Goal: Communication & Community: Answer question/provide support

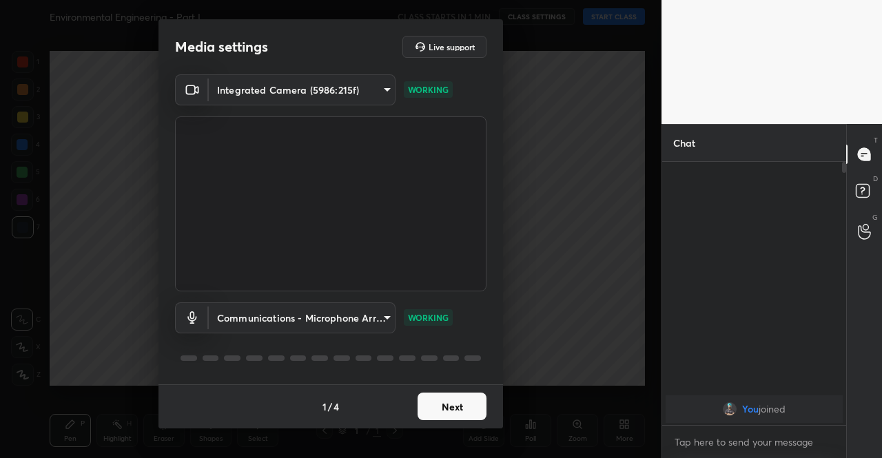
scroll to position [292, 180]
click at [460, 424] on div "1 / 4 Next" at bounding box center [331, 407] width 345 height 44
click at [458, 414] on button "Next" at bounding box center [452, 407] width 69 height 28
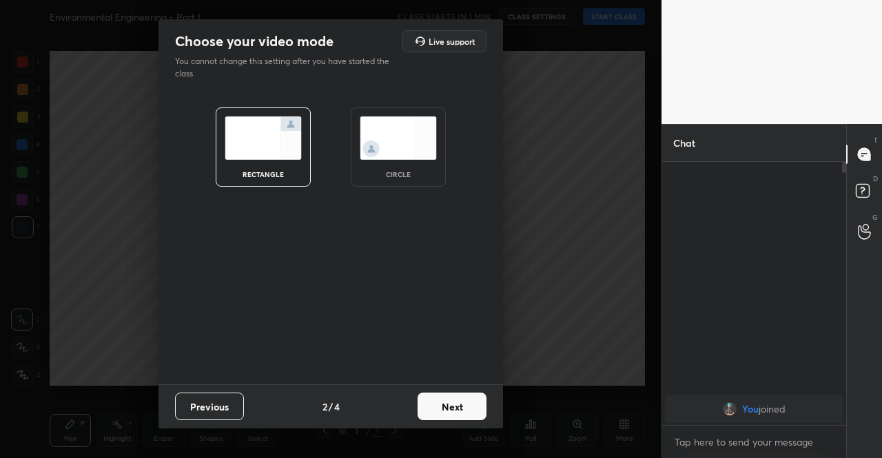
click at [458, 414] on button "Next" at bounding box center [452, 407] width 69 height 28
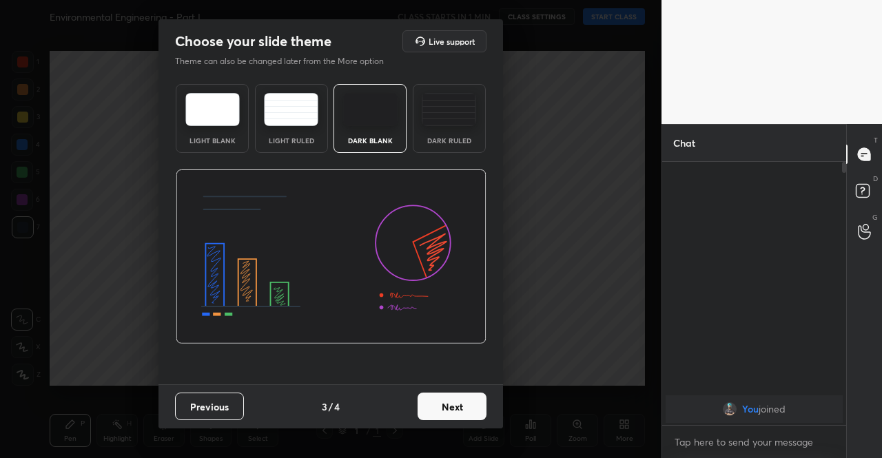
click at [458, 414] on button "Next" at bounding box center [452, 407] width 69 height 28
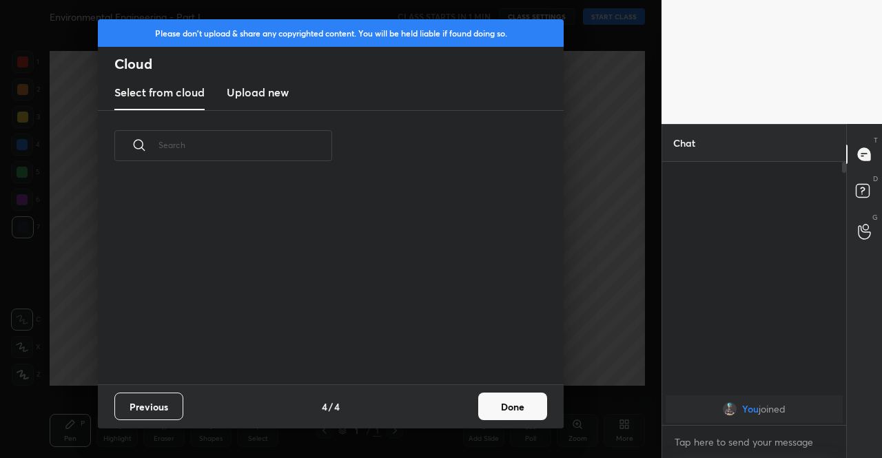
scroll to position [203, 442]
click at [259, 90] on h3 "Upload new" at bounding box center [258, 92] width 62 height 17
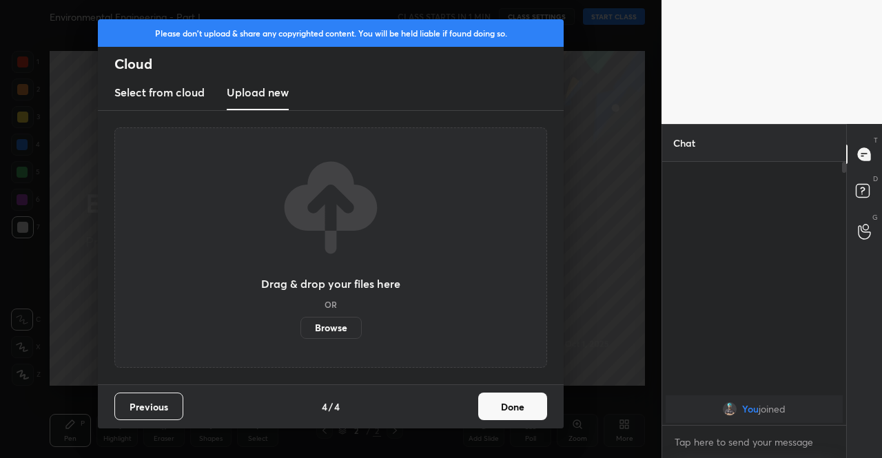
click at [332, 322] on label "Browse" at bounding box center [331, 328] width 61 height 22
click at [301, 322] on input "Browse" at bounding box center [301, 328] width 0 height 22
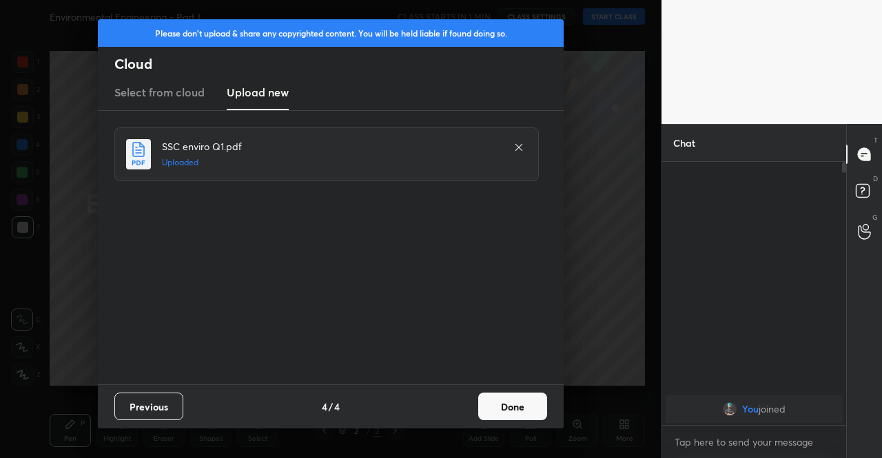
click at [518, 416] on button "Done" at bounding box center [512, 407] width 69 height 28
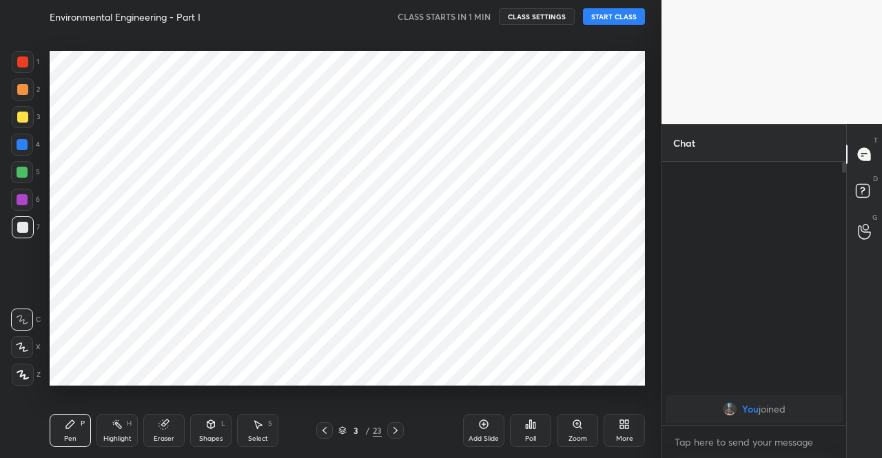
click at [390, 429] on icon at bounding box center [395, 430] width 11 height 11
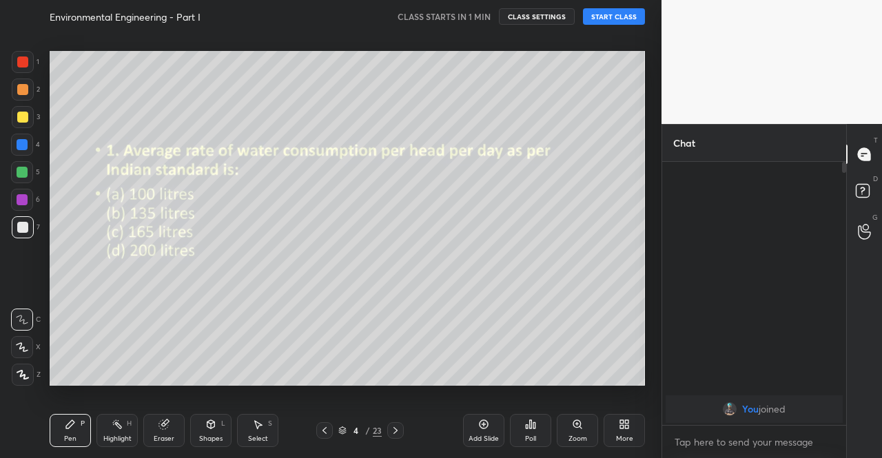
click at [321, 431] on icon at bounding box center [324, 430] width 11 height 11
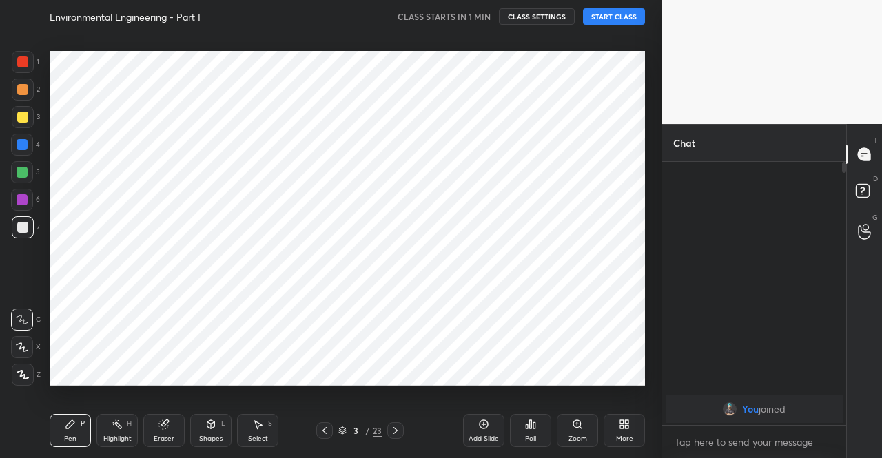
click at [321, 431] on icon at bounding box center [324, 430] width 11 height 11
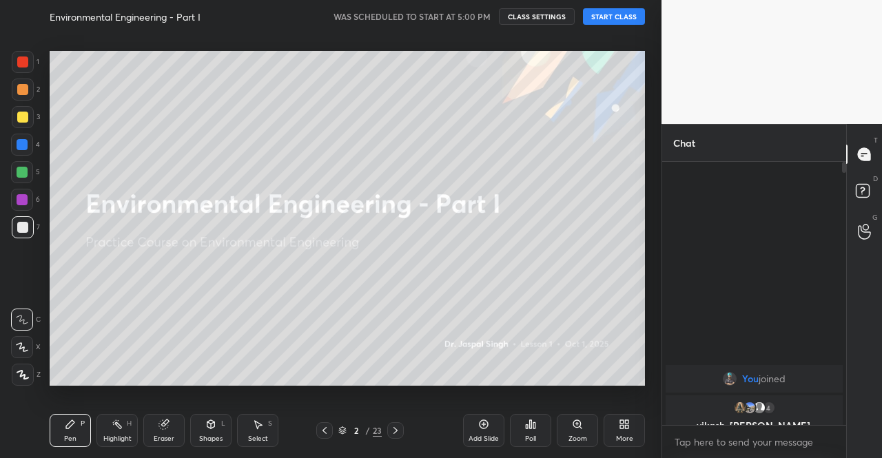
click at [611, 17] on button "START CLASS" at bounding box center [614, 16] width 62 height 17
click at [482, 26] on div "LIVE Environmental Engineering - Part I 00:00:05 / 01:00:00 mute CLASS SETTINGS…" at bounding box center [348, 16] width 596 height 33
click at [482, 17] on span "mute" at bounding box center [478, 17] width 19 height 10
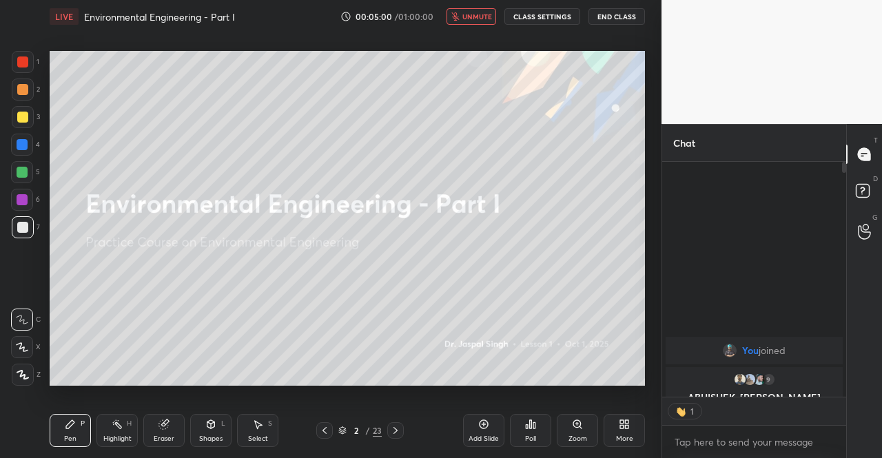
scroll to position [259, 180]
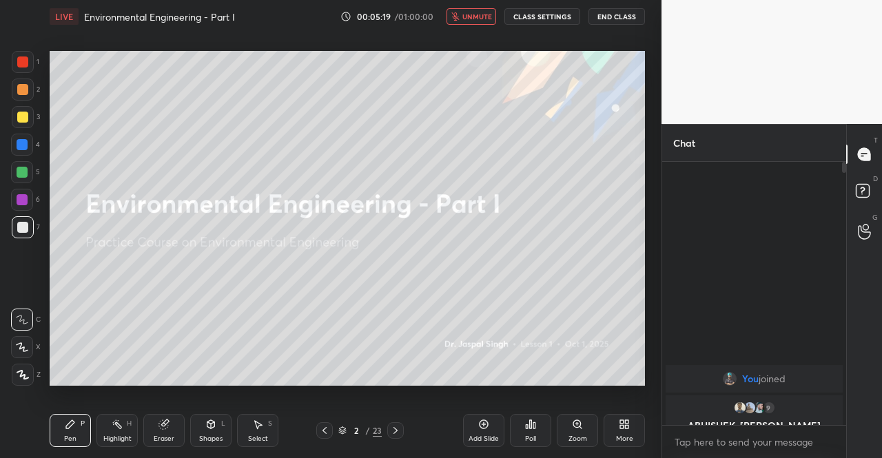
click at [30, 108] on div at bounding box center [23, 117] width 22 height 22
click at [63, 443] on div "Pen P" at bounding box center [70, 430] width 41 height 33
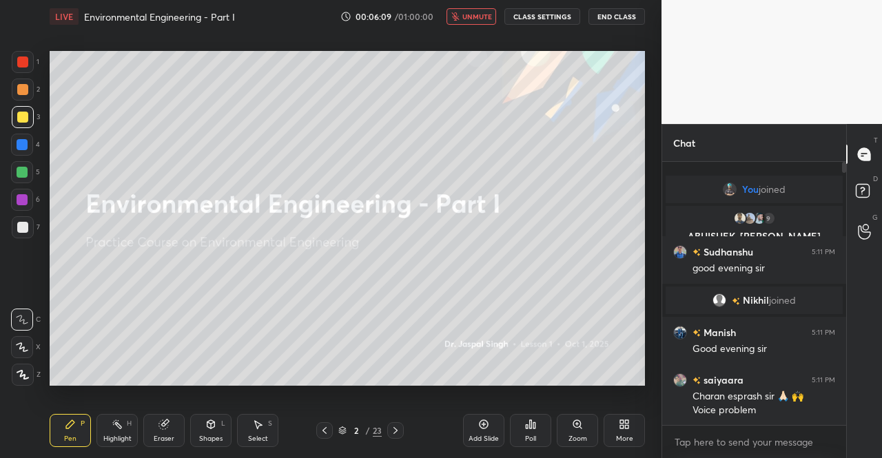
click at [485, 18] on span "unmute" at bounding box center [477, 17] width 30 height 10
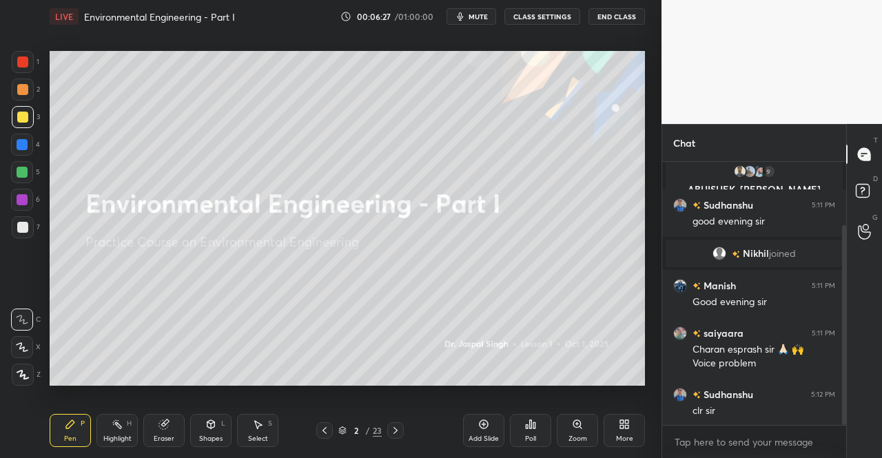
scroll to position [84, 0]
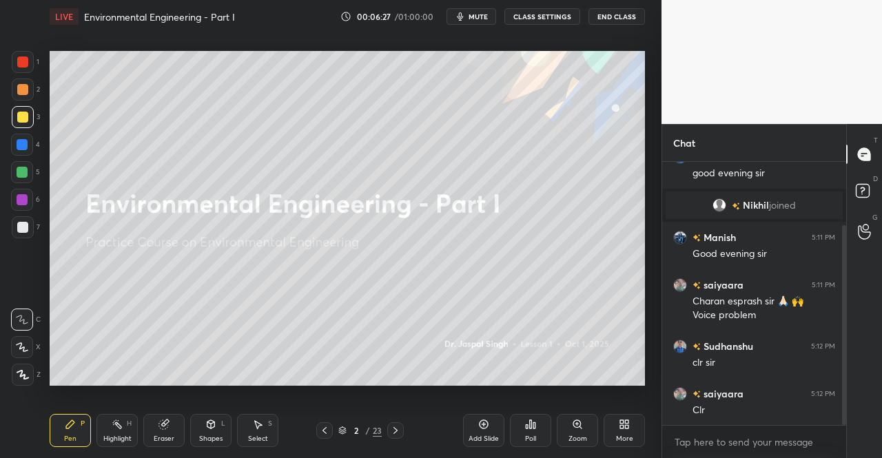
click at [746, 410] on div "Clr" at bounding box center [764, 411] width 143 height 14
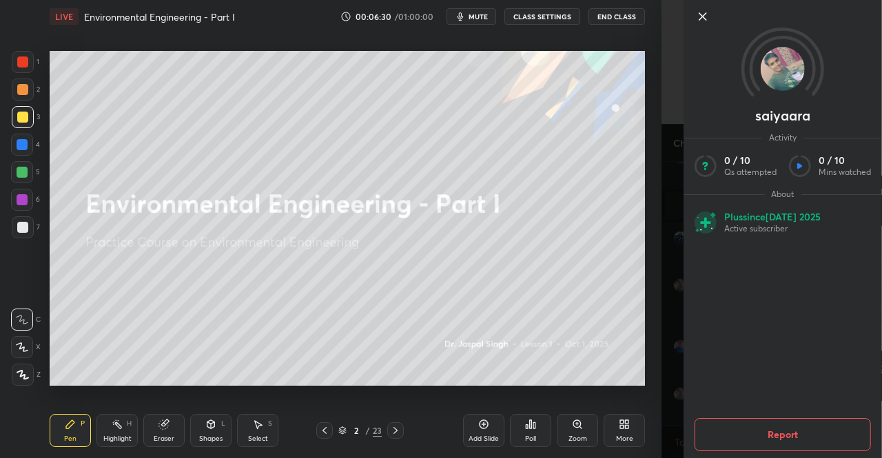
click at [706, 21] on icon at bounding box center [703, 16] width 17 height 17
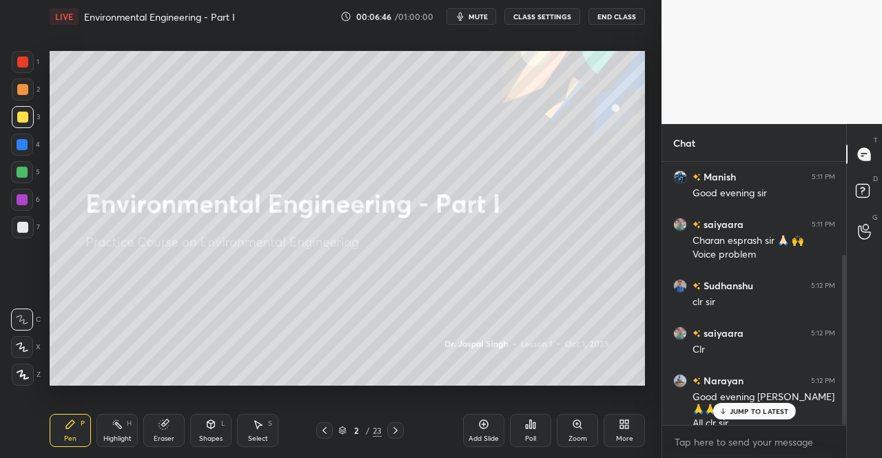
scroll to position [178, 0]
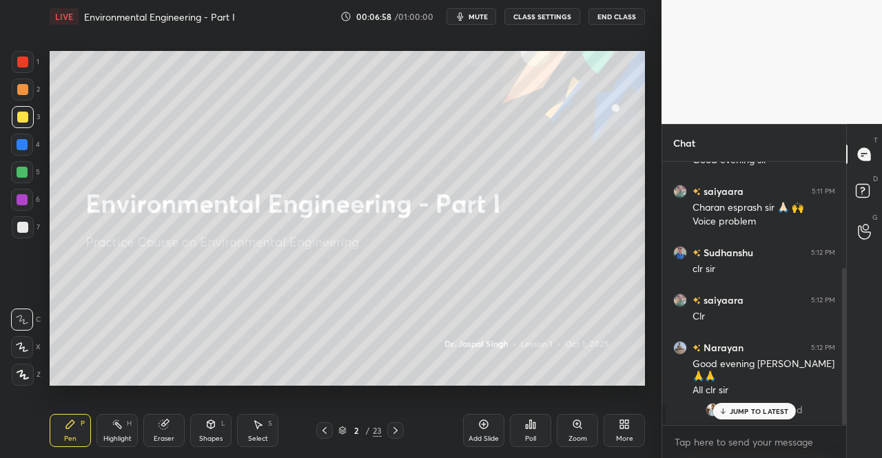
click at [737, 413] on p "JUMP TO LATEST" at bounding box center [759, 411] width 59 height 8
click at [19, 114] on div at bounding box center [22, 117] width 11 height 11
click at [16, 123] on div at bounding box center [23, 117] width 22 height 22
click at [21, 376] on icon at bounding box center [22, 375] width 11 height 8
click at [20, 378] on icon at bounding box center [23, 375] width 12 height 10
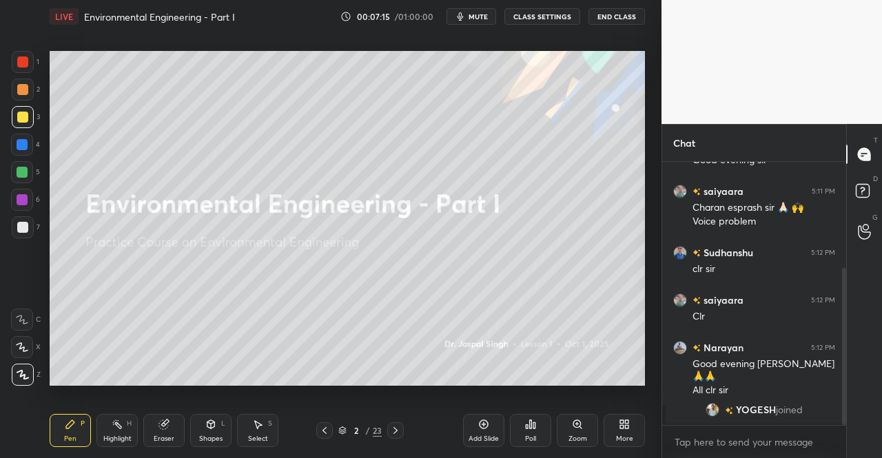
click at [65, 433] on div "Pen P" at bounding box center [70, 430] width 41 height 33
click at [67, 422] on icon at bounding box center [70, 424] width 11 height 11
click at [401, 421] on div "Pen P Highlight H Eraser Shapes L Select S 2 / 23 Add Slide Poll Zoom More" at bounding box center [348, 430] width 596 height 55
click at [393, 421] on div "Pen P Highlight H Eraser Shapes L Select S 2 / 23 Add Slide Poll Zoom More" at bounding box center [348, 430] width 596 height 55
click at [393, 426] on icon at bounding box center [395, 430] width 11 height 11
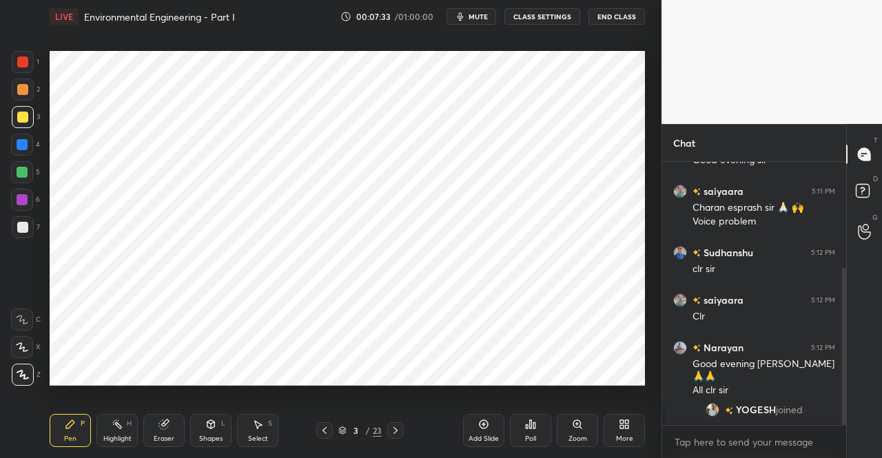
click at [397, 431] on icon at bounding box center [395, 430] width 11 height 11
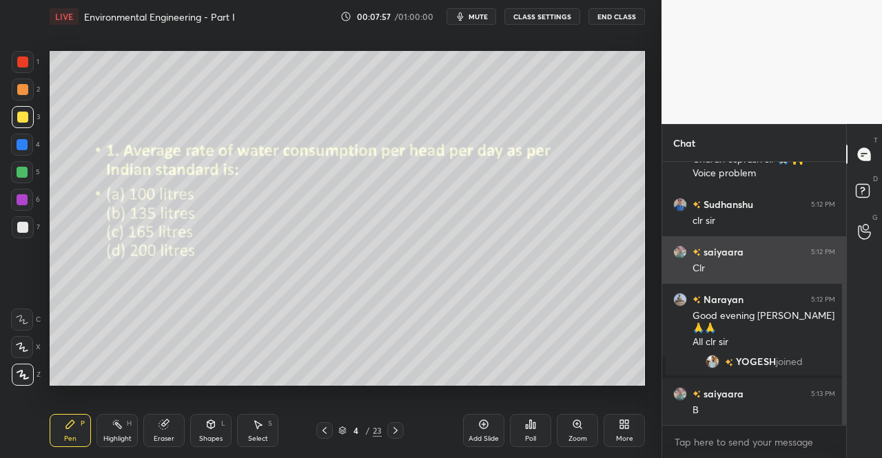
scroll to position [273, 0]
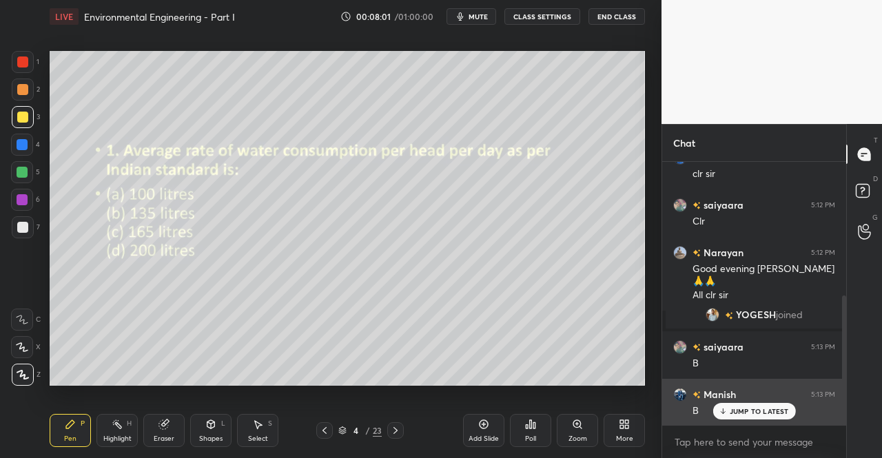
click at [747, 413] on p "JUMP TO LATEST" at bounding box center [759, 411] width 59 height 8
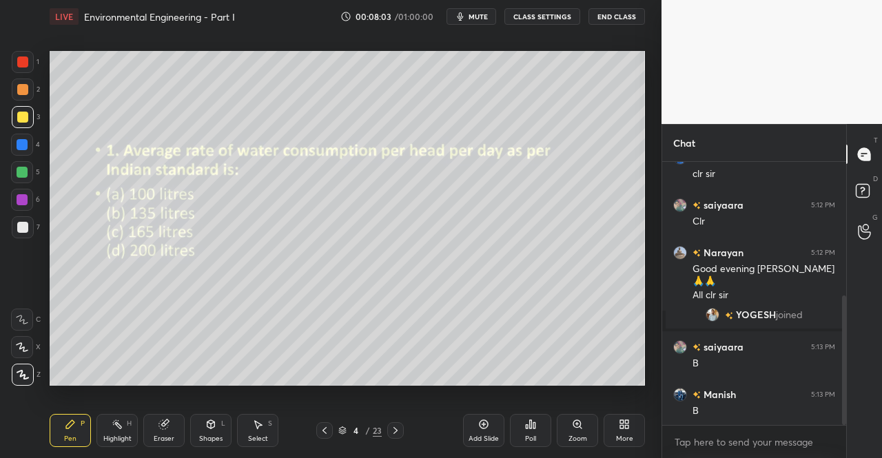
click at [533, 434] on div "Poll" at bounding box center [530, 430] width 41 height 33
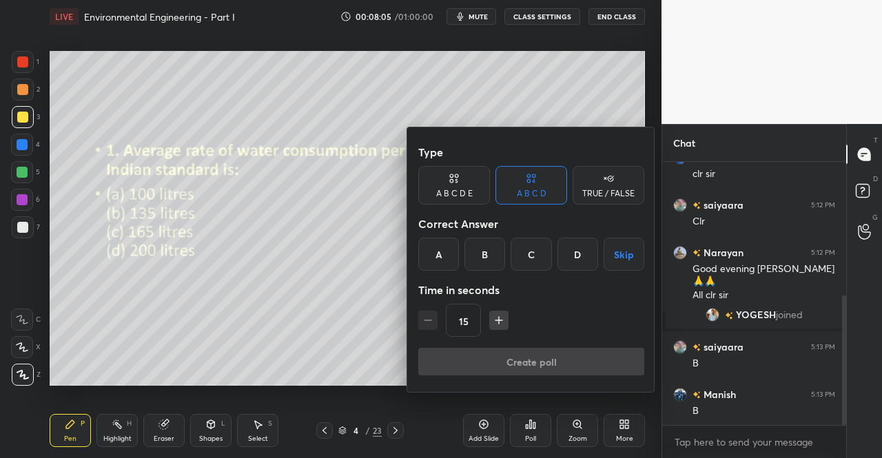
click at [489, 260] on div "B" at bounding box center [485, 254] width 41 height 33
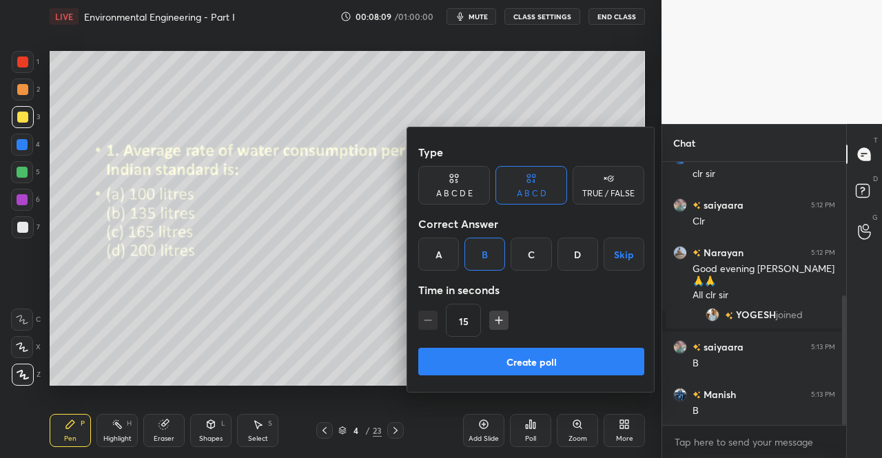
click at [525, 367] on button "Create poll" at bounding box center [531, 362] width 226 height 28
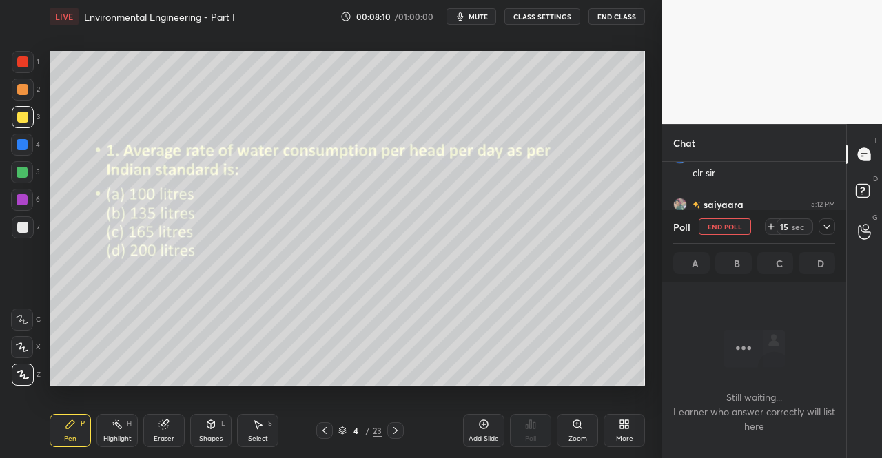
scroll to position [221, 180]
click at [833, 230] on div at bounding box center [827, 226] width 17 height 17
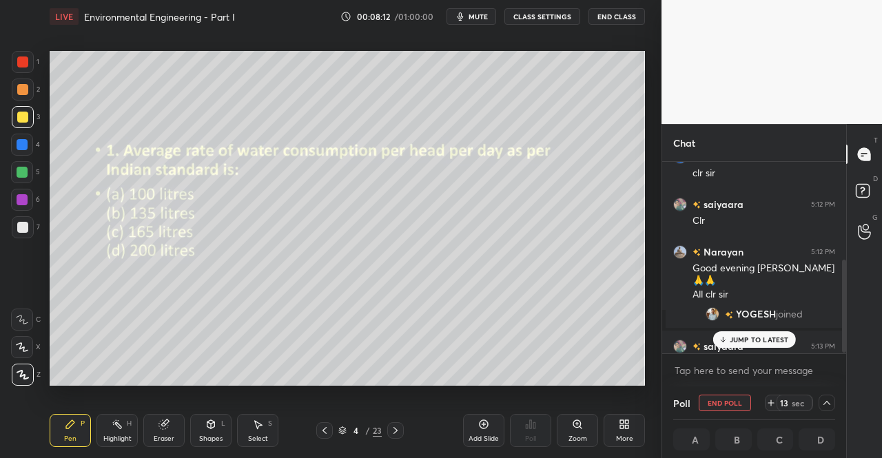
scroll to position [1, 4]
click at [737, 340] on p "JUMP TO LATEST" at bounding box center [759, 340] width 59 height 8
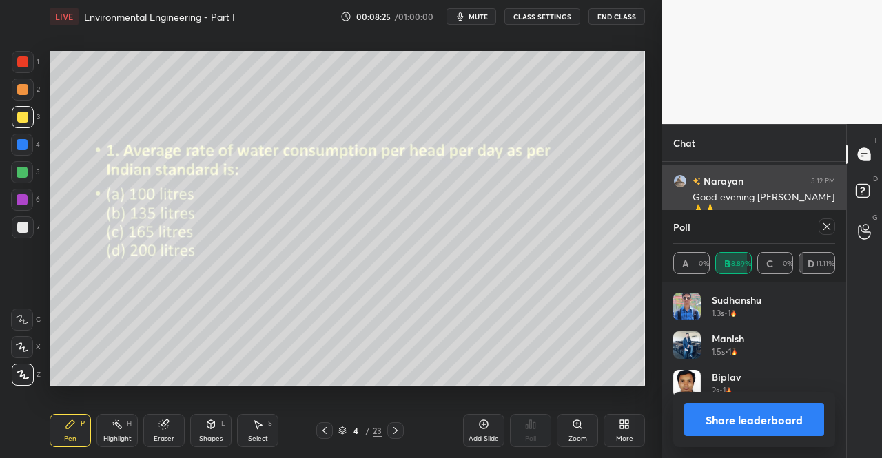
scroll to position [161, 158]
click at [828, 226] on icon at bounding box center [827, 226] width 7 height 7
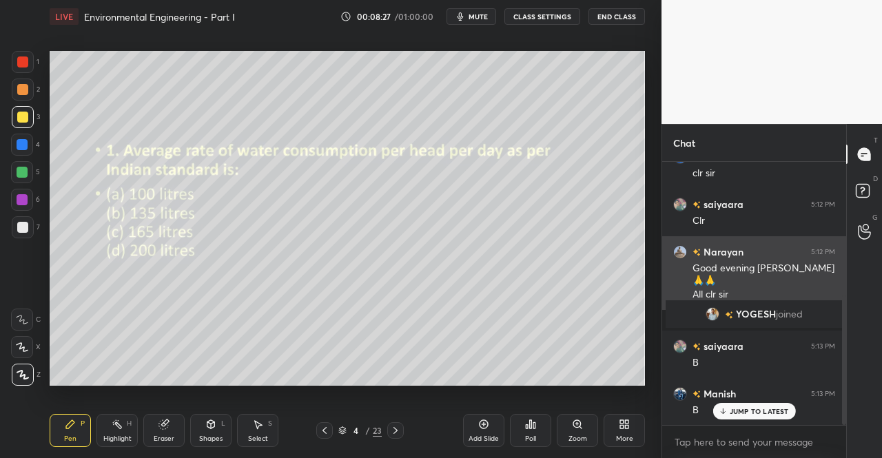
scroll to position [0, 0]
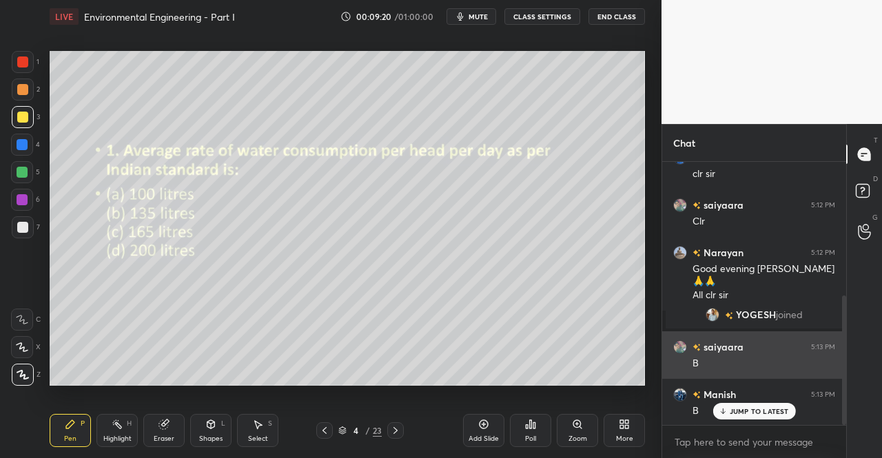
click at [729, 406] on div "JUMP TO LATEST" at bounding box center [754, 411] width 83 height 17
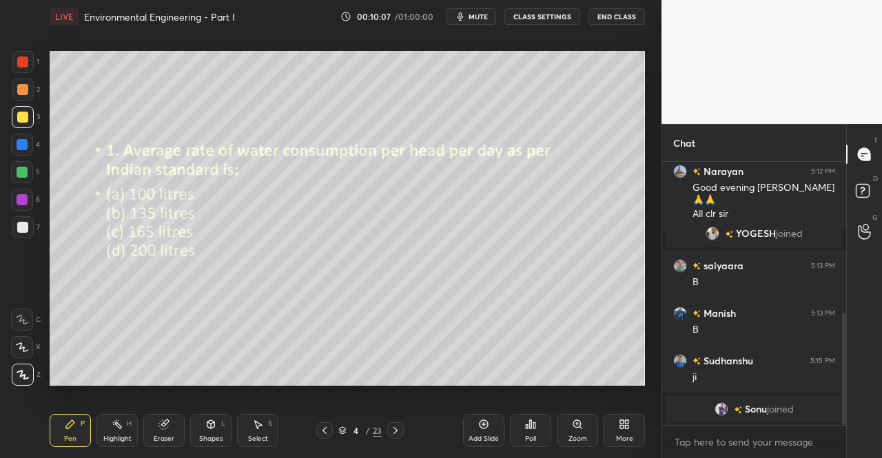
scroll to position [356, 0]
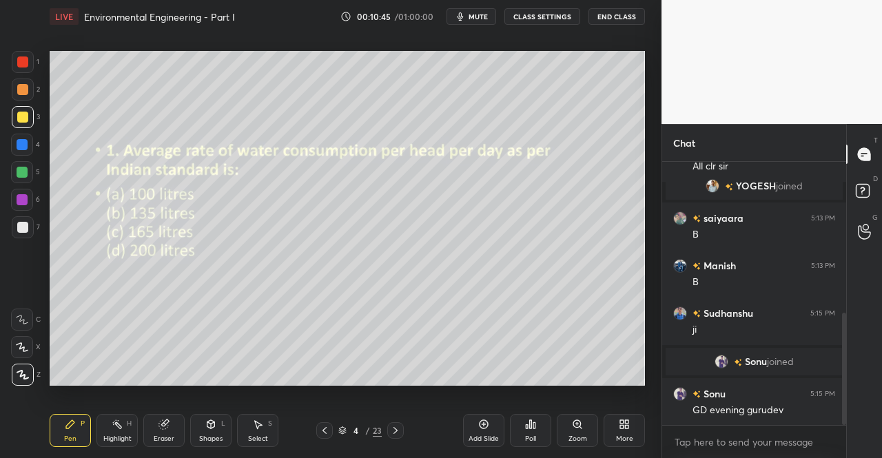
click at [400, 434] on icon at bounding box center [395, 430] width 11 height 11
click at [538, 433] on div "Poll" at bounding box center [530, 430] width 41 height 33
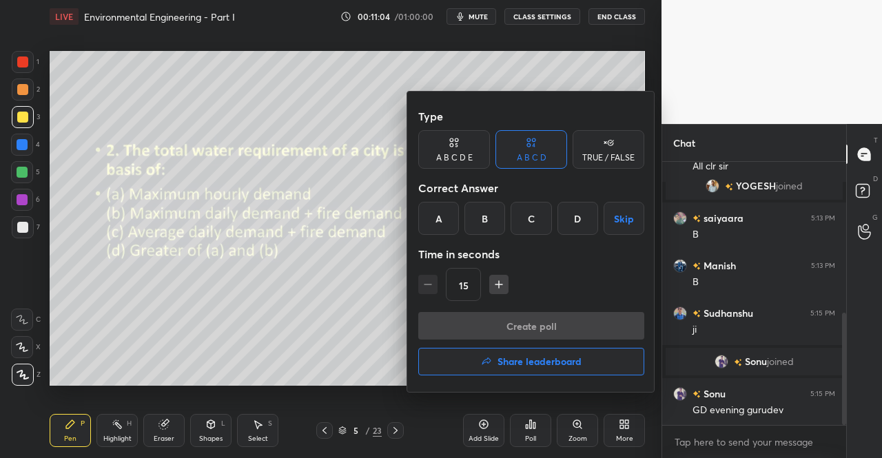
click at [567, 218] on div "D" at bounding box center [578, 218] width 41 height 33
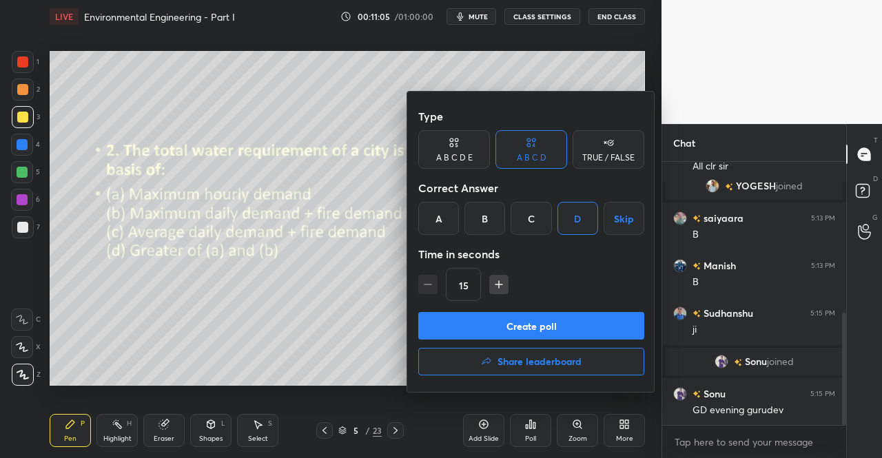
click at [542, 323] on button "Create poll" at bounding box center [531, 326] width 226 height 28
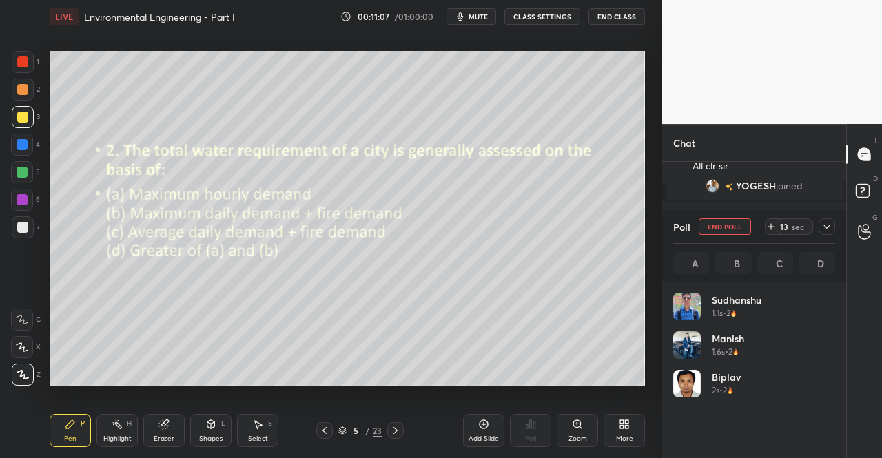
scroll to position [161, 158]
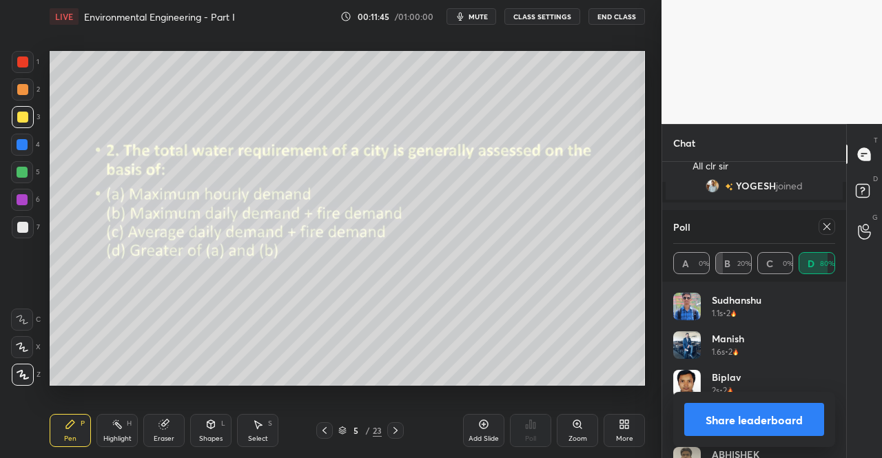
click at [824, 221] on icon at bounding box center [827, 226] width 11 height 11
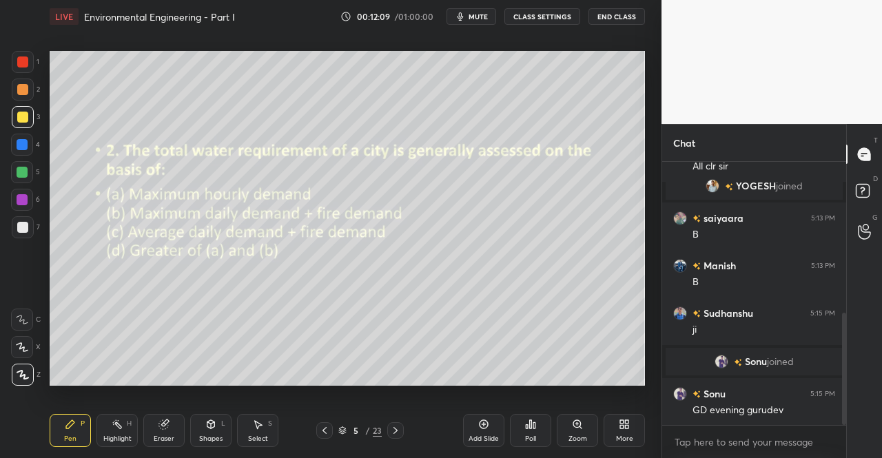
scroll to position [477, 0]
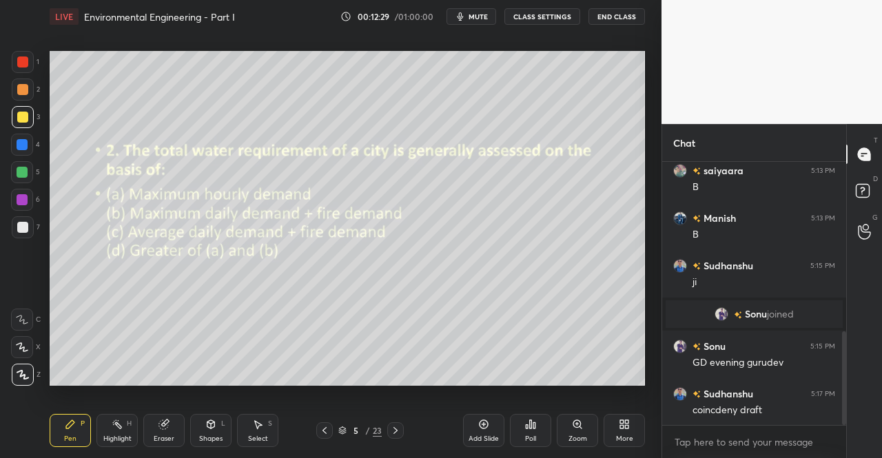
click at [399, 429] on icon at bounding box center [395, 430] width 11 height 11
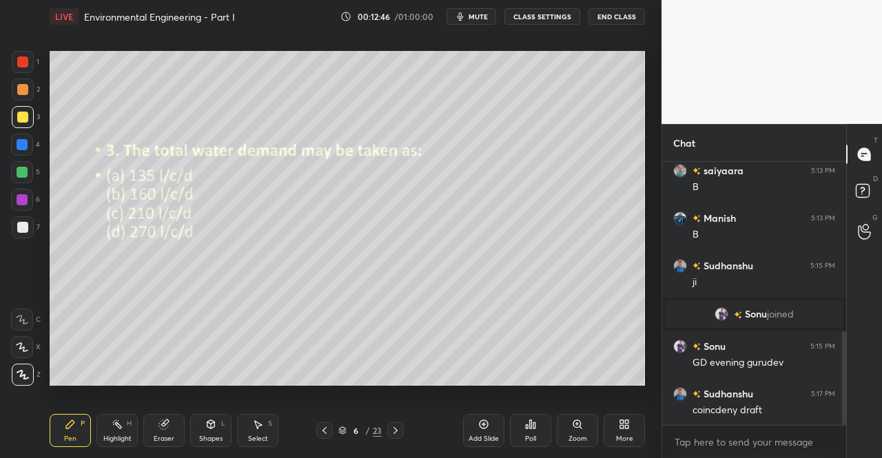
click at [327, 427] on icon at bounding box center [324, 430] width 11 height 11
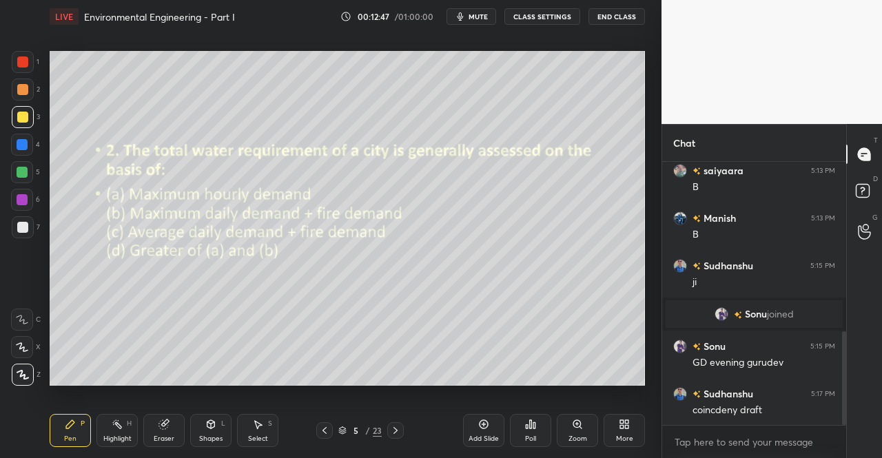
click at [328, 429] on icon at bounding box center [324, 430] width 11 height 11
click at [398, 430] on icon at bounding box center [395, 430] width 11 height 11
click at [396, 430] on icon at bounding box center [396, 430] width 4 height 7
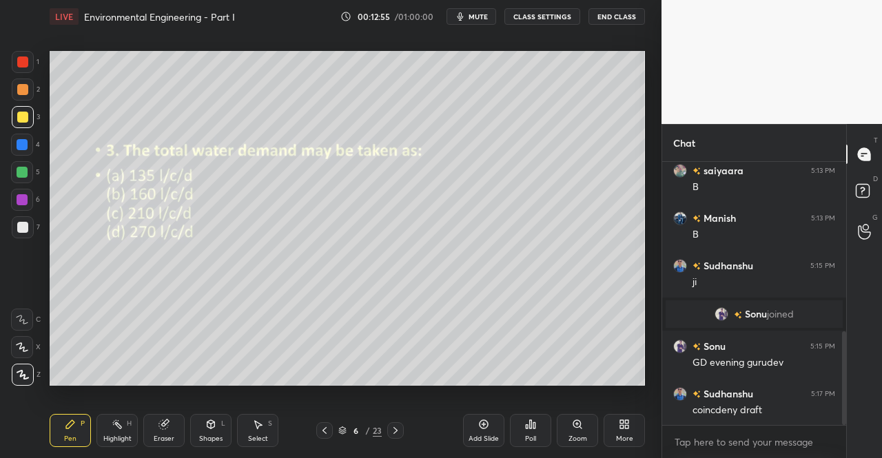
click at [519, 430] on div "Poll" at bounding box center [530, 430] width 41 height 33
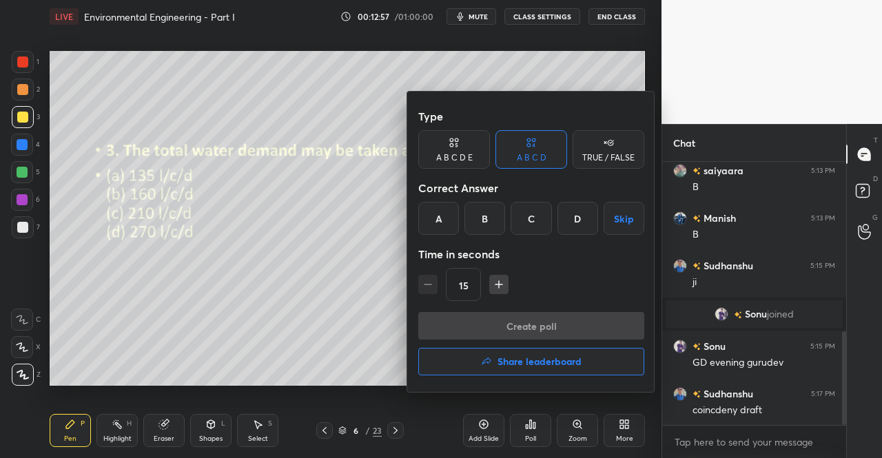
click at [584, 223] on div "D" at bounding box center [578, 218] width 41 height 33
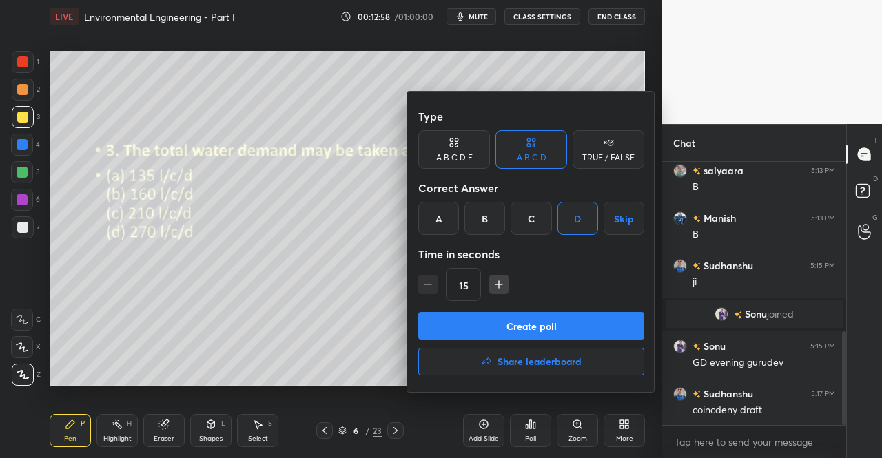
click at [539, 320] on button "Create poll" at bounding box center [531, 326] width 226 height 28
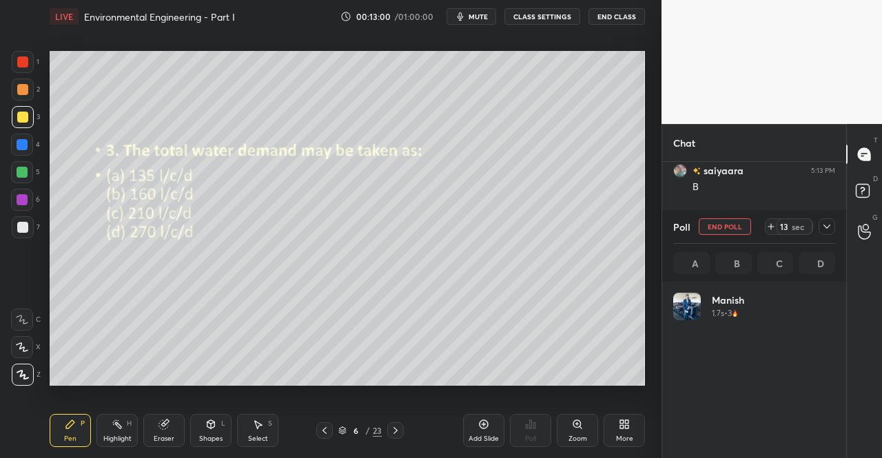
scroll to position [161, 158]
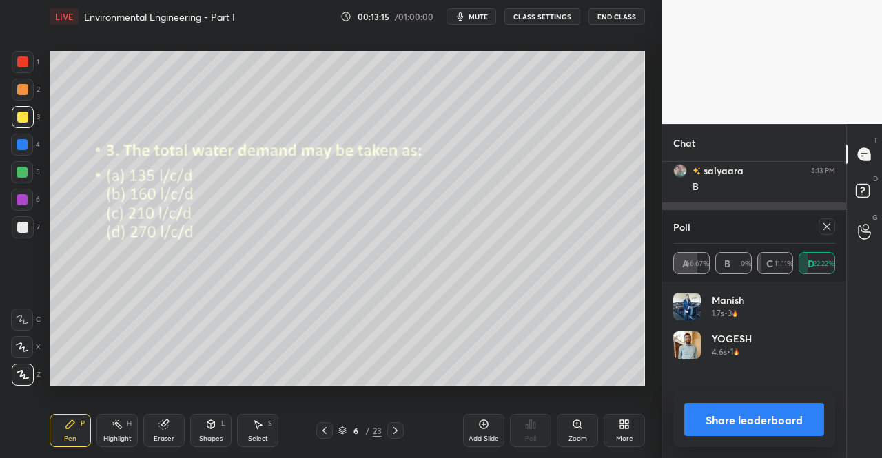
click at [827, 227] on icon at bounding box center [827, 226] width 7 height 7
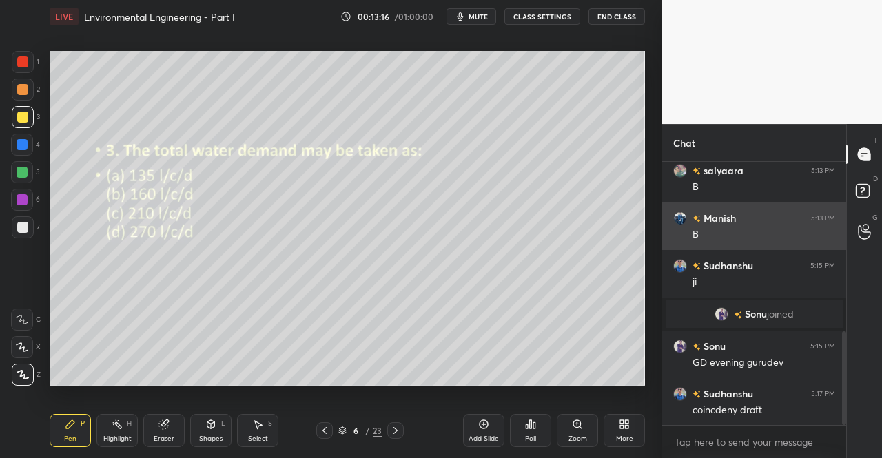
scroll to position [259, 180]
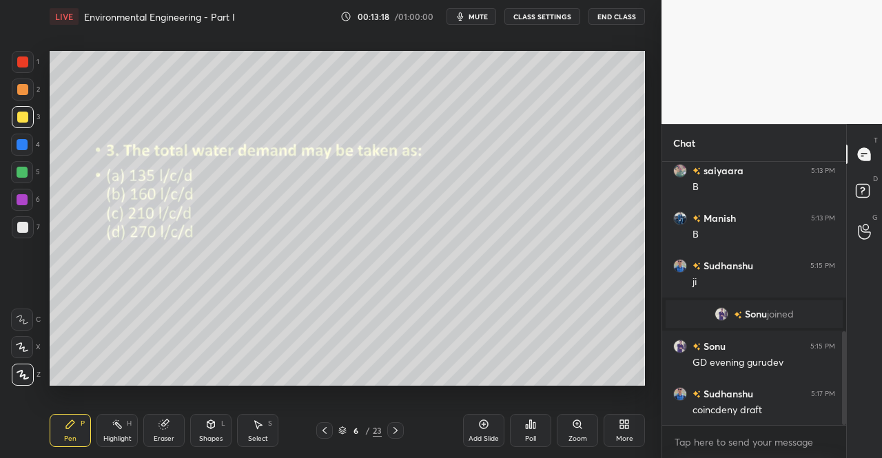
click at [325, 429] on icon at bounding box center [325, 430] width 4 height 7
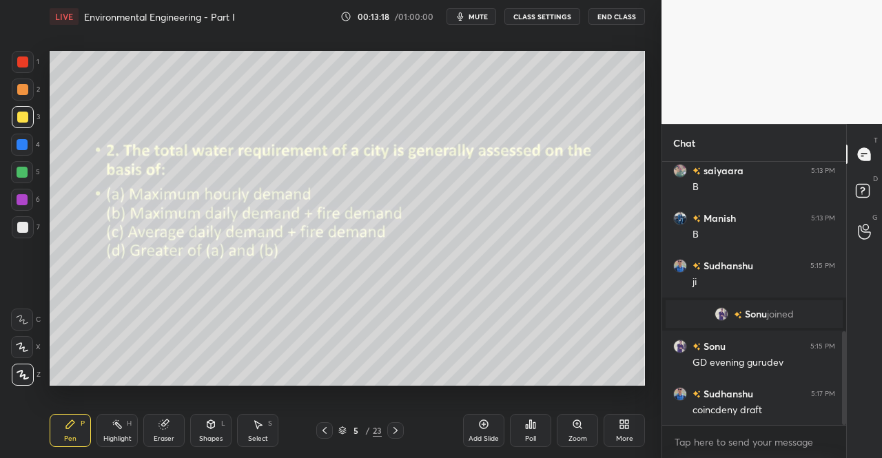
click at [327, 427] on icon at bounding box center [324, 430] width 11 height 11
click at [323, 427] on icon at bounding box center [324, 430] width 11 height 11
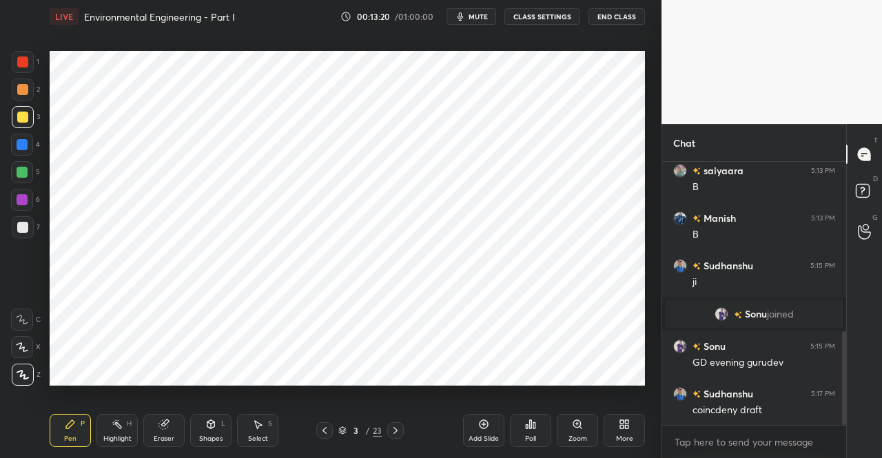
click at [394, 431] on icon at bounding box center [395, 430] width 11 height 11
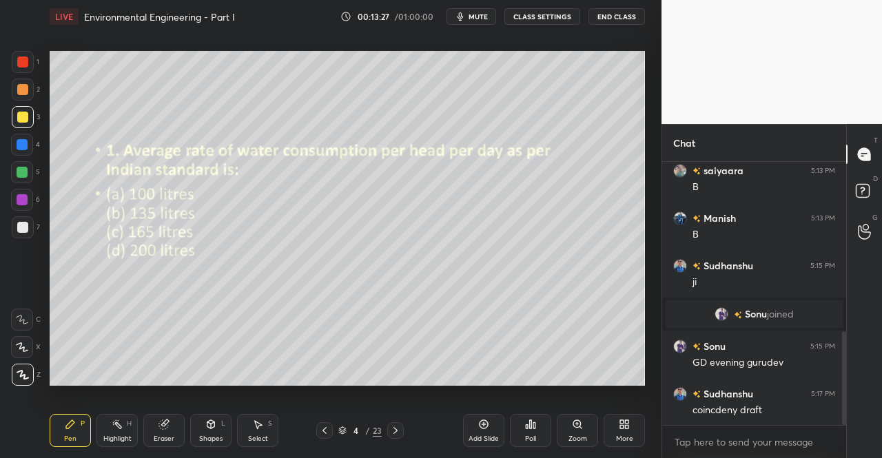
click at [396, 432] on icon at bounding box center [395, 430] width 11 height 11
click at [396, 431] on icon at bounding box center [395, 430] width 11 height 11
click at [167, 424] on icon at bounding box center [165, 423] width 8 height 7
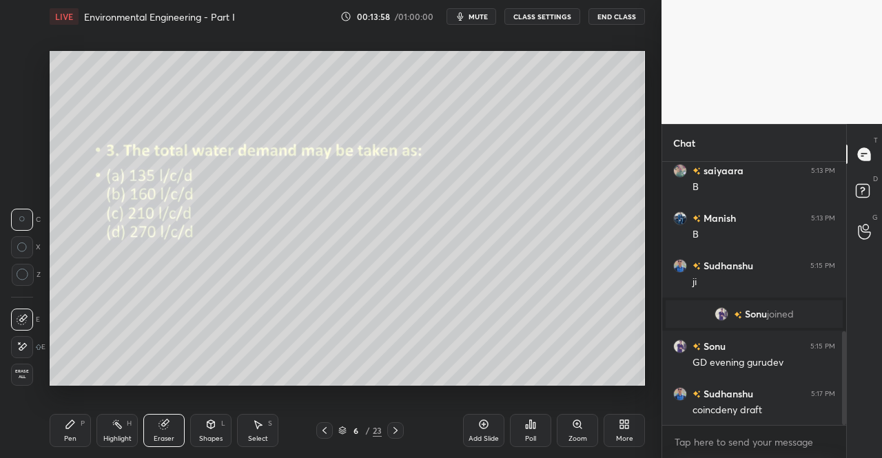
click at [63, 433] on div "Pen P" at bounding box center [70, 430] width 41 height 33
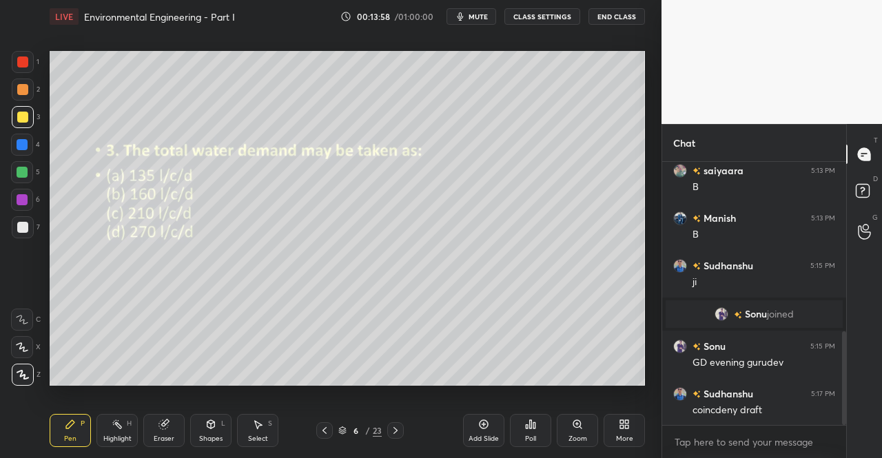
click at [81, 428] on div "Pen P" at bounding box center [70, 430] width 41 height 33
click at [81, 424] on div "P" at bounding box center [83, 423] width 4 height 7
click at [88, 423] on div "Pen P" at bounding box center [70, 430] width 41 height 33
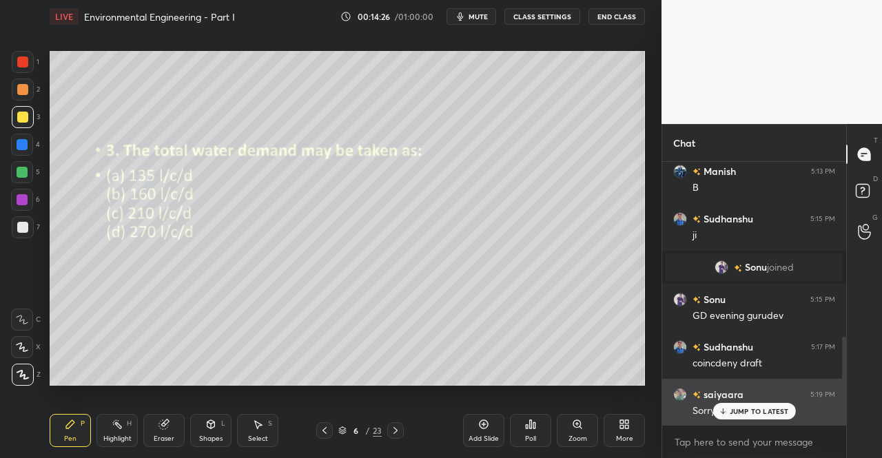
click at [739, 409] on p "JUMP TO LATEST" at bounding box center [759, 411] width 59 height 8
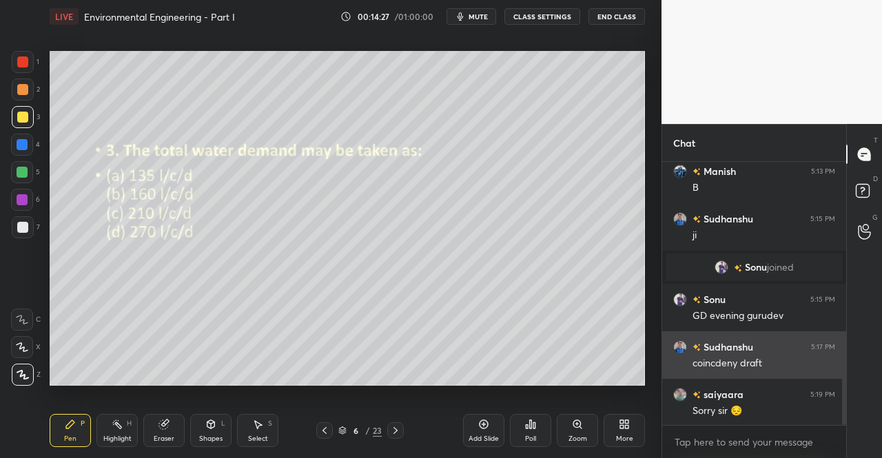
scroll to position [572, 0]
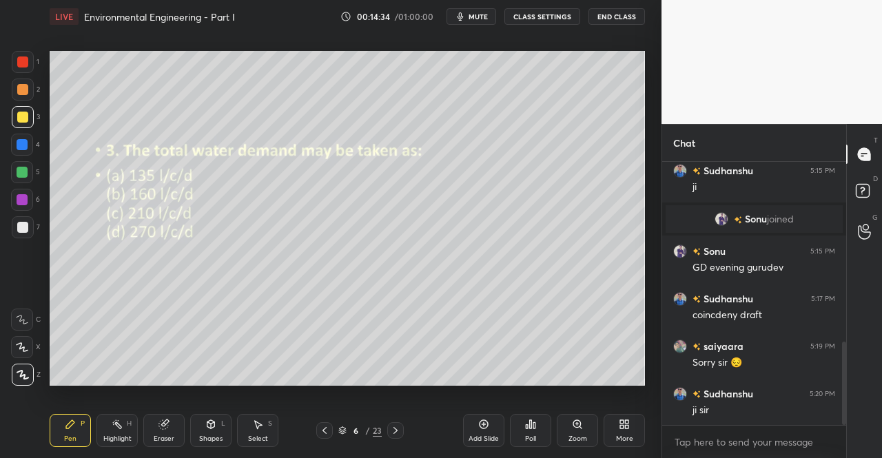
click at [400, 429] on icon at bounding box center [395, 430] width 11 height 11
click at [533, 431] on div "Poll" at bounding box center [530, 430] width 41 height 33
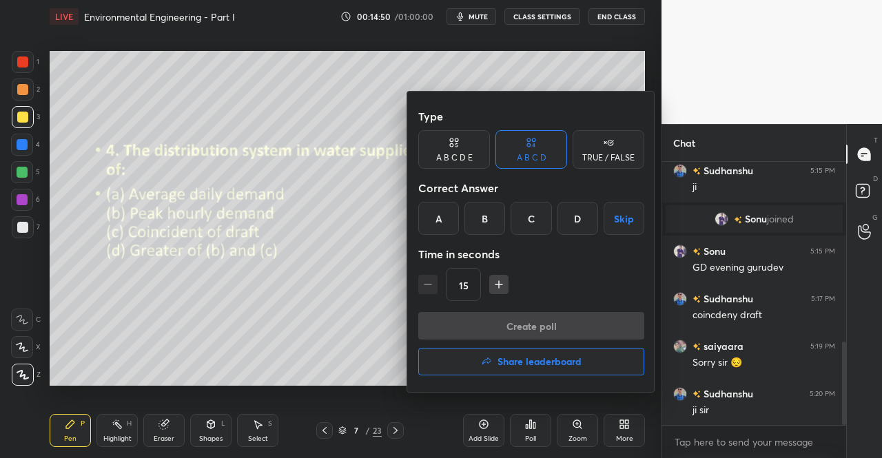
click at [563, 228] on div "D" at bounding box center [578, 218] width 41 height 33
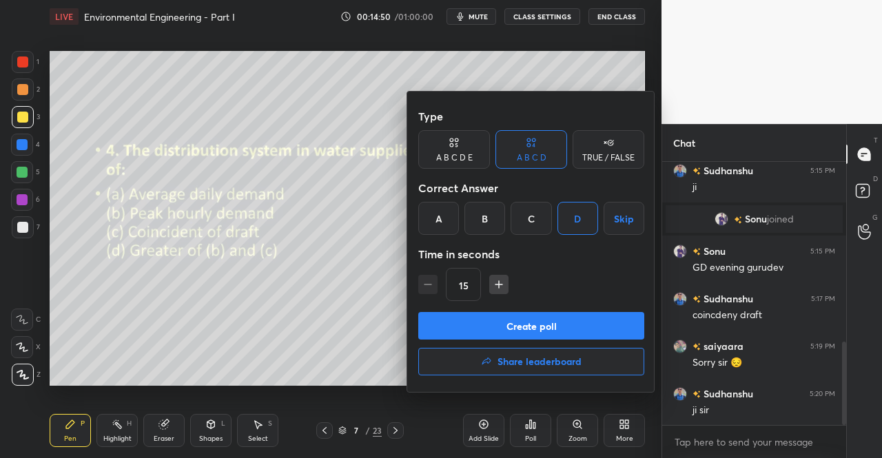
click at [518, 323] on button "Create poll" at bounding box center [531, 326] width 226 height 28
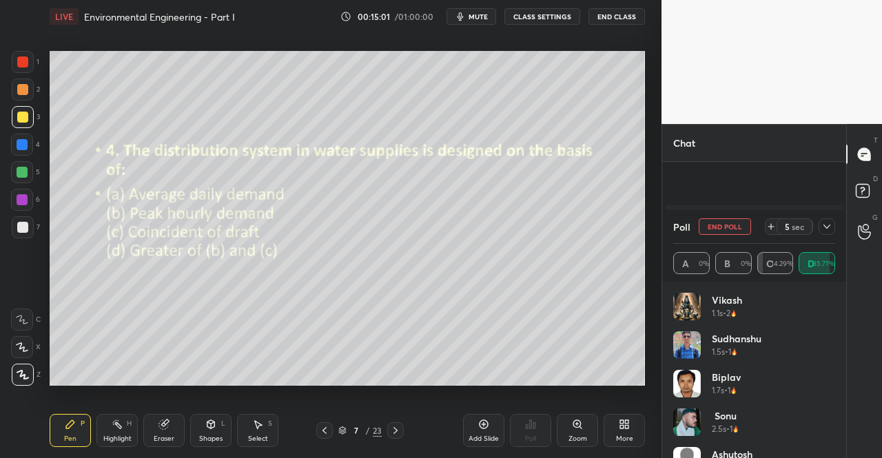
scroll to position [677, 0]
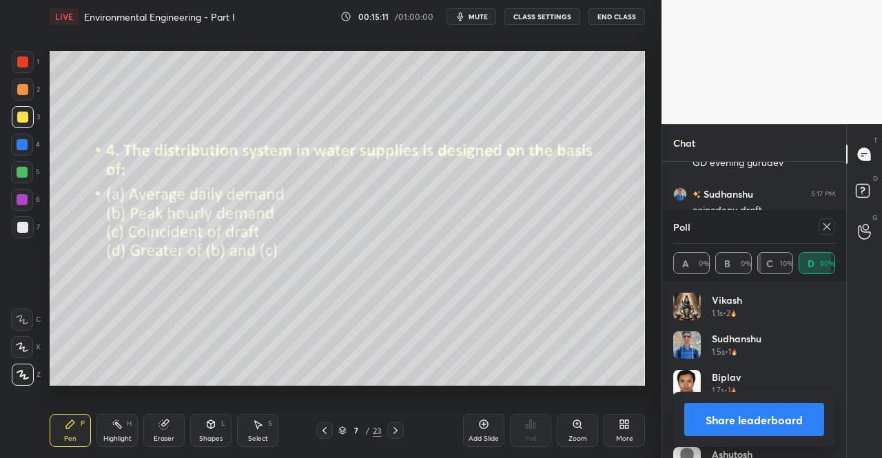
click at [825, 230] on icon at bounding box center [827, 226] width 7 height 7
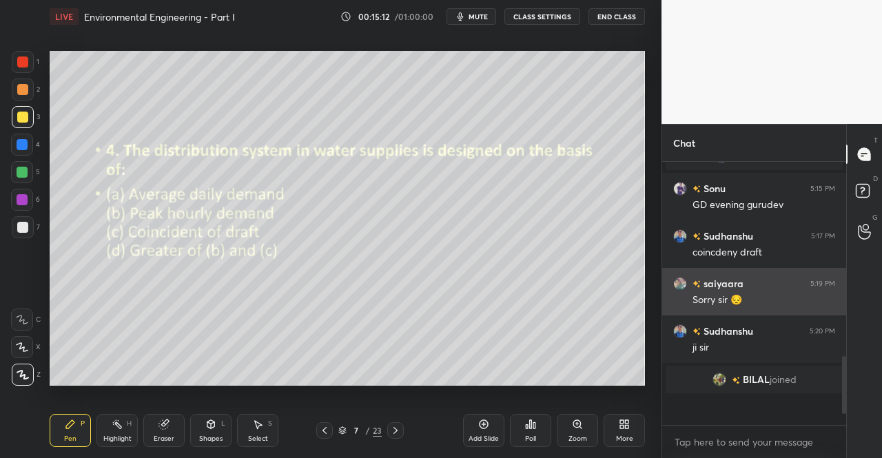
scroll to position [259, 180]
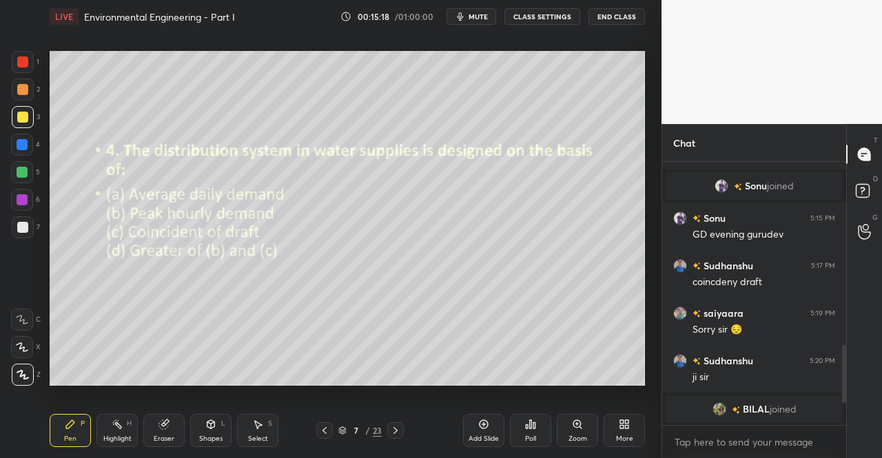
click at [211, 414] on div "Shapes L" at bounding box center [210, 430] width 41 height 33
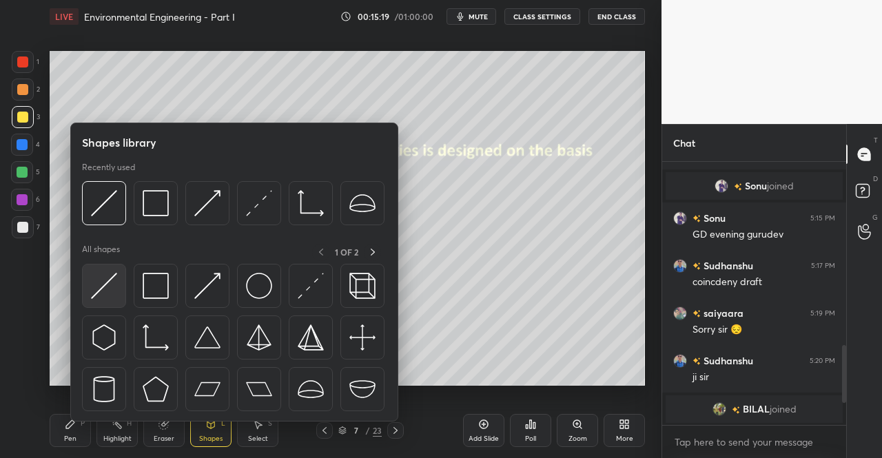
click at [113, 284] on img at bounding box center [104, 286] width 26 height 26
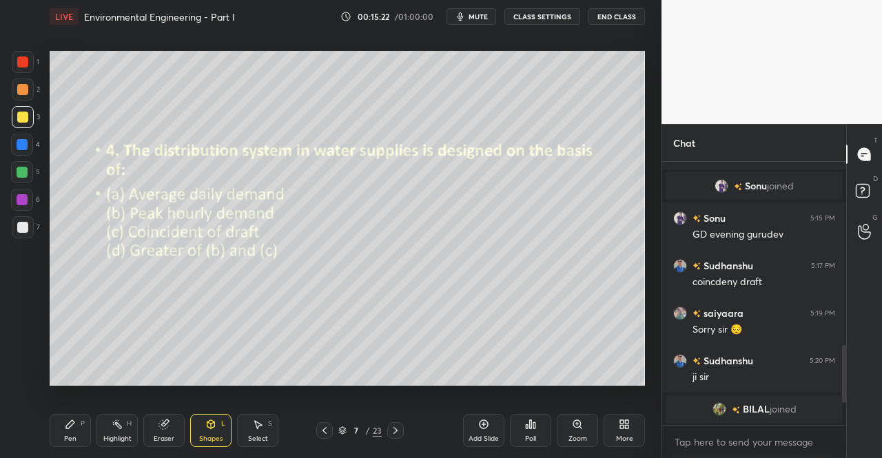
click at [58, 427] on div "Pen P" at bounding box center [70, 430] width 41 height 33
click at [76, 421] on div "Pen P" at bounding box center [70, 430] width 41 height 33
click at [218, 431] on div "Shapes L" at bounding box center [210, 430] width 41 height 33
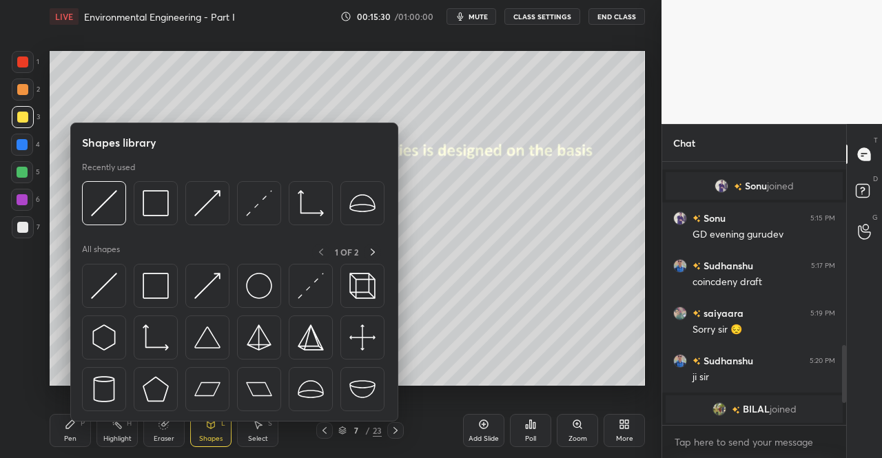
click at [203, 292] on img at bounding box center [207, 286] width 26 height 26
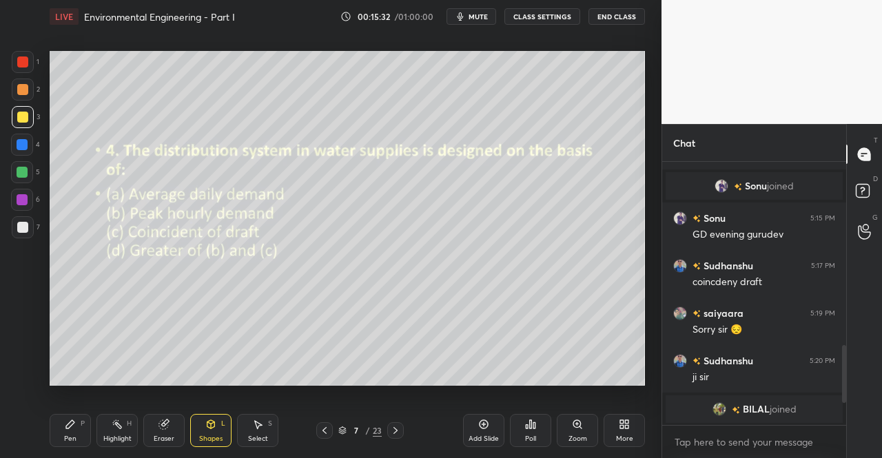
click at [225, 425] on div "Shapes L" at bounding box center [210, 430] width 41 height 33
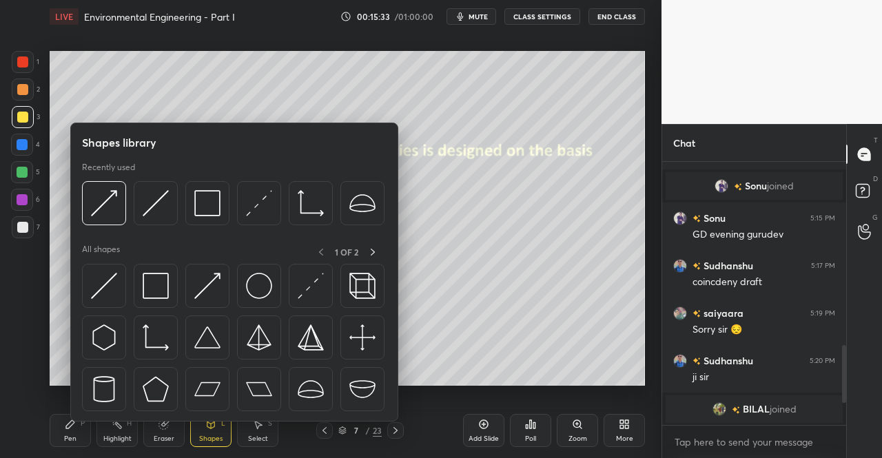
click at [167, 294] on img at bounding box center [156, 286] width 26 height 26
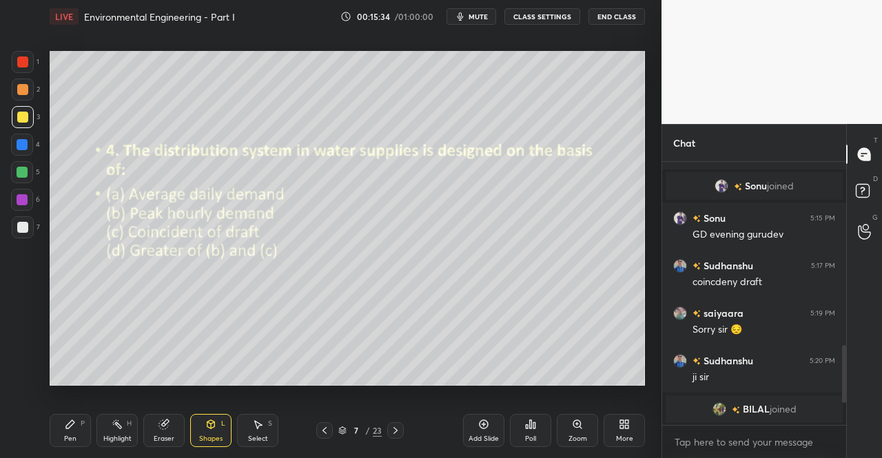
click at [207, 429] on icon at bounding box center [210, 424] width 11 height 11
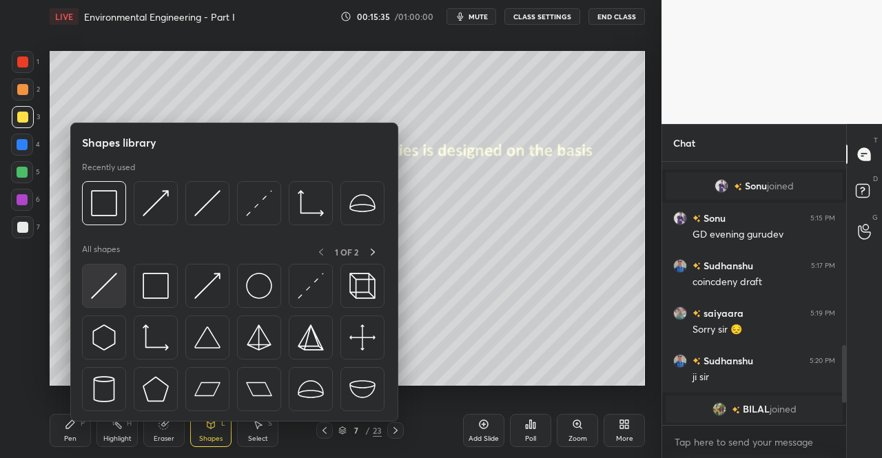
click at [110, 289] on img at bounding box center [104, 286] width 26 height 26
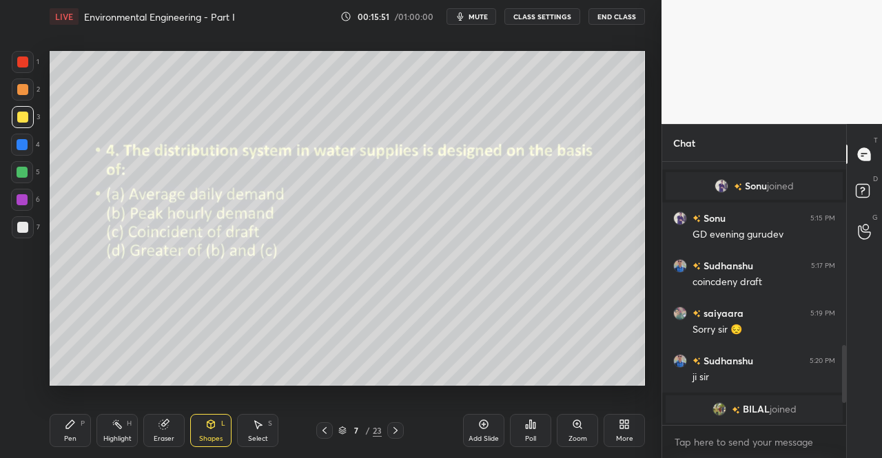
scroll to position [630, 0]
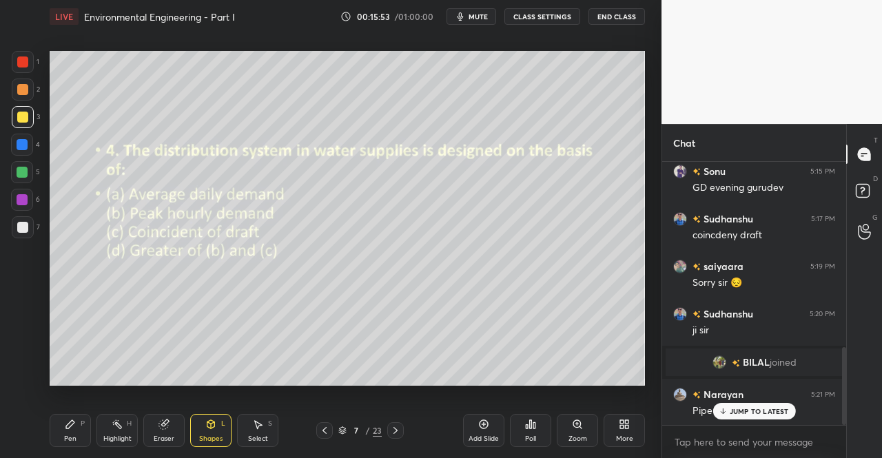
click at [65, 434] on div "Pen P" at bounding box center [70, 430] width 41 height 33
click at [480, 16] on span "mute" at bounding box center [478, 17] width 19 height 10
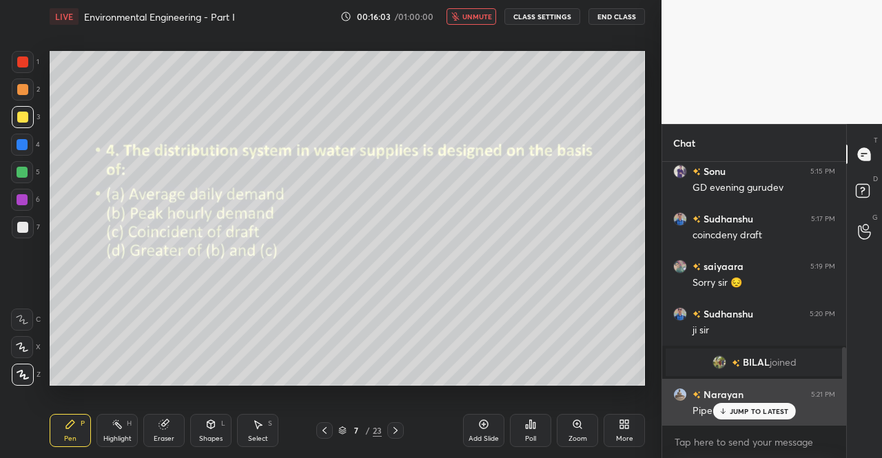
click at [762, 412] on p "JUMP TO LATEST" at bounding box center [759, 411] width 59 height 8
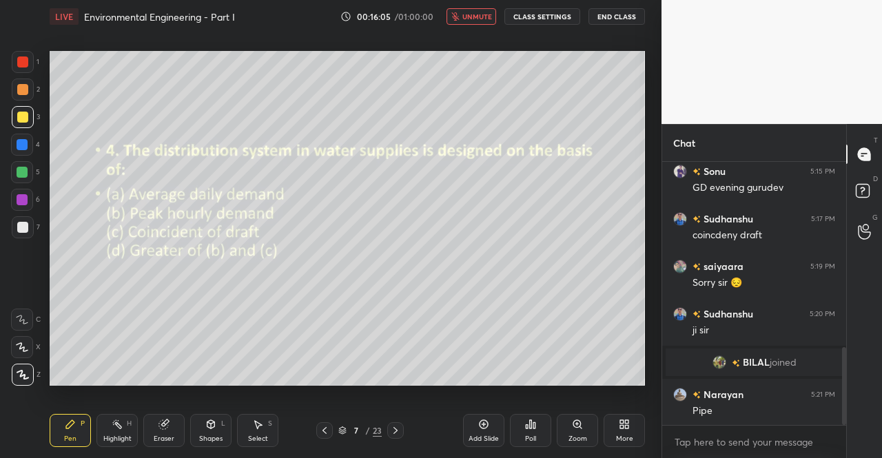
click at [65, 431] on div "Pen P" at bounding box center [70, 430] width 41 height 33
click at [65, 427] on icon at bounding box center [70, 424] width 11 height 11
click at [87, 423] on div "Pen P" at bounding box center [70, 430] width 41 height 33
click at [67, 431] on div "Pen P" at bounding box center [70, 430] width 41 height 33
click at [65, 436] on div "Pen" at bounding box center [70, 439] width 12 height 7
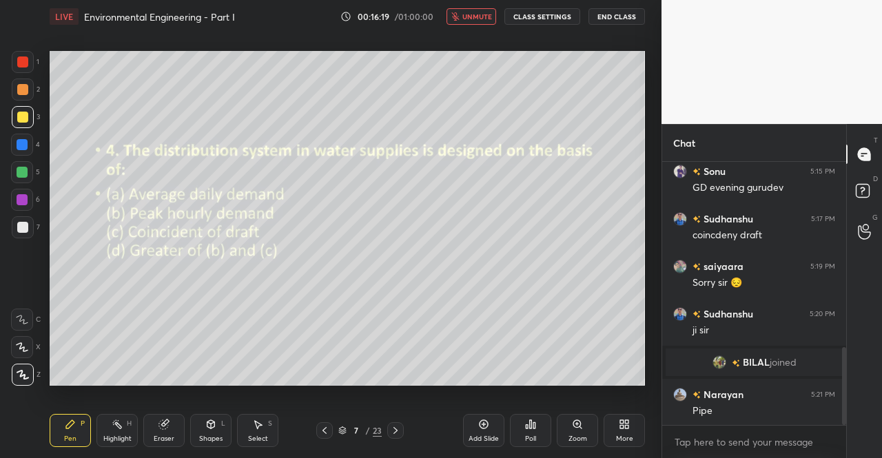
click at [152, 436] on div "Eraser" at bounding box center [163, 430] width 41 height 33
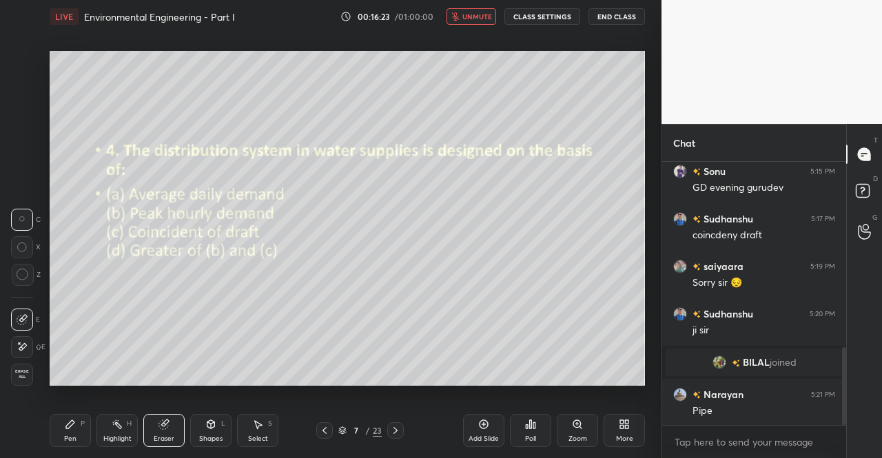
click at [69, 434] on div "Pen P" at bounding box center [70, 430] width 41 height 33
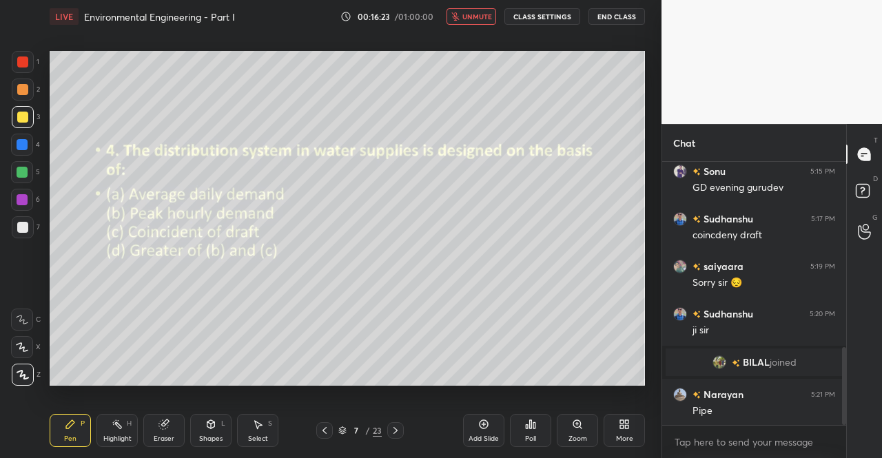
click at [74, 432] on div "Pen P" at bounding box center [70, 430] width 41 height 33
click at [80, 429] on div "Pen P" at bounding box center [70, 430] width 41 height 33
click at [78, 434] on div "Pen P" at bounding box center [70, 430] width 41 height 33
click at [482, 23] on button "unmute" at bounding box center [472, 16] width 50 height 17
click at [215, 431] on div "Shapes L" at bounding box center [210, 430] width 41 height 33
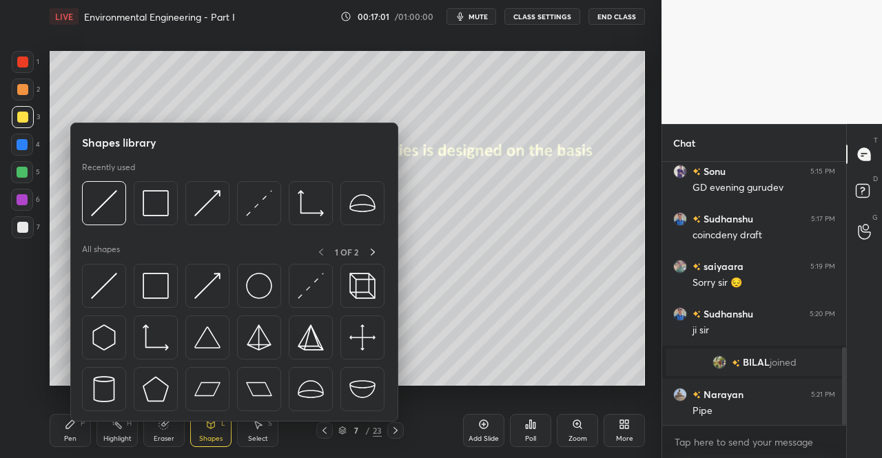
click at [84, 440] on div "Pen P" at bounding box center [70, 430] width 41 height 33
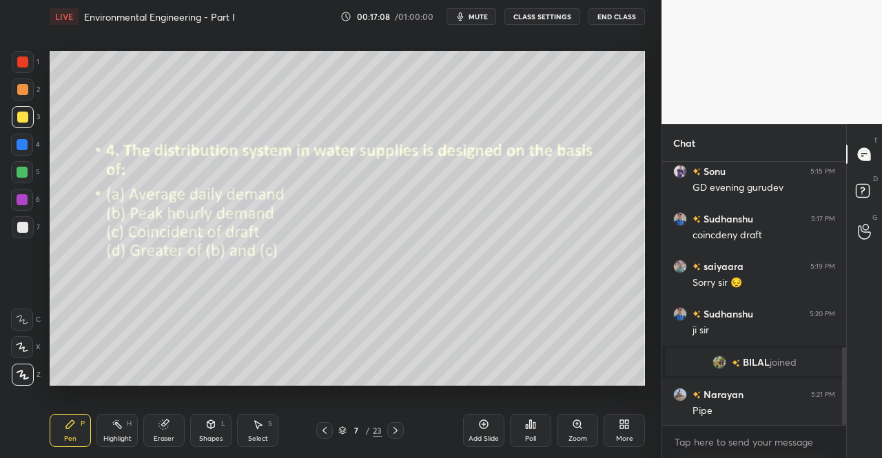
click at [218, 425] on div "Shapes L" at bounding box center [210, 430] width 41 height 33
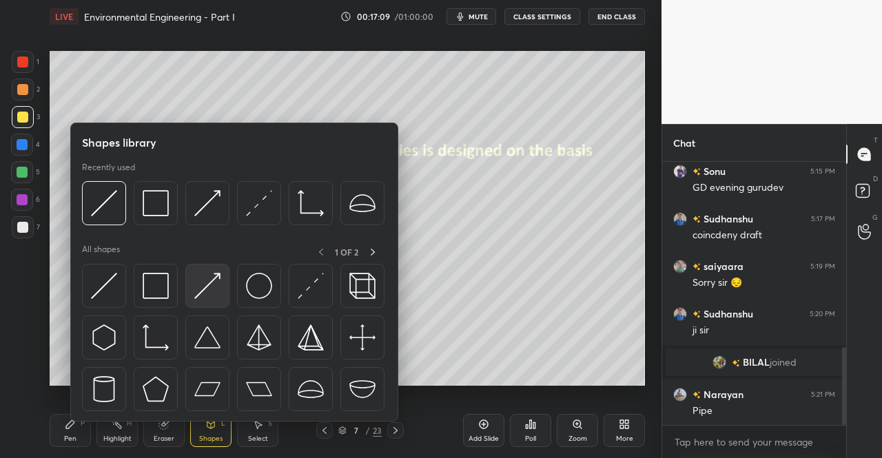
click at [210, 285] on img at bounding box center [207, 286] width 26 height 26
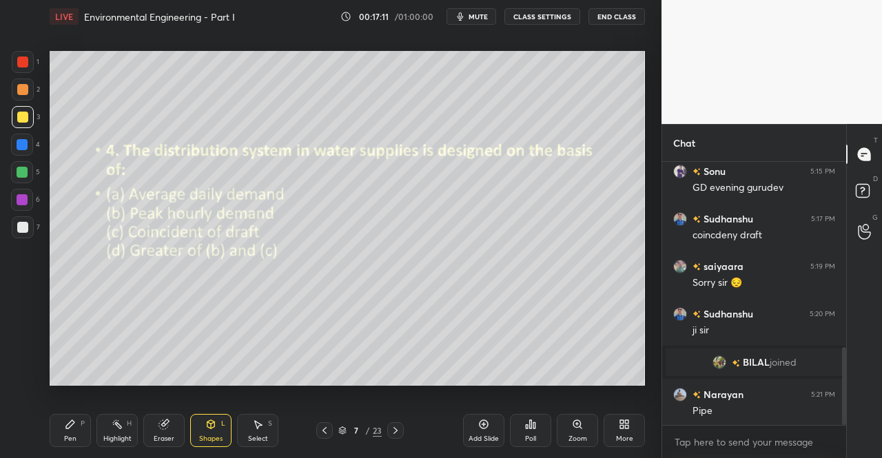
click at [210, 426] on icon at bounding box center [211, 424] width 8 height 8
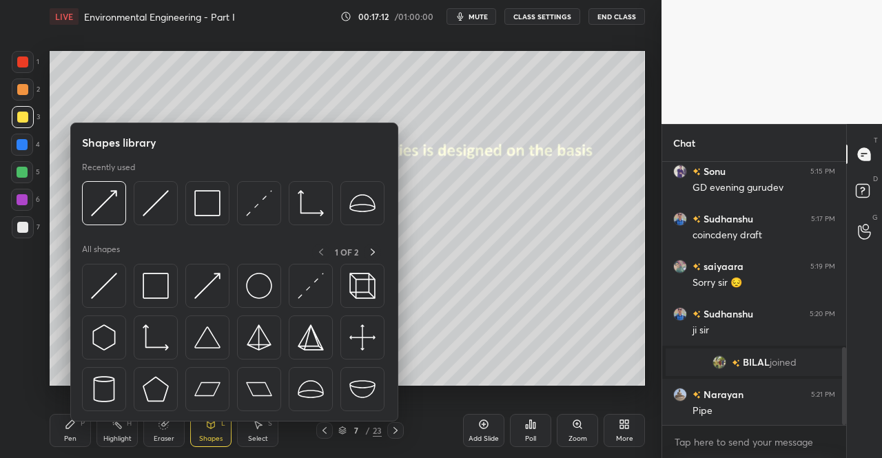
click at [254, 294] on img at bounding box center [259, 286] width 26 height 26
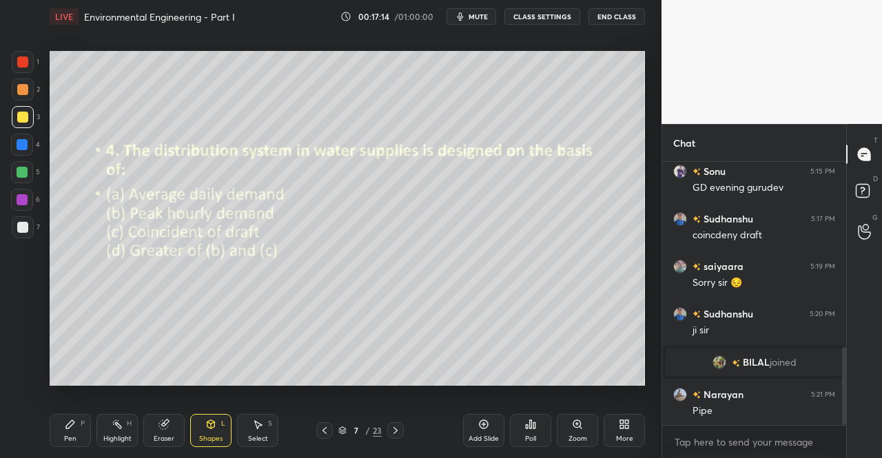
click at [214, 423] on icon at bounding box center [211, 424] width 8 height 2
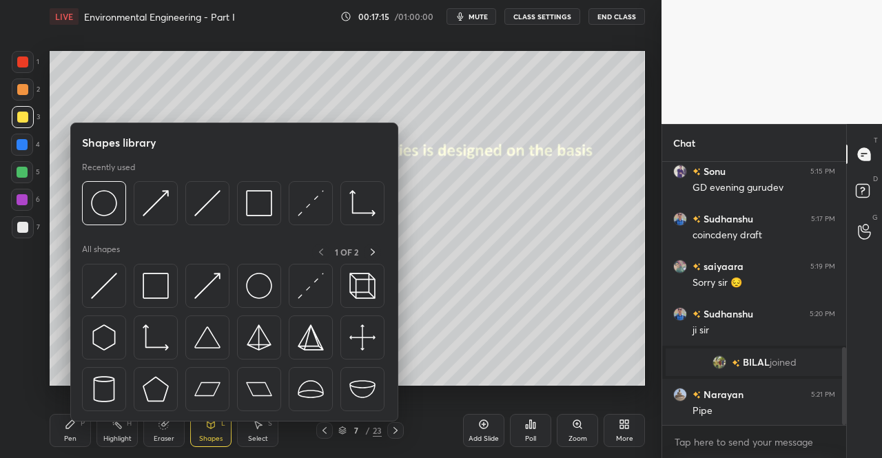
click at [103, 292] on img at bounding box center [104, 286] width 26 height 26
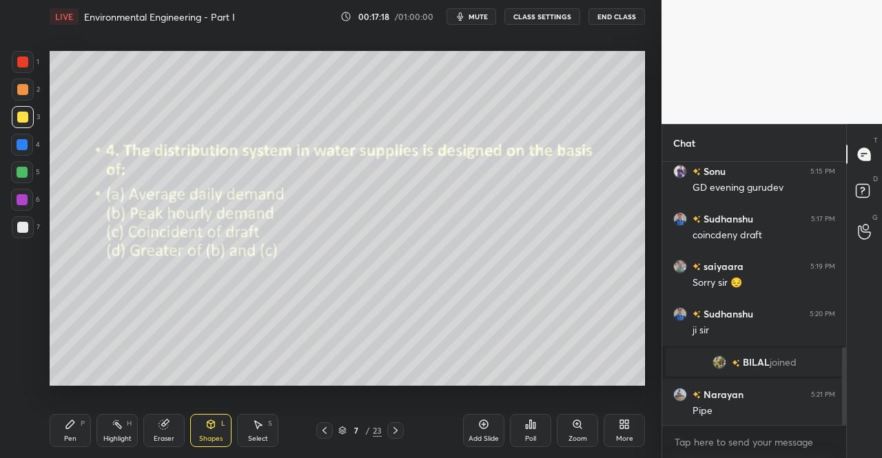
click at [214, 438] on div "Shapes" at bounding box center [210, 439] width 23 height 7
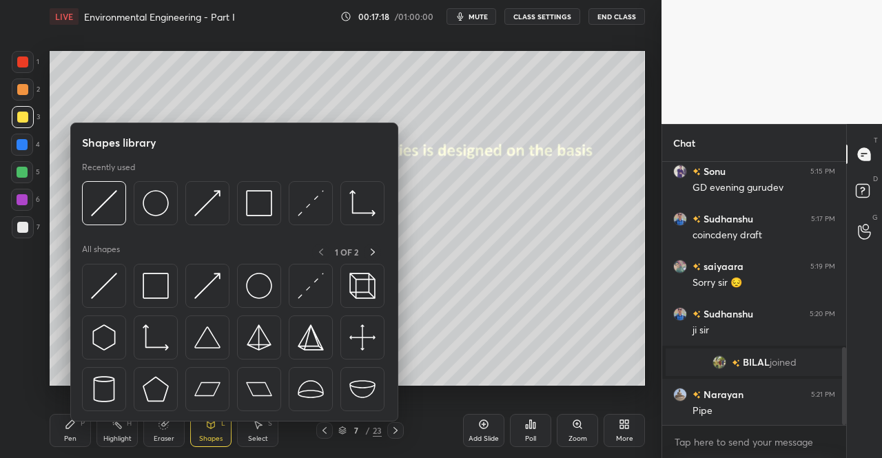
click at [160, 292] on img at bounding box center [156, 286] width 26 height 26
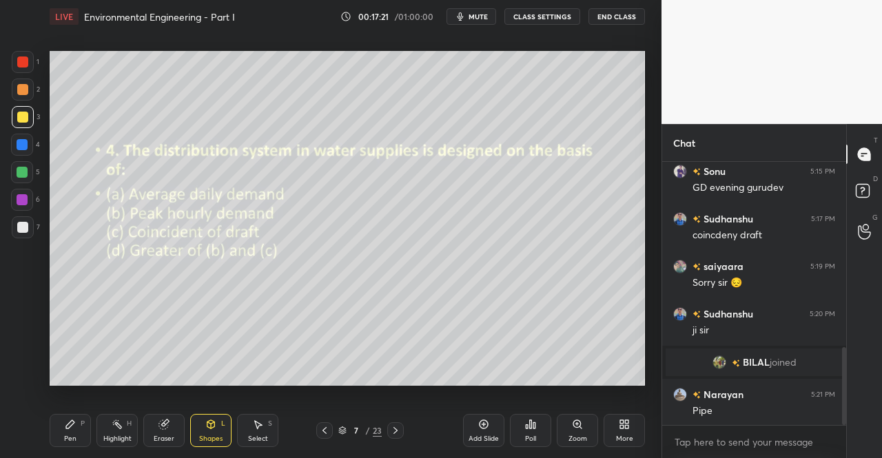
click at [215, 431] on div "Shapes L" at bounding box center [210, 430] width 41 height 33
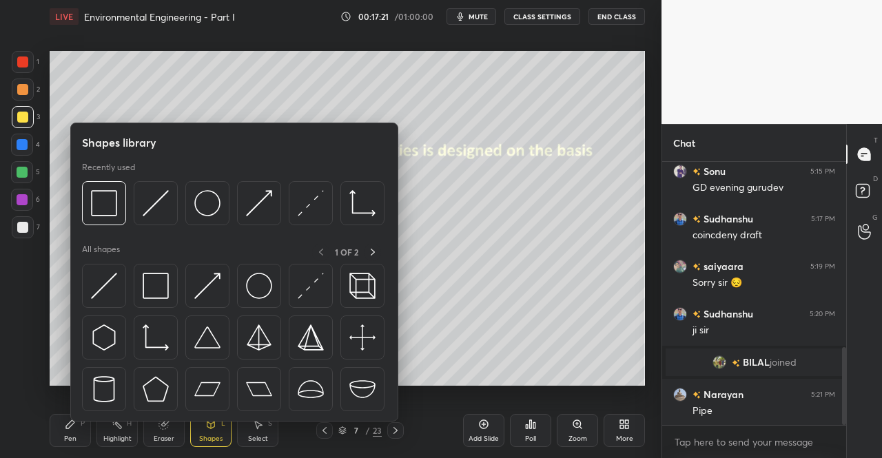
click at [215, 282] on img at bounding box center [207, 286] width 26 height 26
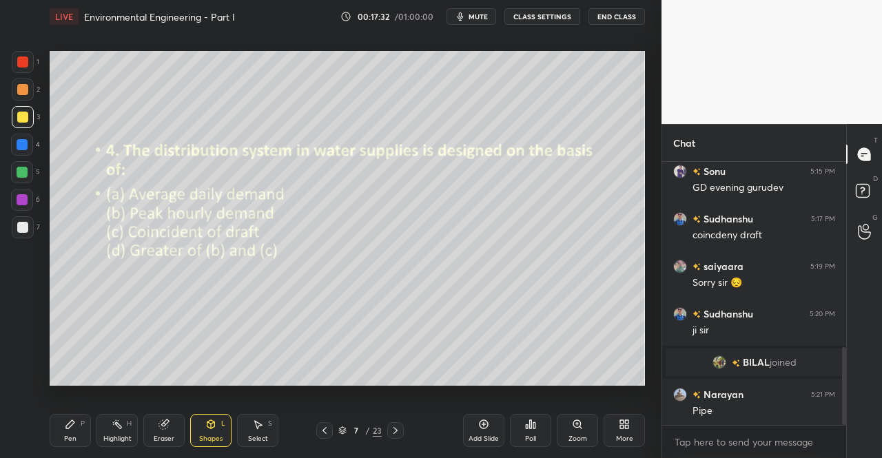
click at [93, 449] on div "Pen P Highlight H Eraser Shapes L Select S 7 / 23 Add Slide Poll Zoom More" at bounding box center [348, 430] width 596 height 55
click at [78, 436] on div "Pen P" at bounding box center [70, 430] width 41 height 33
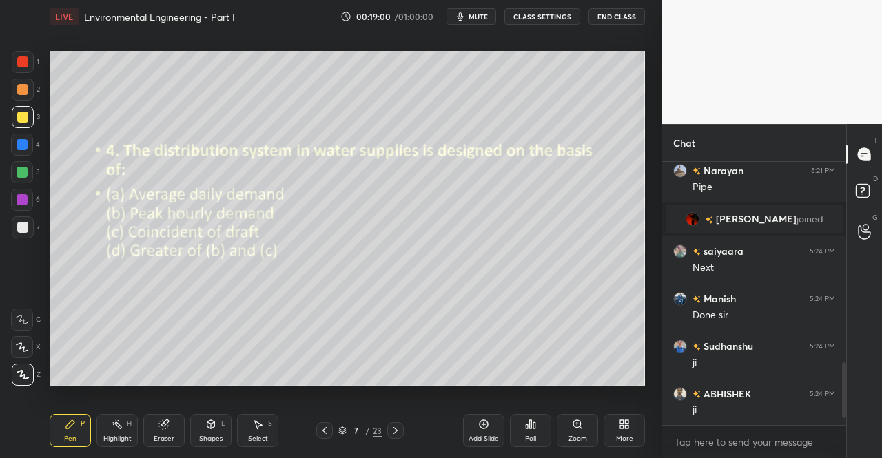
scroll to position [842, 0]
click at [398, 431] on icon at bounding box center [395, 430] width 11 height 11
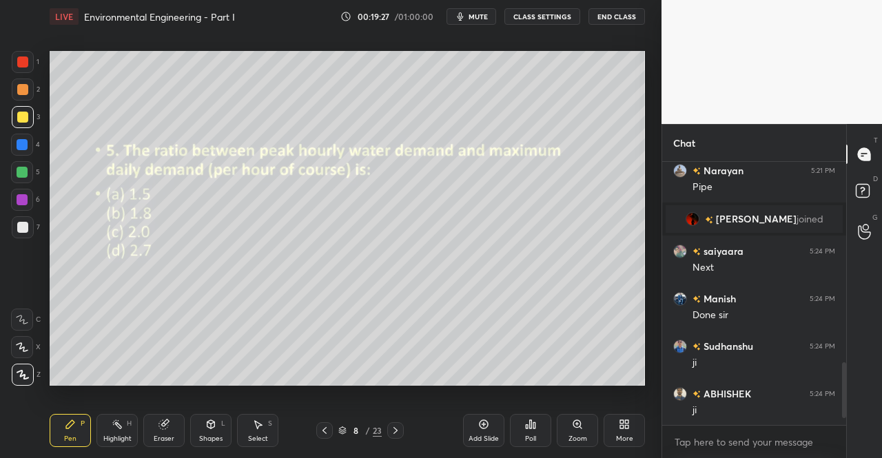
click at [531, 432] on div "Poll" at bounding box center [530, 430] width 41 height 33
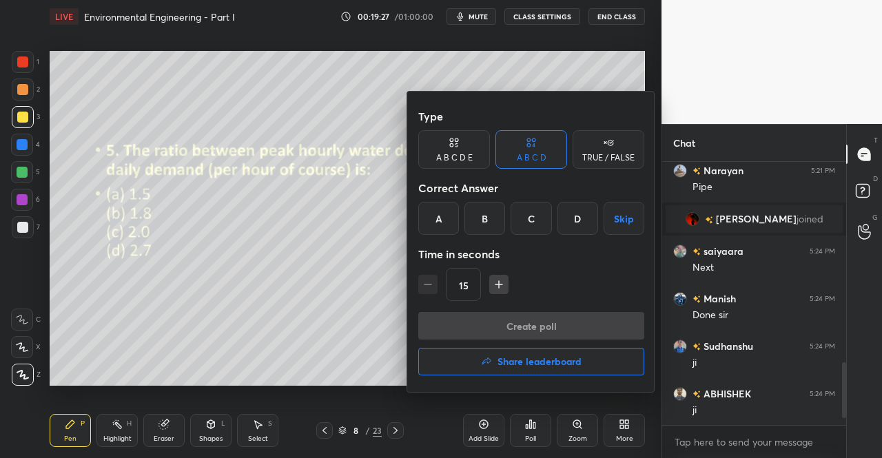
click at [442, 213] on div "A" at bounding box center [438, 218] width 41 height 33
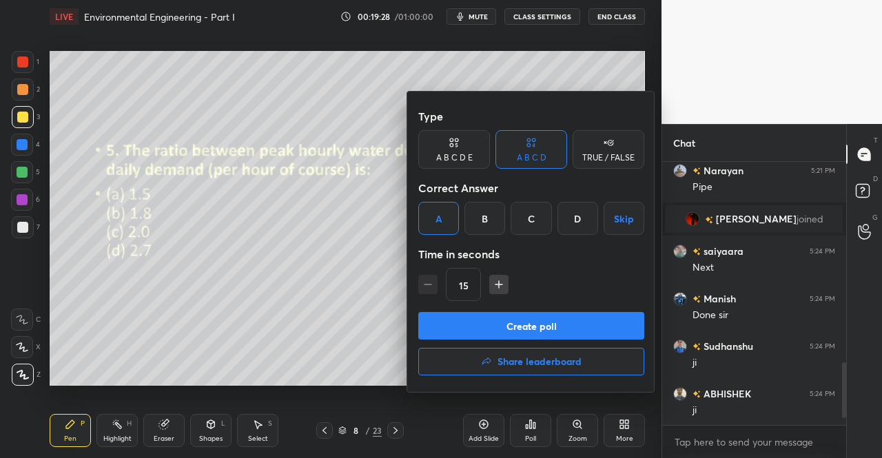
click at [468, 320] on button "Create poll" at bounding box center [531, 326] width 226 height 28
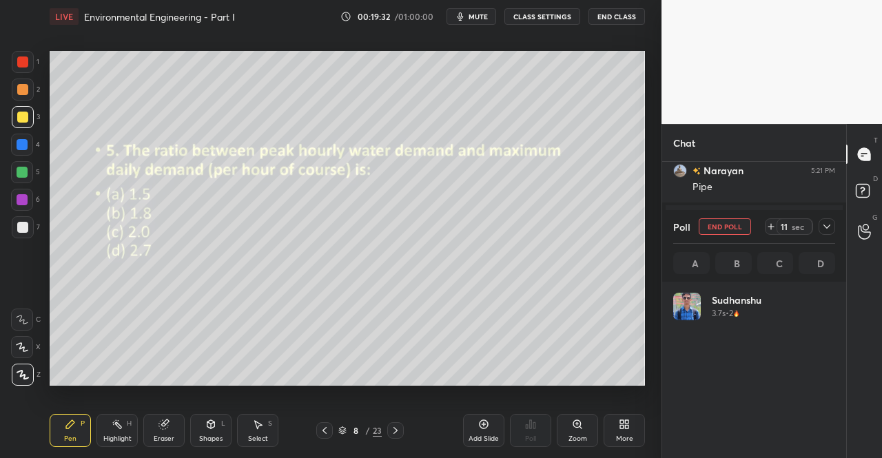
scroll to position [161, 158]
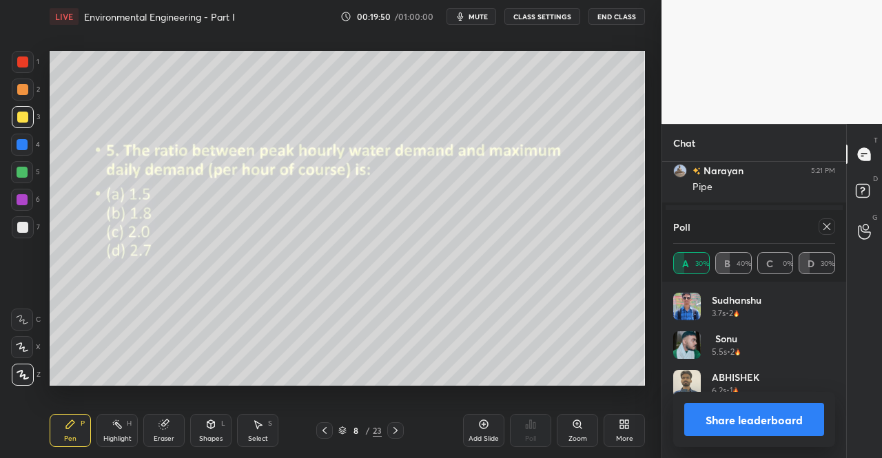
click at [826, 226] on icon at bounding box center [827, 226] width 7 height 7
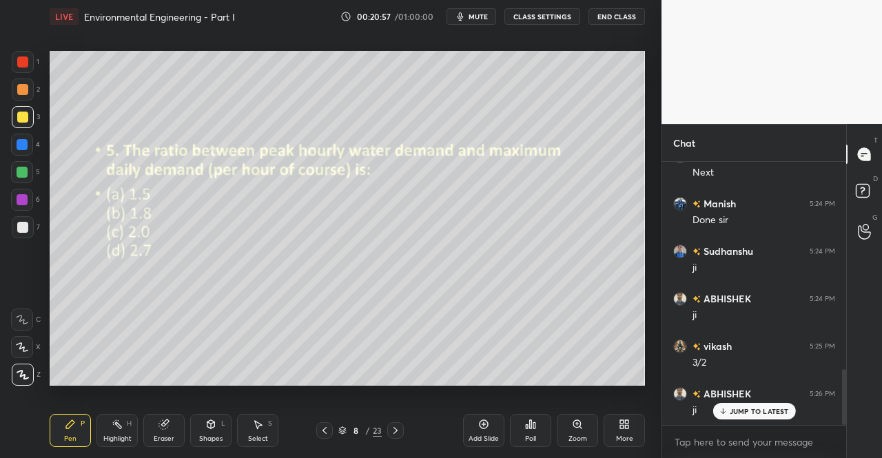
scroll to position [984, 0]
click at [391, 432] on icon at bounding box center [395, 430] width 11 height 11
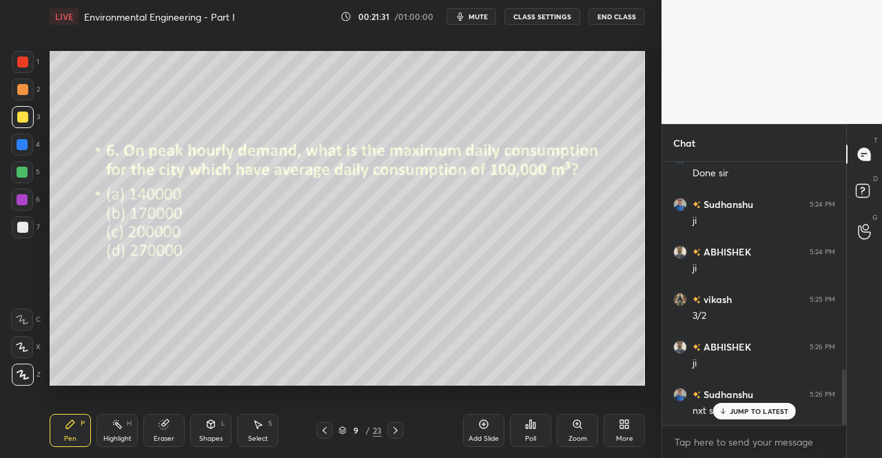
click at [529, 429] on icon at bounding box center [530, 424] width 11 height 11
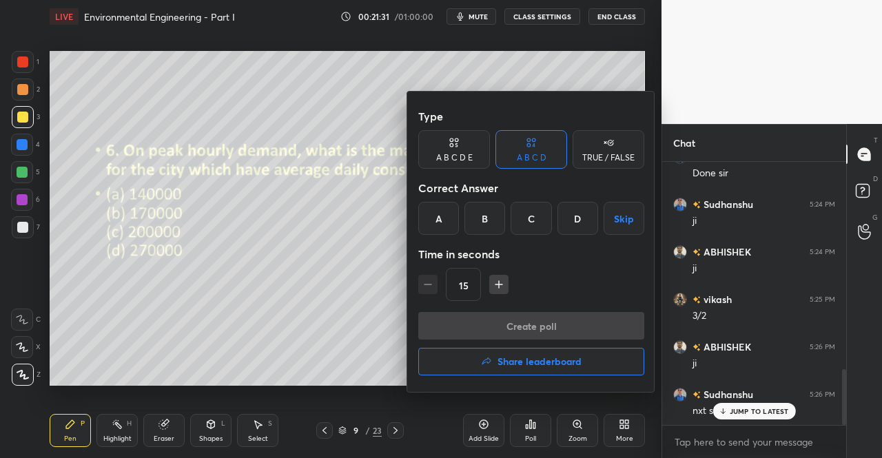
click at [576, 221] on div "D" at bounding box center [578, 218] width 41 height 33
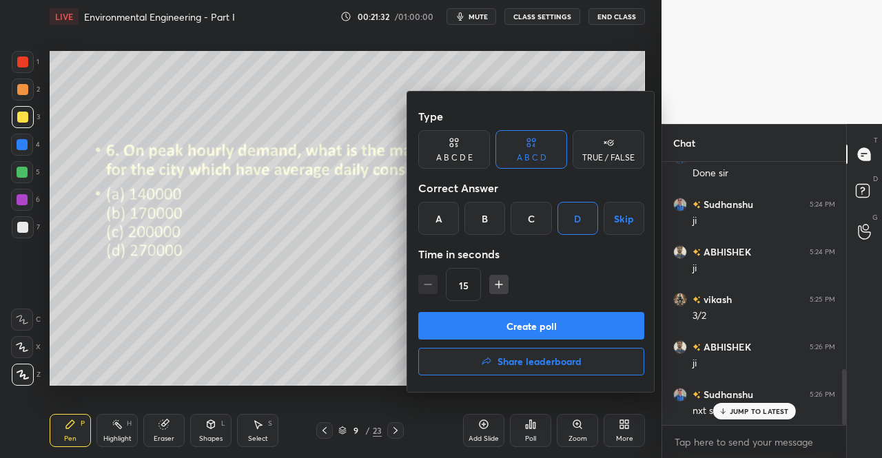
click at [538, 325] on button "Create poll" at bounding box center [531, 326] width 226 height 28
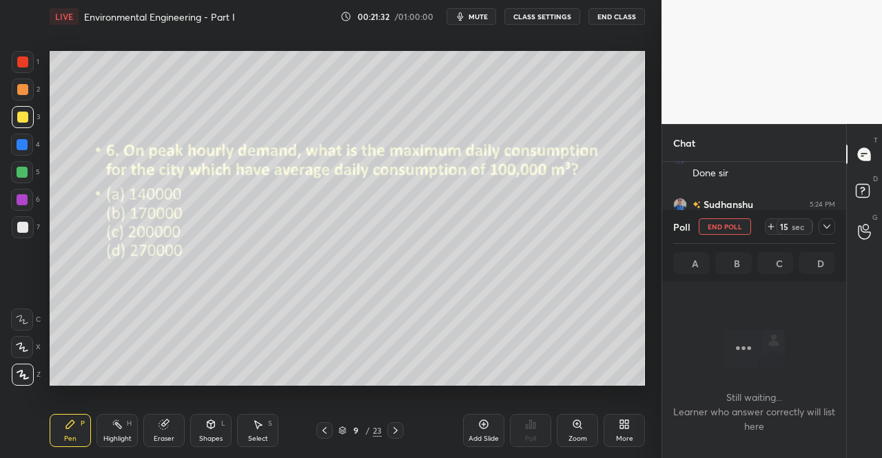
scroll to position [5, 4]
click at [832, 226] on icon at bounding box center [827, 226] width 11 height 11
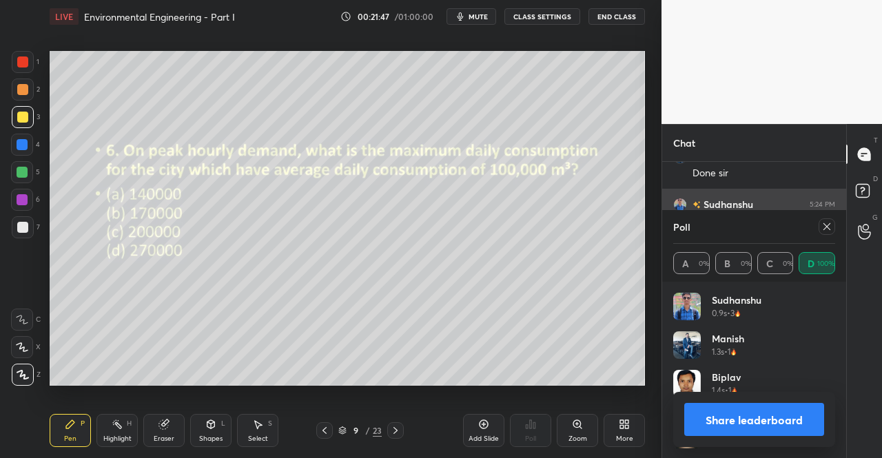
scroll to position [161, 158]
click at [822, 227] on icon at bounding box center [827, 226] width 11 height 11
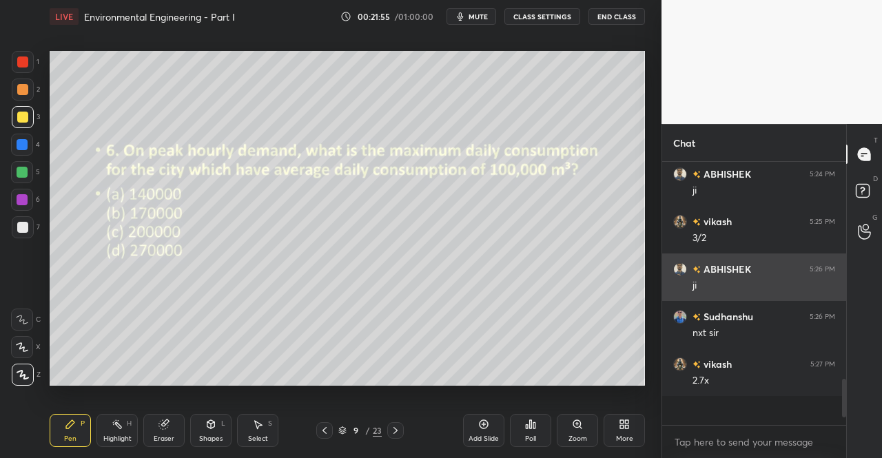
scroll to position [281, 180]
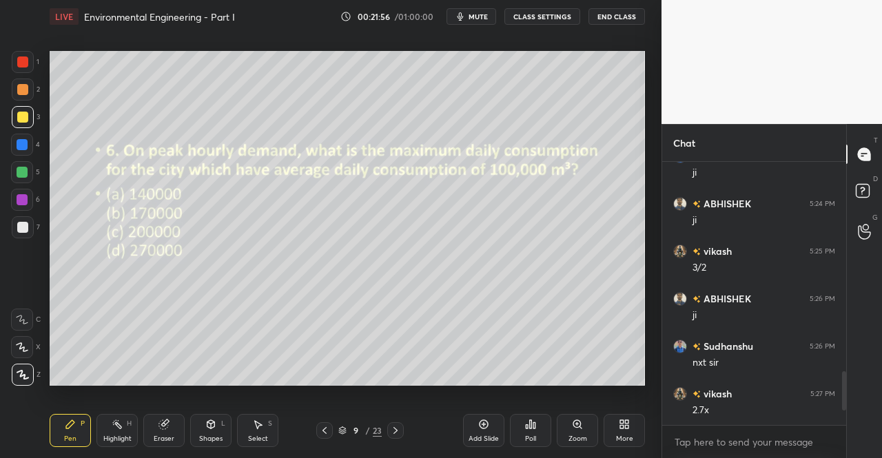
click at [396, 428] on icon at bounding box center [395, 430] width 11 height 11
click at [534, 432] on div "Poll" at bounding box center [530, 430] width 41 height 33
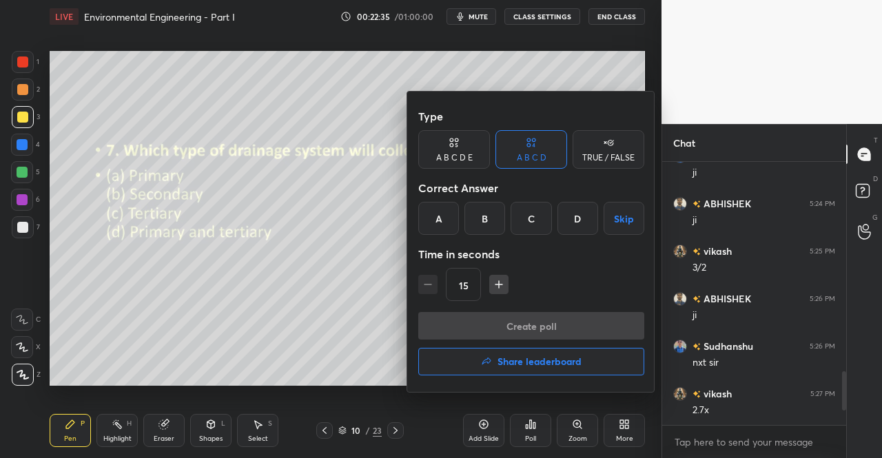
click at [442, 224] on div "A" at bounding box center [438, 218] width 41 height 33
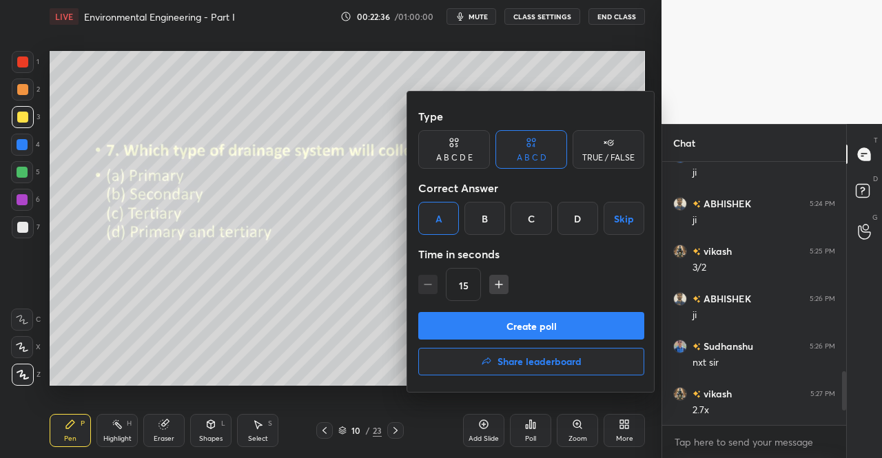
click at [506, 329] on button "Create poll" at bounding box center [531, 326] width 226 height 28
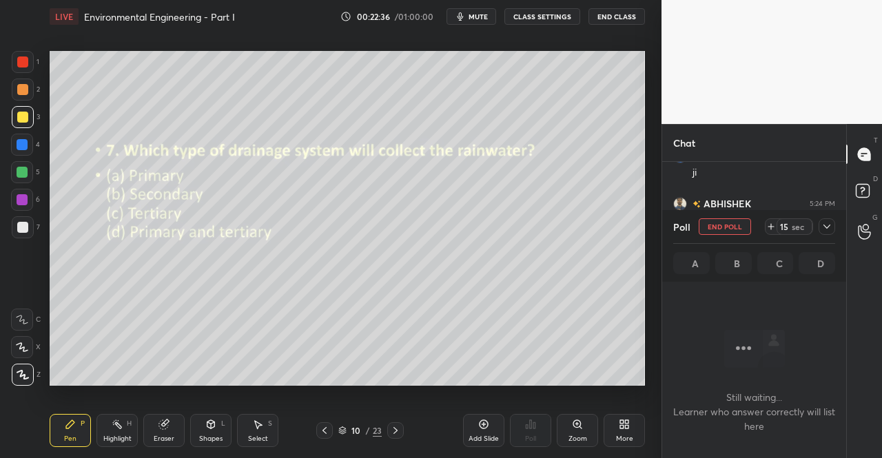
scroll to position [5, 4]
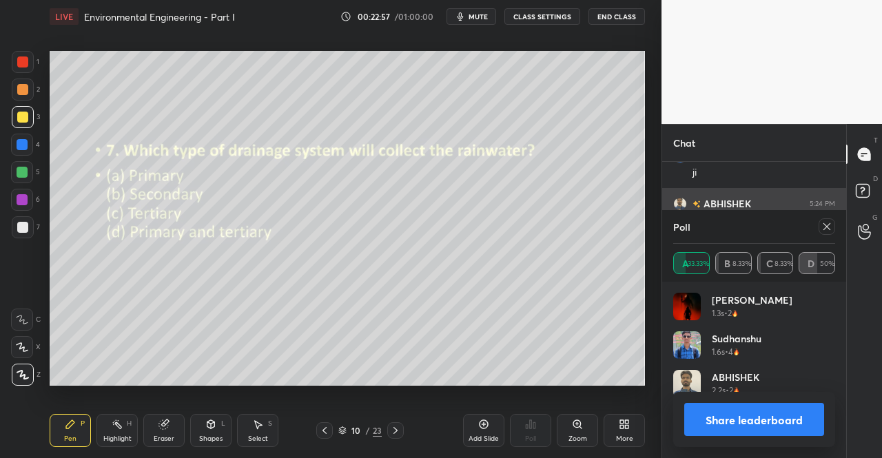
click at [821, 227] on div at bounding box center [827, 226] width 17 height 17
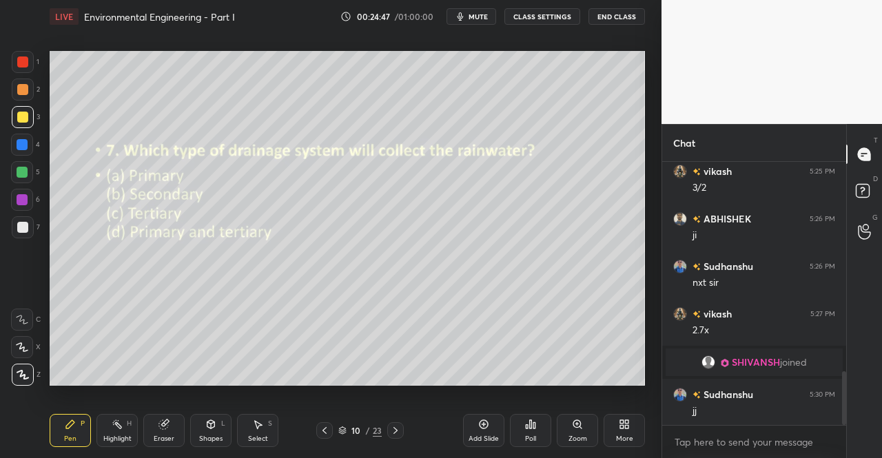
scroll to position [1030, 0]
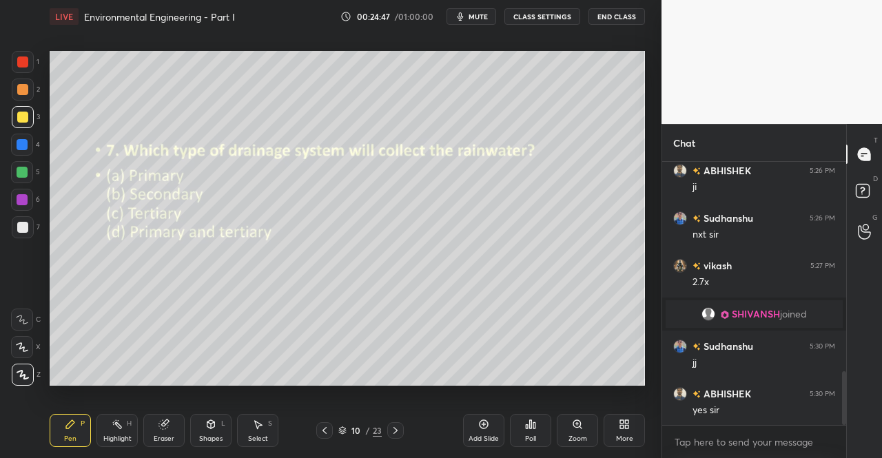
click at [397, 431] on icon at bounding box center [395, 430] width 11 height 11
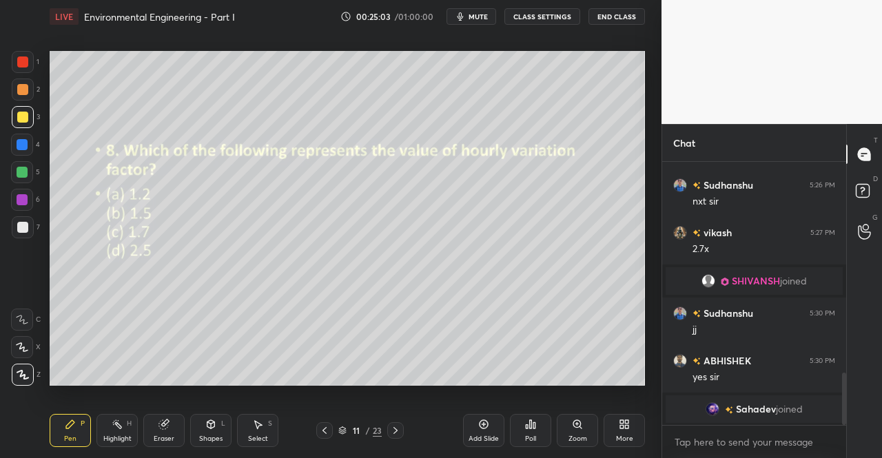
click at [538, 435] on div "Poll" at bounding box center [530, 430] width 41 height 33
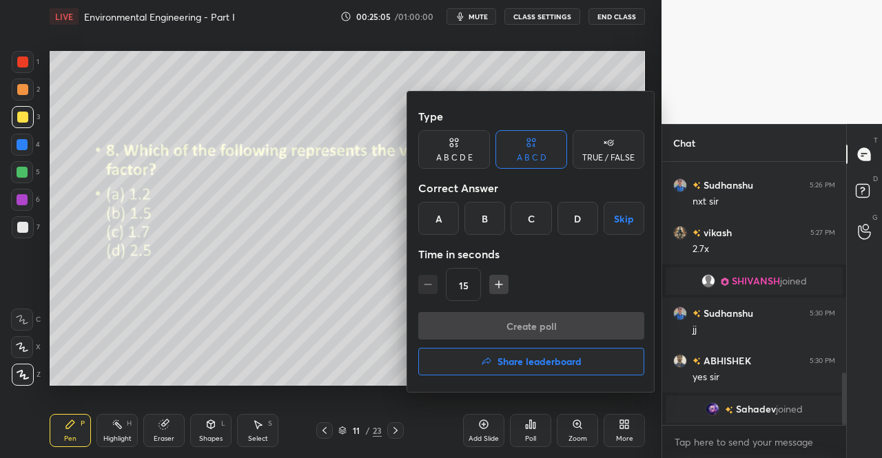
click at [488, 221] on div "B" at bounding box center [485, 218] width 41 height 33
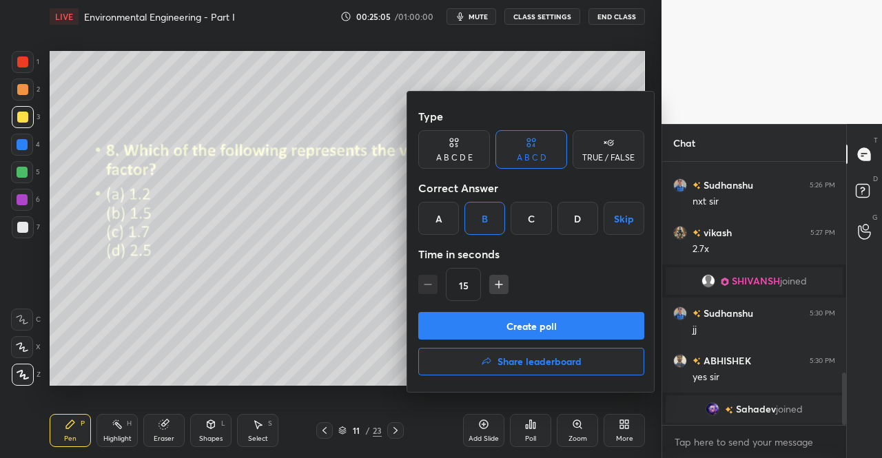
click at [506, 321] on button "Create poll" at bounding box center [531, 326] width 226 height 28
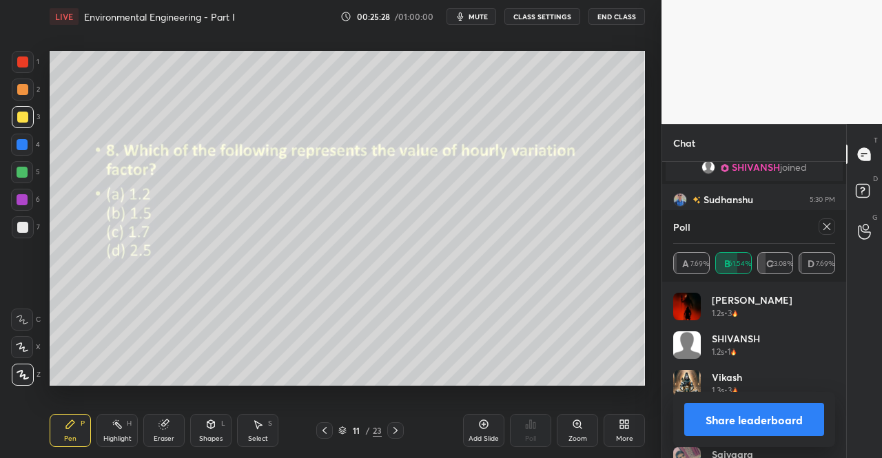
scroll to position [1068, 0]
click at [819, 228] on div at bounding box center [827, 226] width 17 height 17
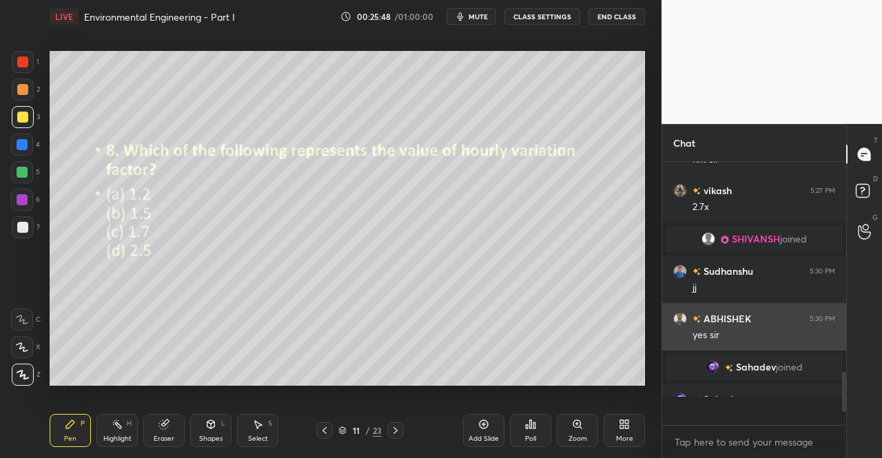
scroll to position [248, 180]
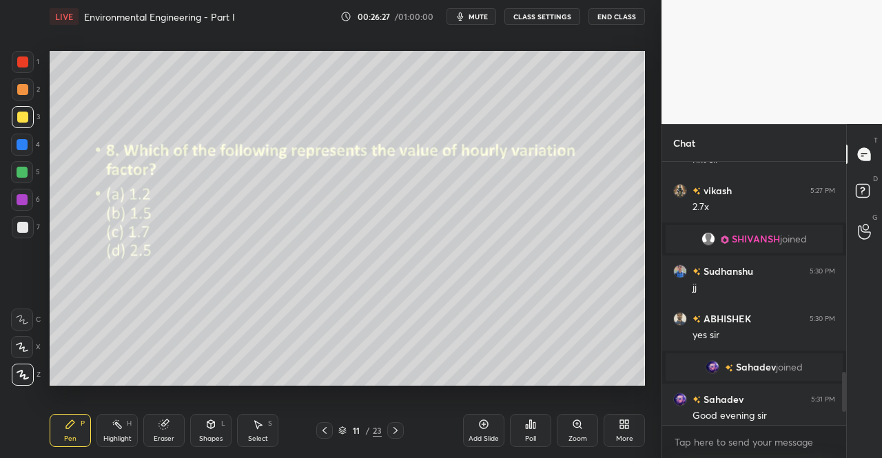
click at [326, 429] on icon at bounding box center [324, 430] width 11 height 11
click at [328, 427] on icon at bounding box center [324, 430] width 11 height 11
click at [331, 428] on div at bounding box center [324, 431] width 17 height 17
click at [330, 428] on div at bounding box center [324, 431] width 17 height 17
click at [395, 427] on icon at bounding box center [395, 430] width 11 height 11
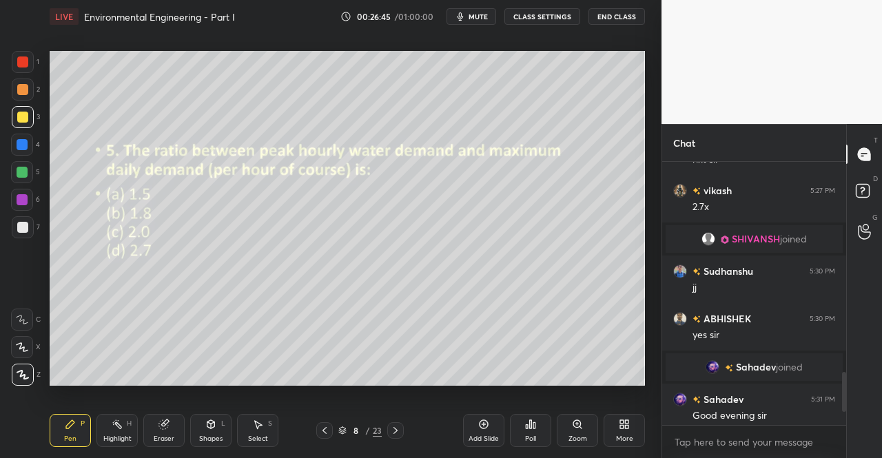
click at [396, 423] on div at bounding box center [395, 431] width 17 height 17
click at [395, 429] on icon at bounding box center [396, 430] width 4 height 7
click at [394, 434] on icon at bounding box center [395, 430] width 11 height 11
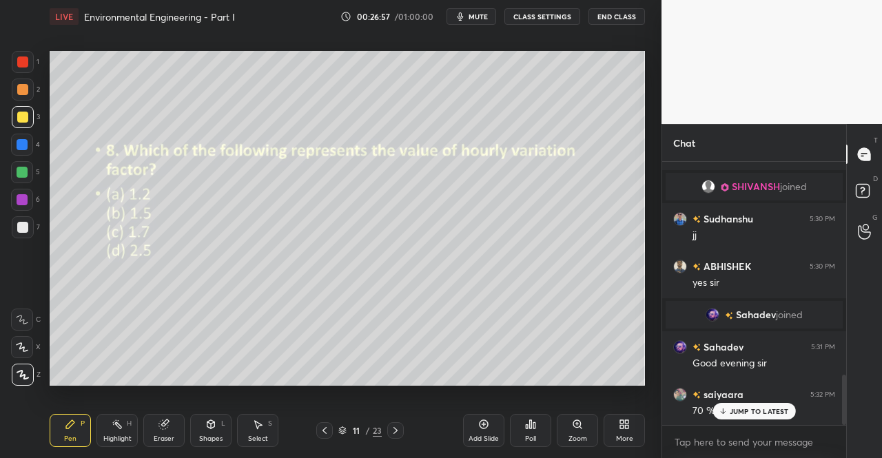
click at [68, 437] on div "Pen" at bounding box center [70, 439] width 12 height 7
click at [65, 423] on icon at bounding box center [70, 424] width 11 height 11
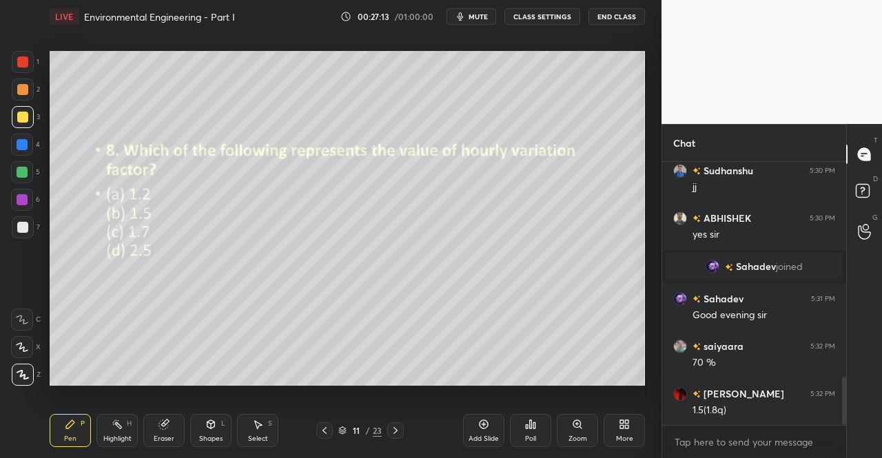
click at [170, 436] on div "Eraser" at bounding box center [164, 439] width 21 height 7
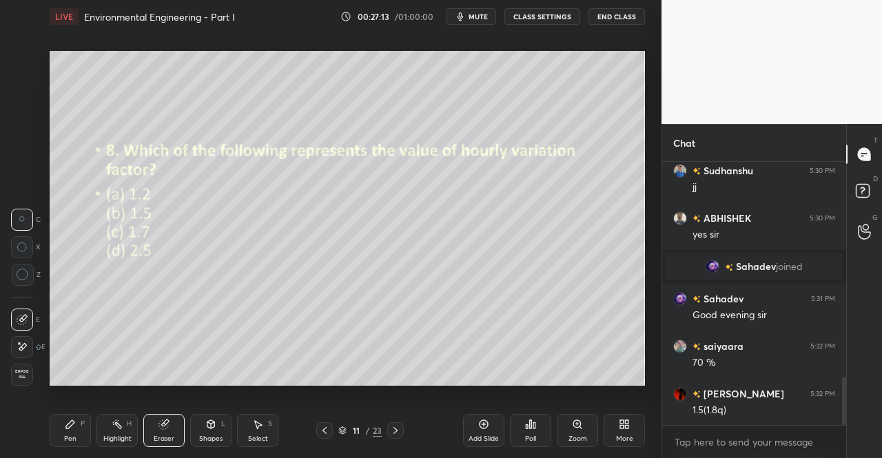
click at [183, 431] on div "Eraser" at bounding box center [163, 430] width 41 height 33
click at [168, 405] on div "Pen P Highlight H Eraser Shapes L Select S 11 / 23 Add Slide Poll Zoom More" at bounding box center [348, 430] width 596 height 55
click at [76, 432] on div "Pen P" at bounding box center [70, 430] width 41 height 33
click at [85, 434] on div "Pen P" at bounding box center [70, 430] width 41 height 33
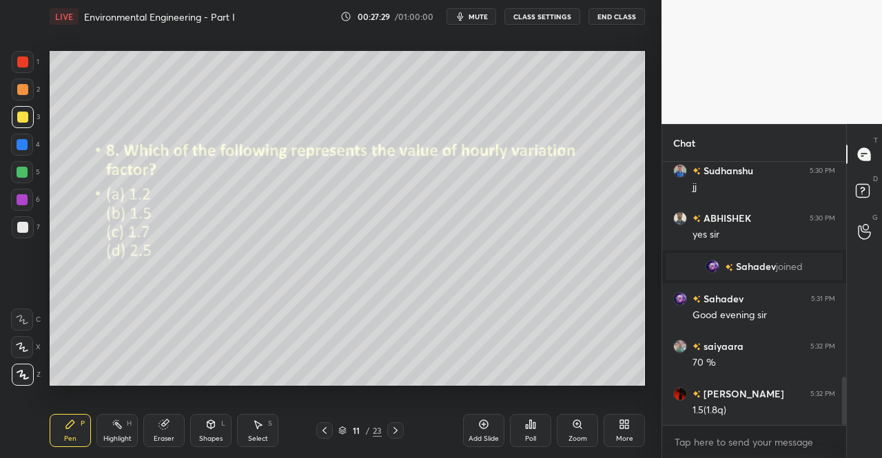
click at [177, 438] on div "Eraser" at bounding box center [163, 430] width 41 height 33
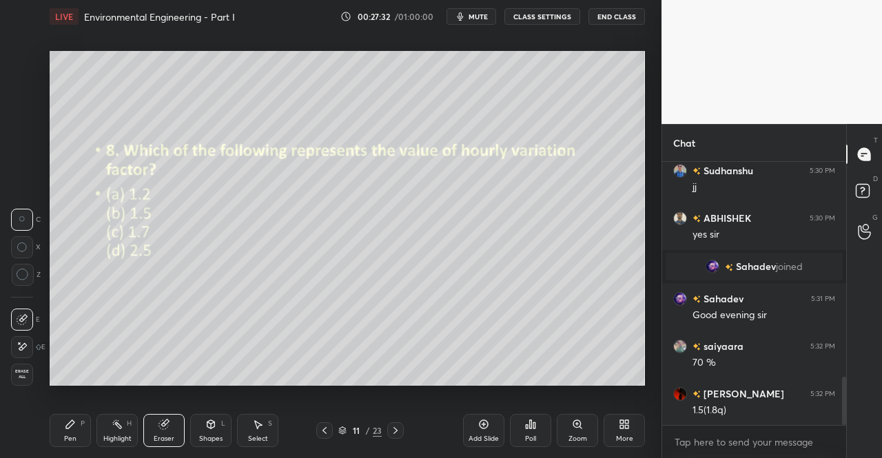
click at [84, 436] on div "Pen P" at bounding box center [70, 430] width 41 height 33
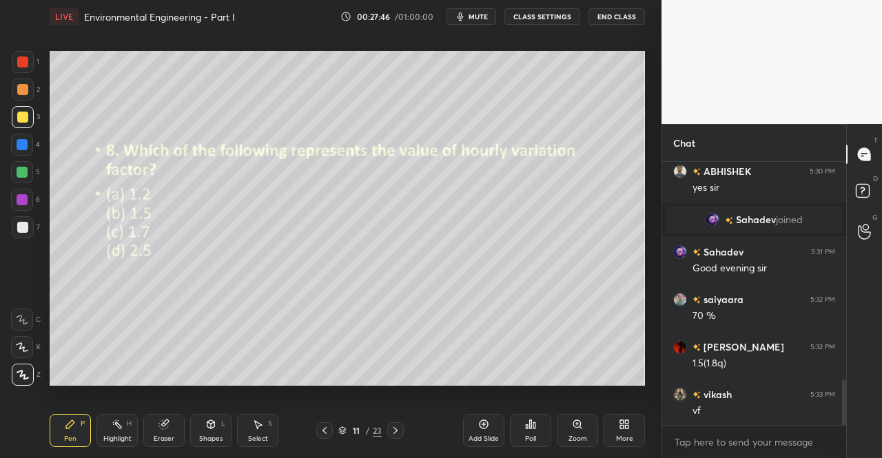
scroll to position [1263, 0]
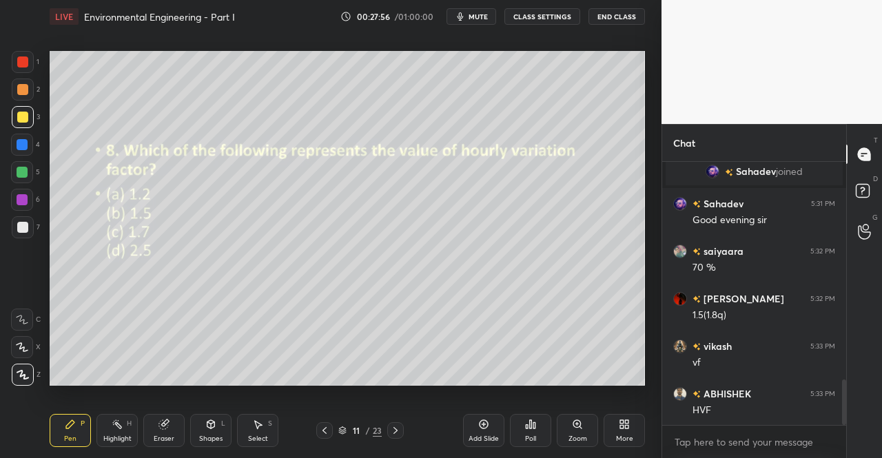
click at [397, 429] on icon at bounding box center [395, 430] width 11 height 11
click at [399, 433] on icon at bounding box center [395, 430] width 11 height 11
click at [325, 431] on icon at bounding box center [324, 430] width 11 height 11
click at [323, 431] on icon at bounding box center [325, 430] width 4 height 7
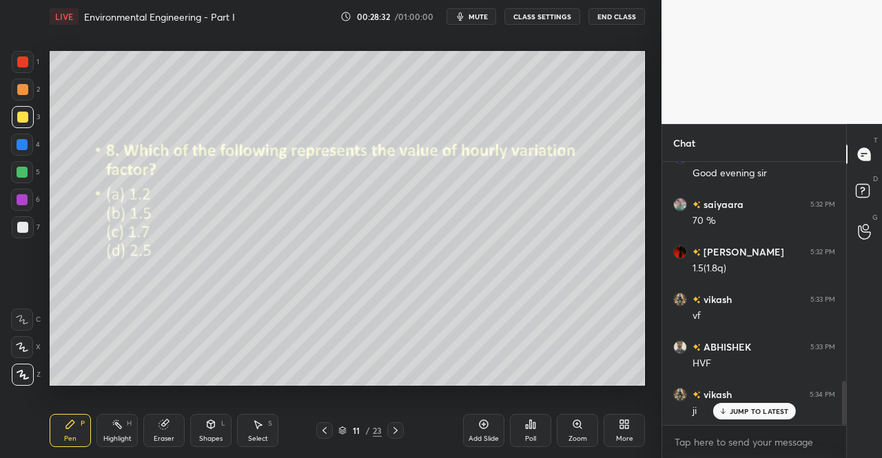
click at [396, 429] on icon at bounding box center [395, 430] width 11 height 11
click at [532, 442] on div "Poll" at bounding box center [530, 439] width 11 height 7
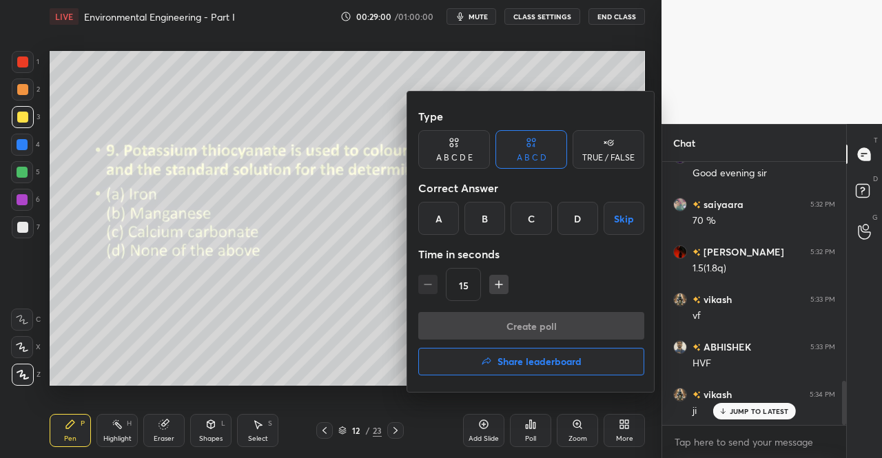
click at [431, 215] on div "A" at bounding box center [438, 218] width 41 height 33
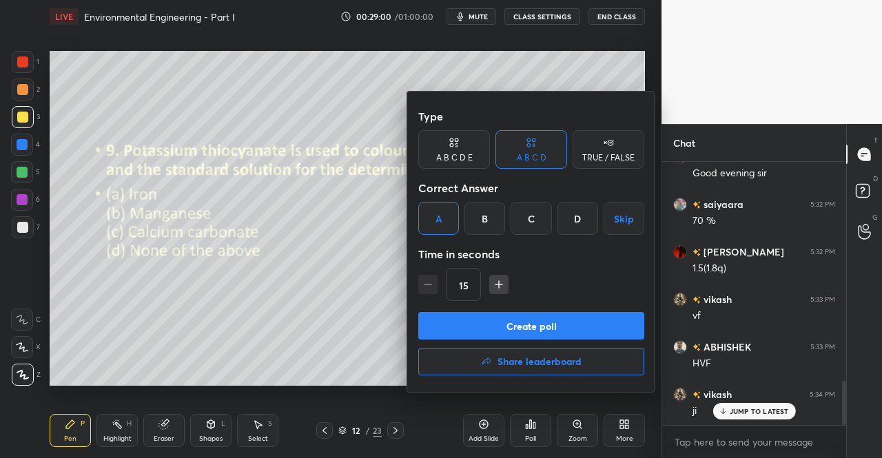
click at [517, 317] on button "Create poll" at bounding box center [531, 326] width 226 height 28
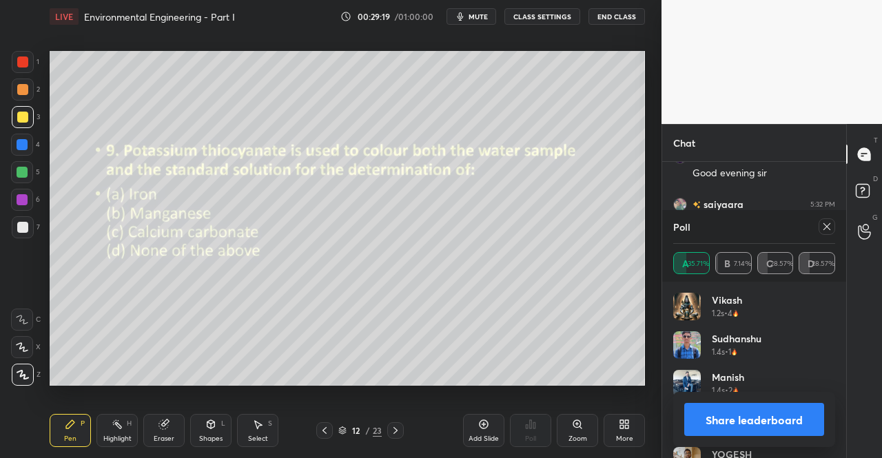
scroll to position [1414, 0]
click at [831, 227] on icon at bounding box center [827, 226] width 11 height 11
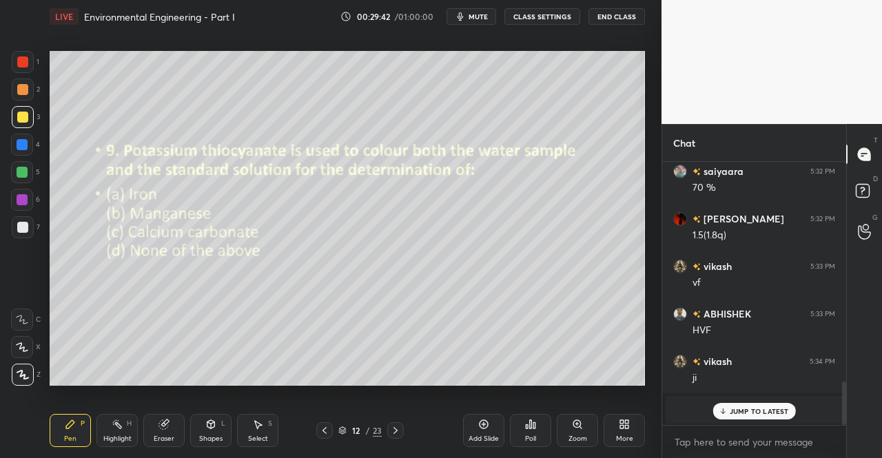
scroll to position [1391, 0]
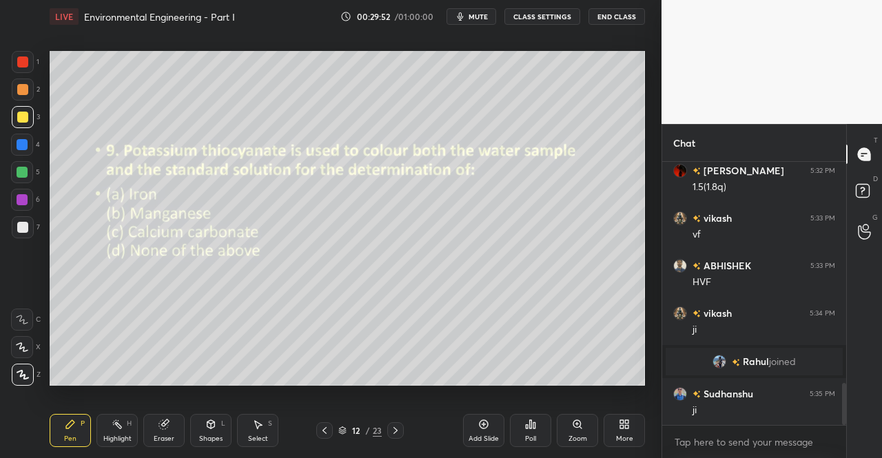
click at [396, 430] on icon at bounding box center [396, 430] width 4 height 7
click at [536, 432] on div "Poll" at bounding box center [530, 430] width 41 height 33
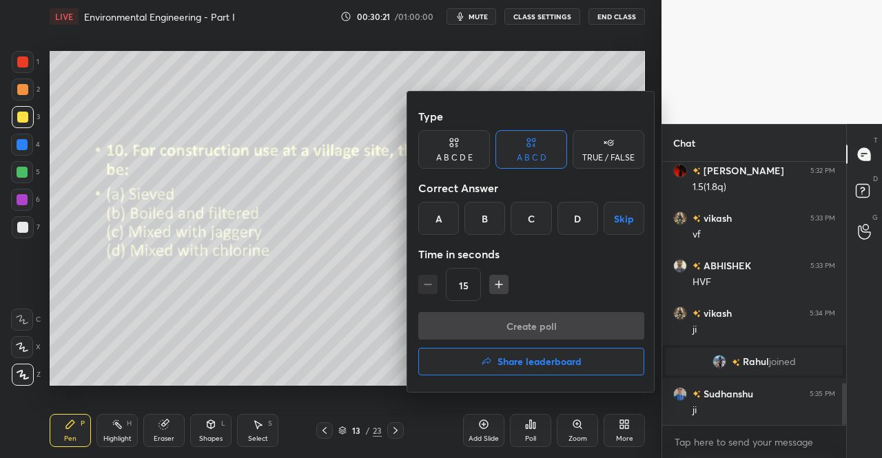
click at [431, 211] on div "A" at bounding box center [438, 218] width 41 height 33
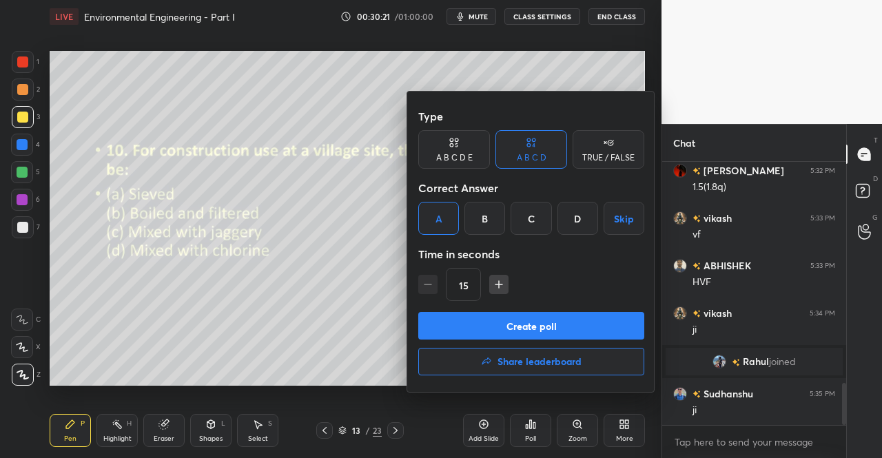
click at [490, 325] on button "Create poll" at bounding box center [531, 326] width 226 height 28
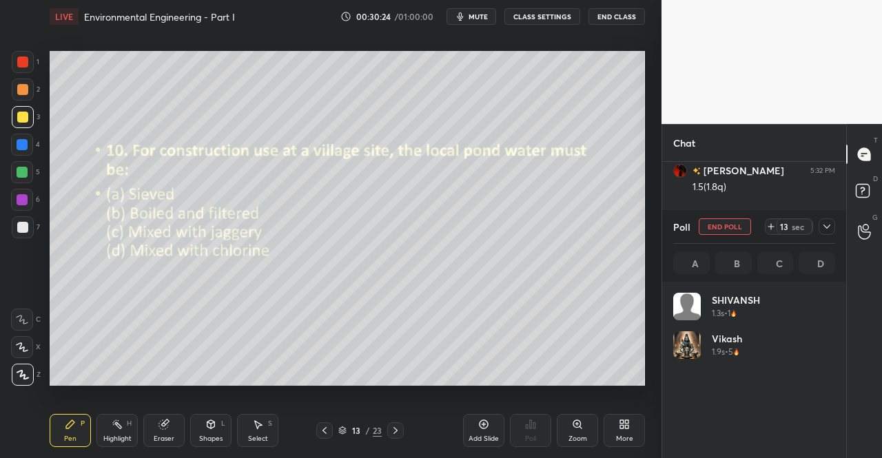
scroll to position [161, 158]
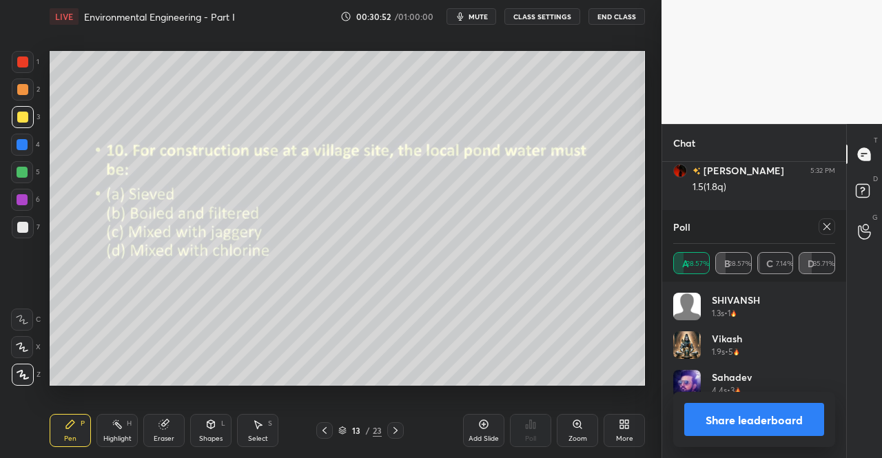
click at [837, 222] on div "Poll A 28.57% B 28.57% C 7.14% D 35.71%" at bounding box center [754, 246] width 184 height 72
click at [835, 224] on div "Poll A 28.57% B 28.57% C 7.14% D 35.71%" at bounding box center [754, 246] width 184 height 72
click at [831, 227] on icon at bounding box center [827, 226] width 11 height 11
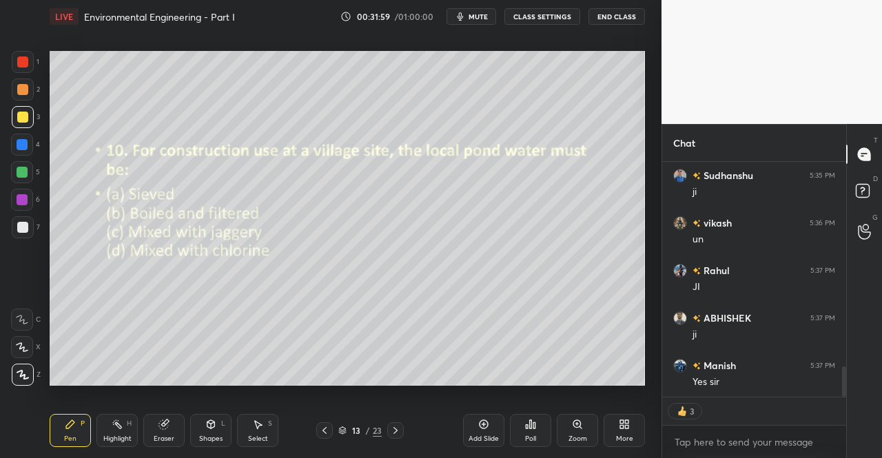
scroll to position [1669, 0]
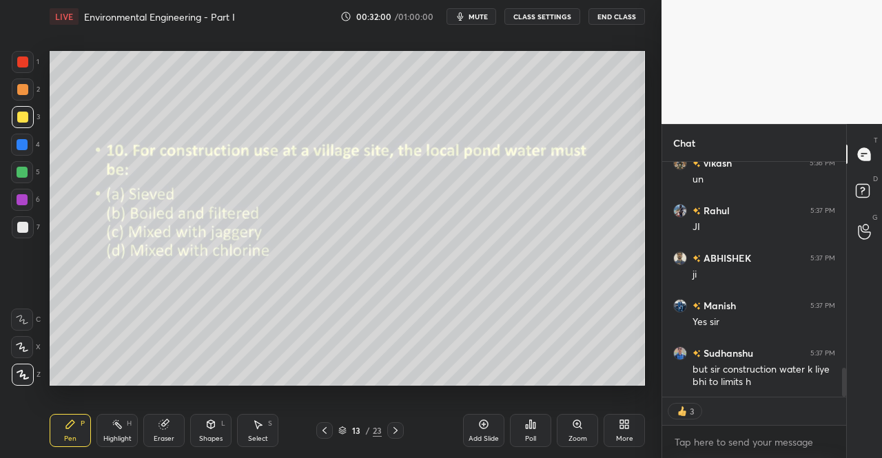
click at [398, 431] on icon at bounding box center [395, 430] width 11 height 11
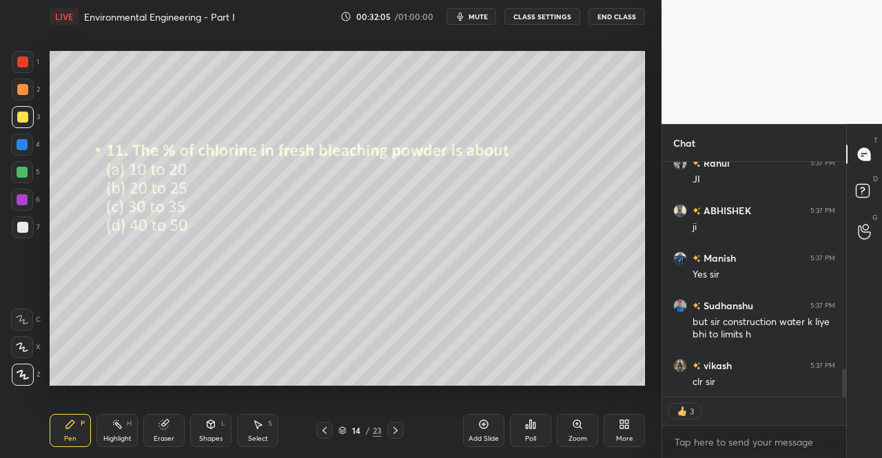
click at [325, 432] on icon at bounding box center [324, 430] width 11 height 11
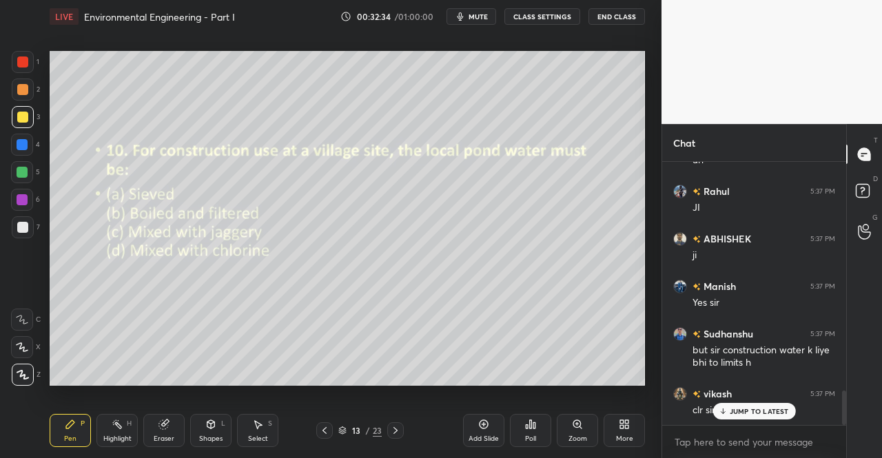
scroll to position [1736, 0]
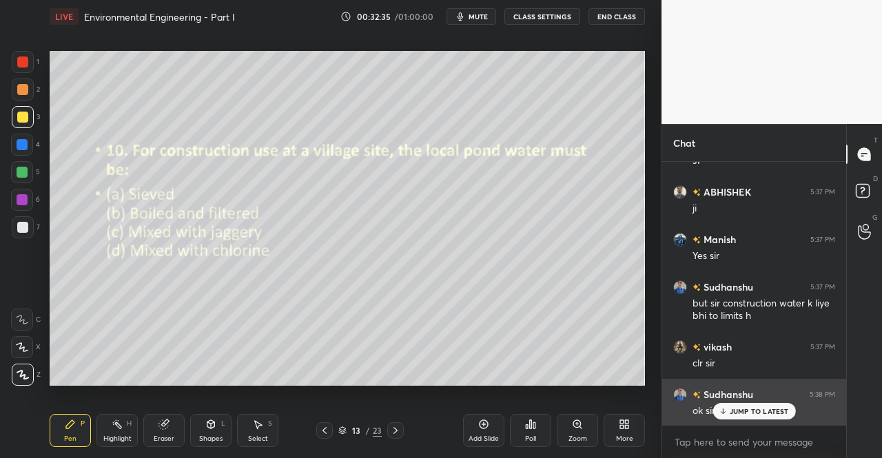
click at [730, 409] on p "JUMP TO LATEST" at bounding box center [759, 411] width 59 height 8
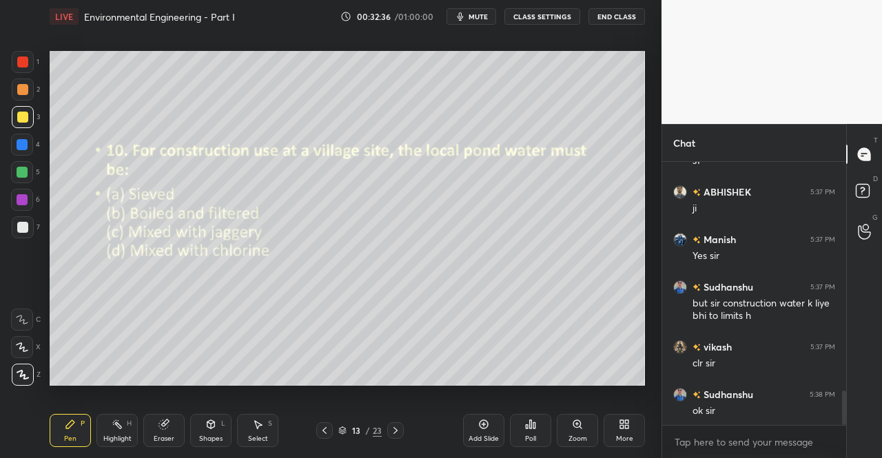
click at [395, 434] on icon at bounding box center [395, 430] width 11 height 11
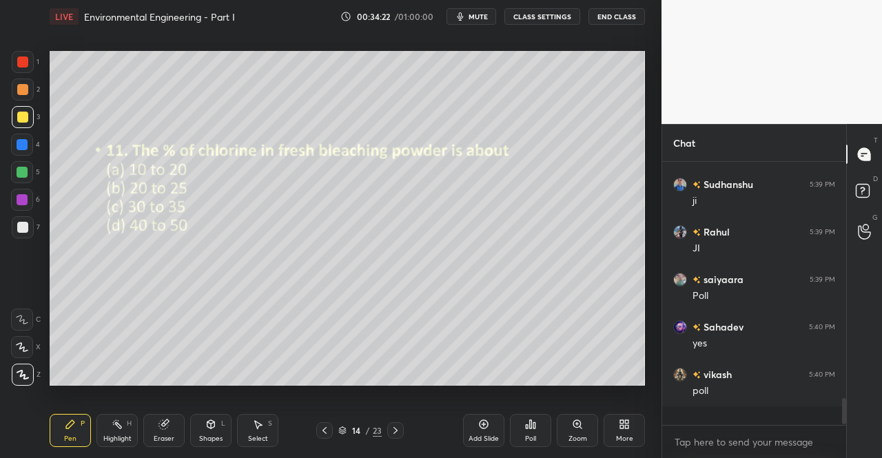
scroll to position [2082, 0]
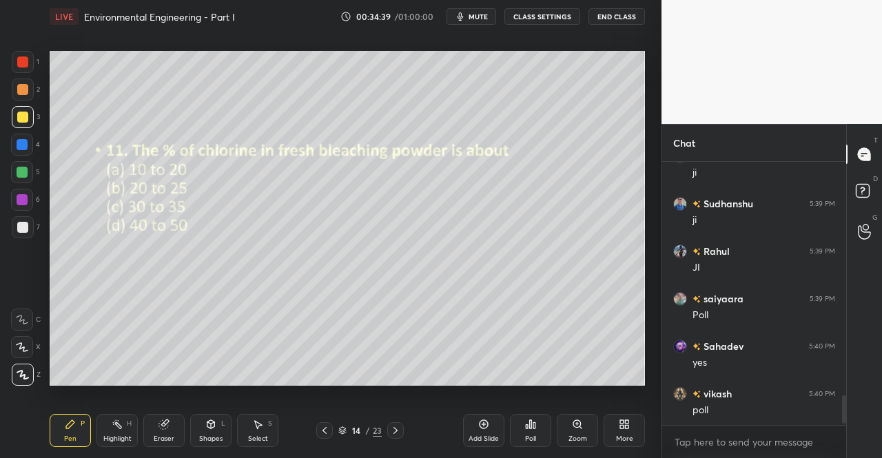
click at [530, 434] on div "Poll" at bounding box center [530, 430] width 41 height 33
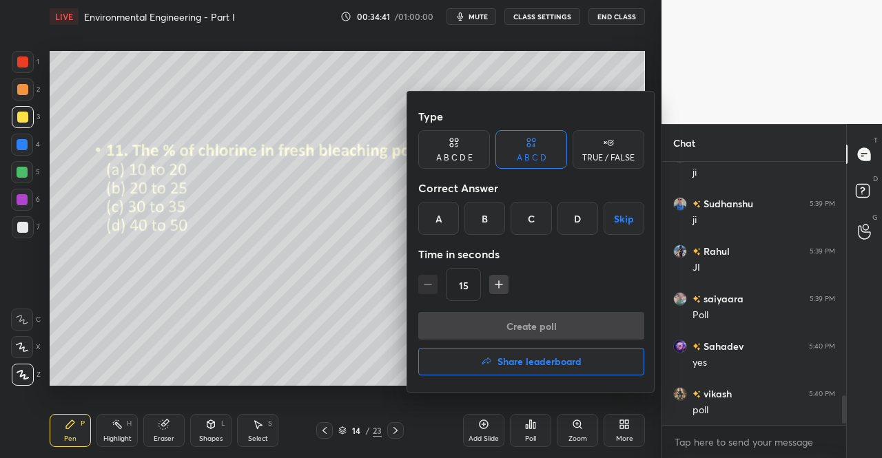
click at [571, 214] on div "D" at bounding box center [578, 218] width 41 height 33
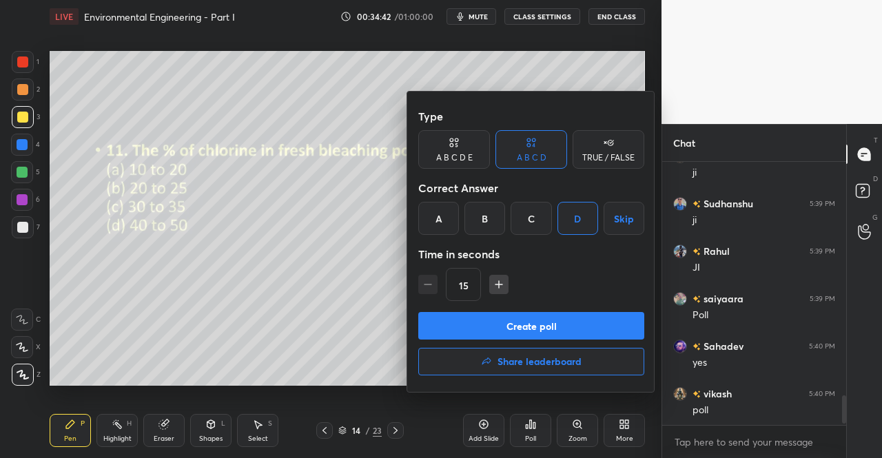
click at [543, 334] on button "Create poll" at bounding box center [531, 326] width 226 height 28
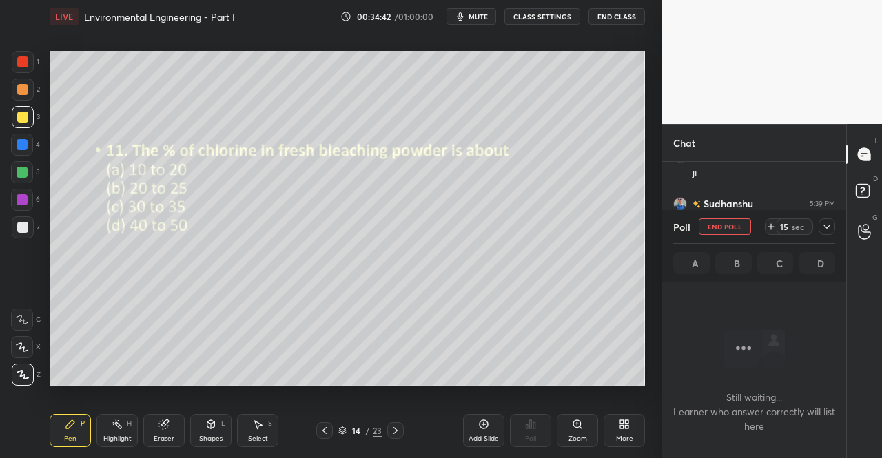
scroll to position [221, 180]
click at [831, 228] on icon at bounding box center [827, 226] width 11 height 11
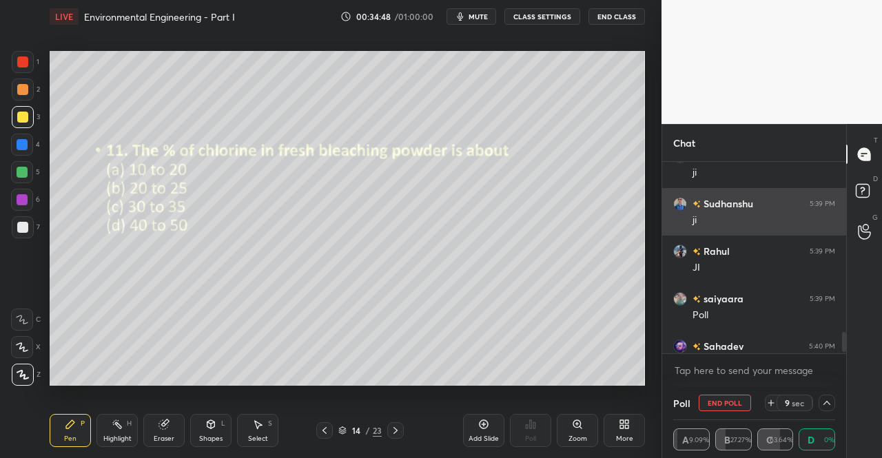
scroll to position [1, 4]
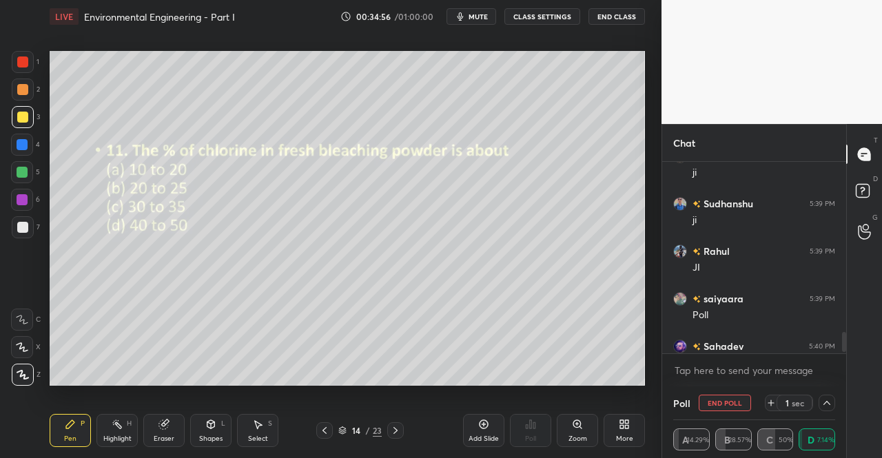
click at [452, 1] on div "LIVE Environmental Engineering - Part I 00:34:56 / 01:00:00 mute CLASS SETTINGS…" at bounding box center [348, 16] width 596 height 33
click at [480, 16] on span "mute" at bounding box center [478, 17] width 19 height 10
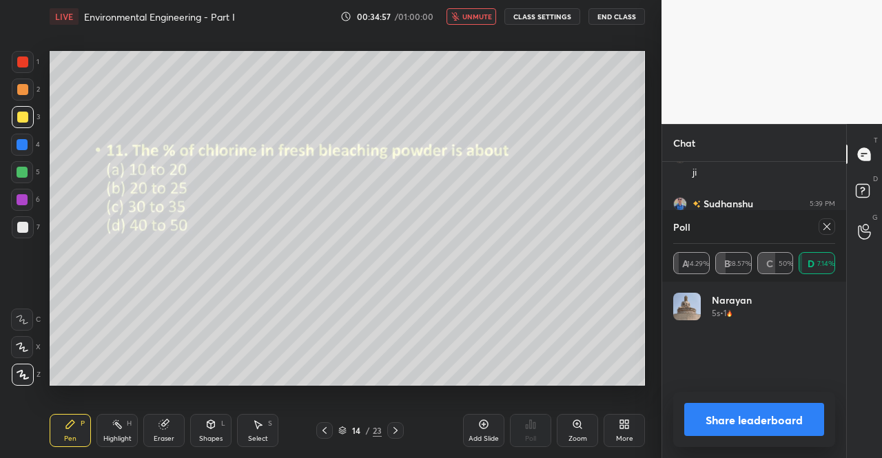
scroll to position [161, 158]
click at [167, 430] on icon at bounding box center [164, 424] width 11 height 11
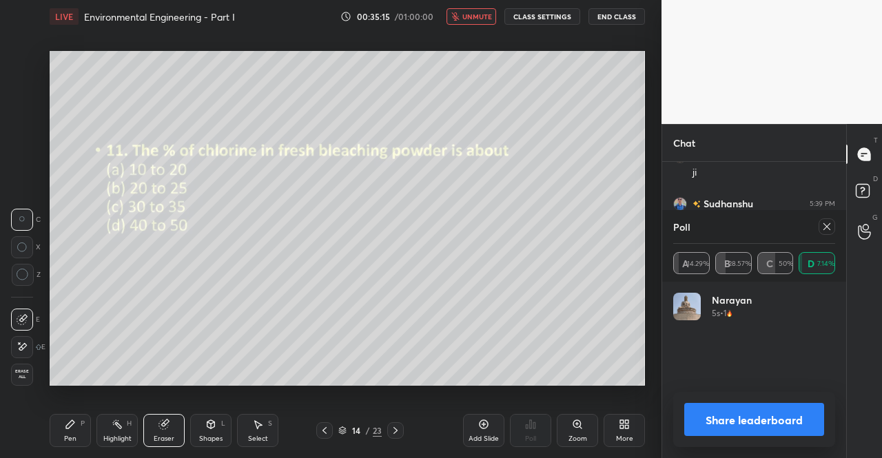
click at [66, 418] on div "Pen P" at bounding box center [70, 430] width 41 height 33
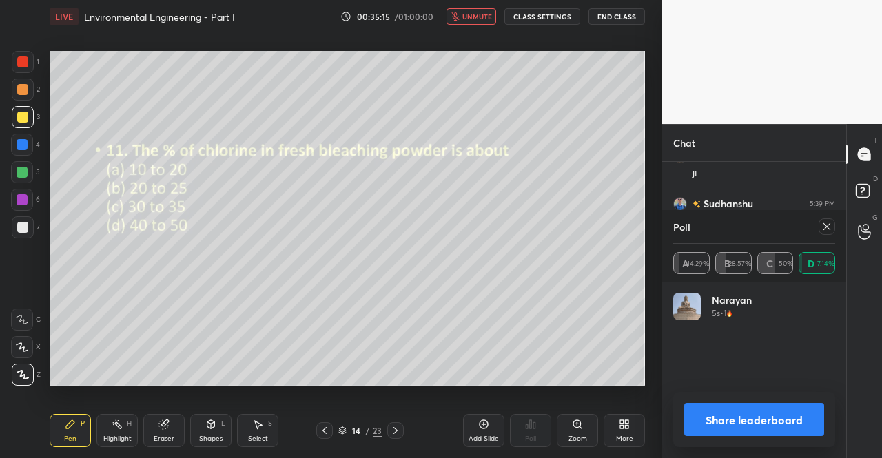
click at [66, 416] on div "Pen P" at bounding box center [70, 430] width 41 height 33
click at [482, 15] on span "unmute" at bounding box center [477, 17] width 30 height 10
click at [832, 225] on icon at bounding box center [827, 226] width 11 height 11
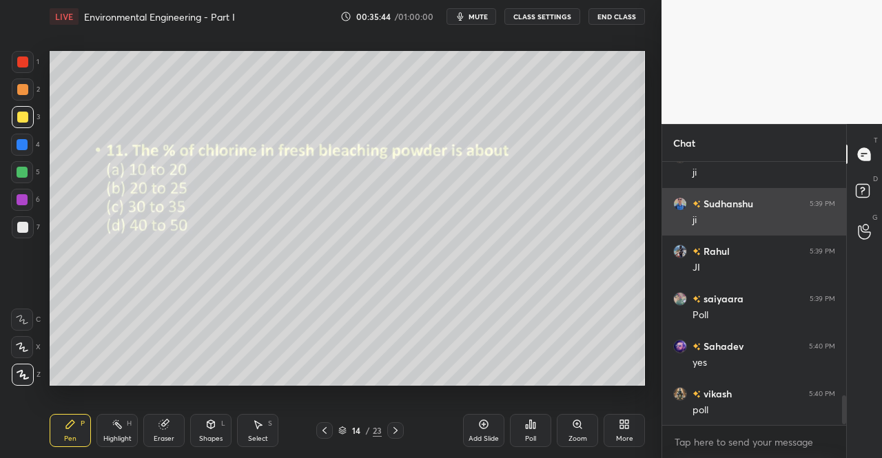
scroll to position [2128, 0]
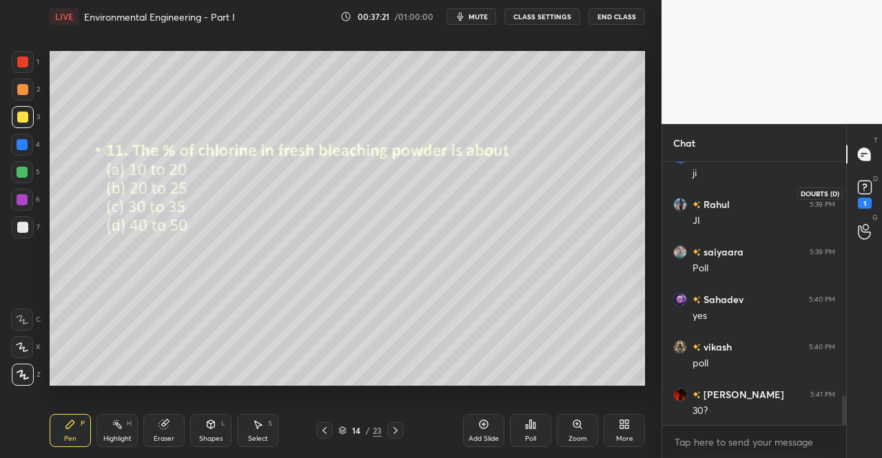
click at [852, 199] on div "1" at bounding box center [865, 193] width 28 height 25
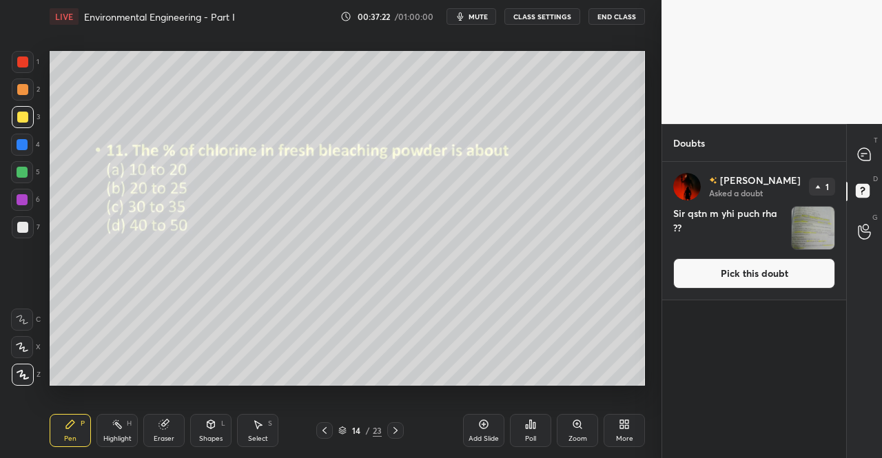
click at [807, 271] on button "Pick this doubt" at bounding box center [754, 273] width 162 height 30
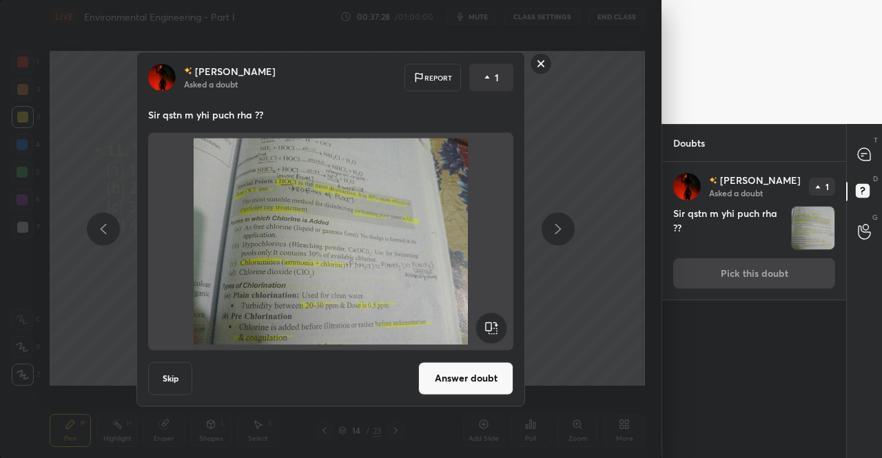
click at [465, 377] on button "Answer doubt" at bounding box center [465, 378] width 95 height 33
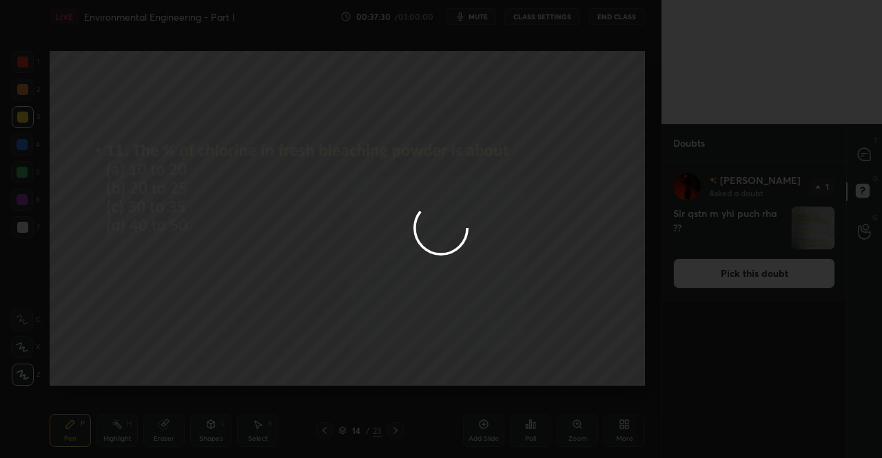
click at [860, 158] on div at bounding box center [441, 229] width 882 height 458
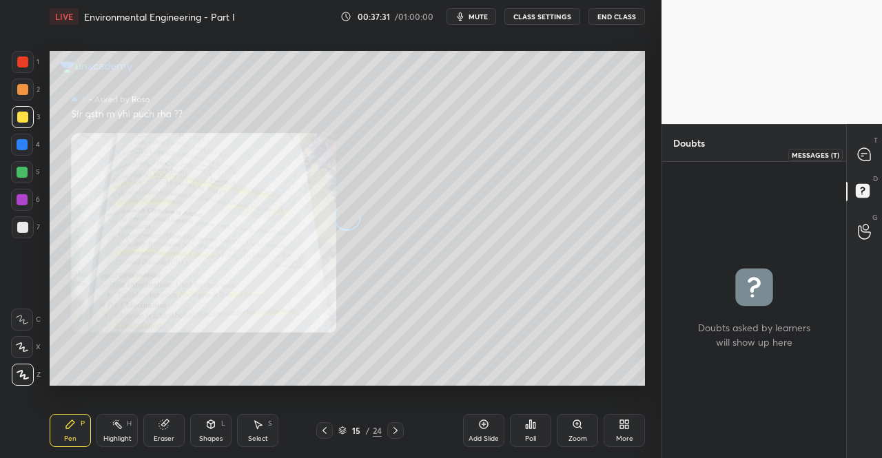
click at [875, 161] on div at bounding box center [865, 154] width 28 height 25
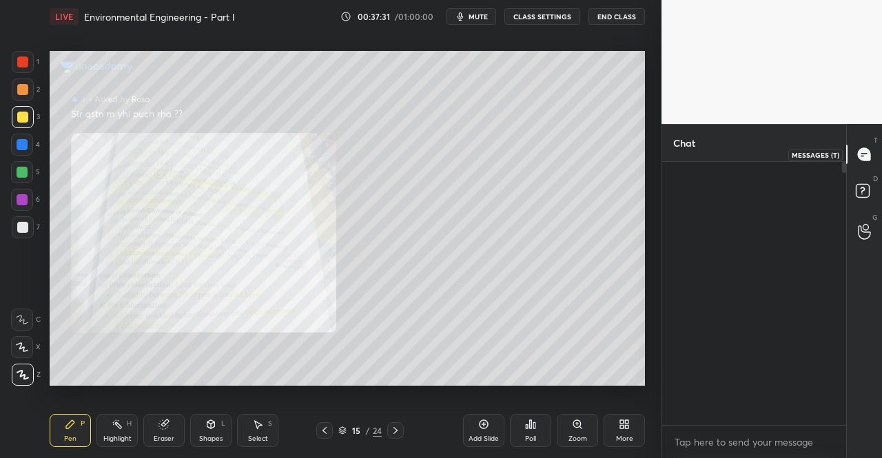
scroll to position [259, 180]
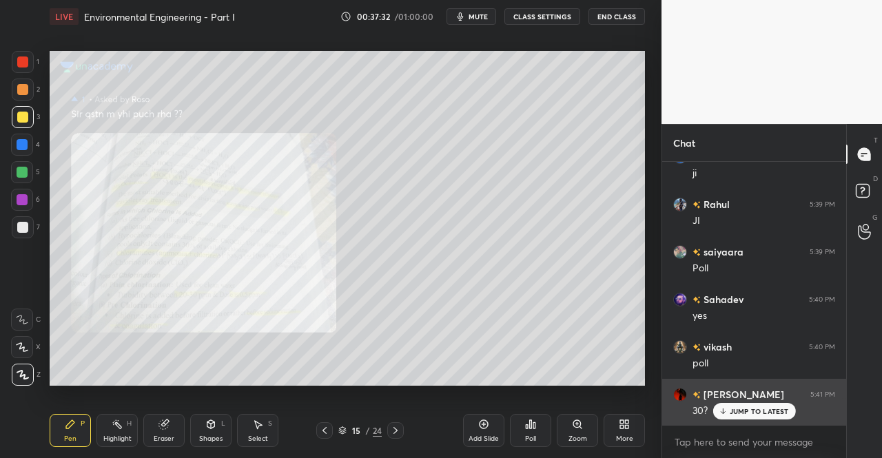
click at [758, 411] on p "JUMP TO LATEST" at bounding box center [759, 411] width 59 height 8
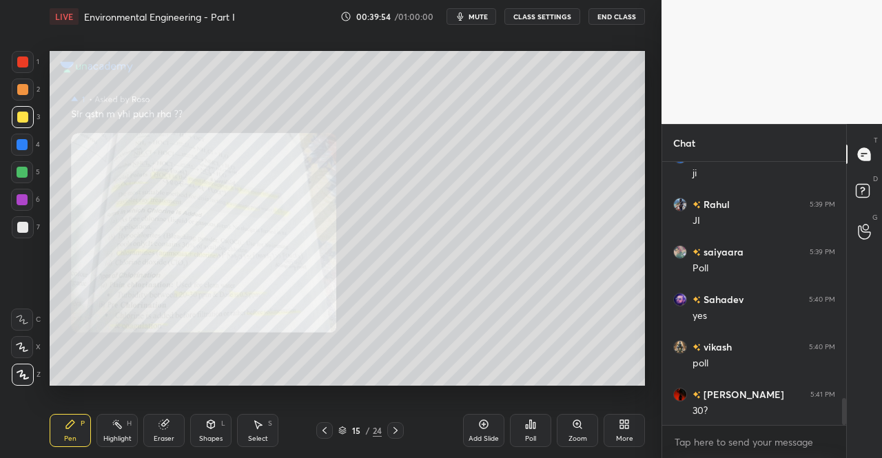
scroll to position [2379, 0]
click at [400, 428] on icon at bounding box center [395, 430] width 11 height 11
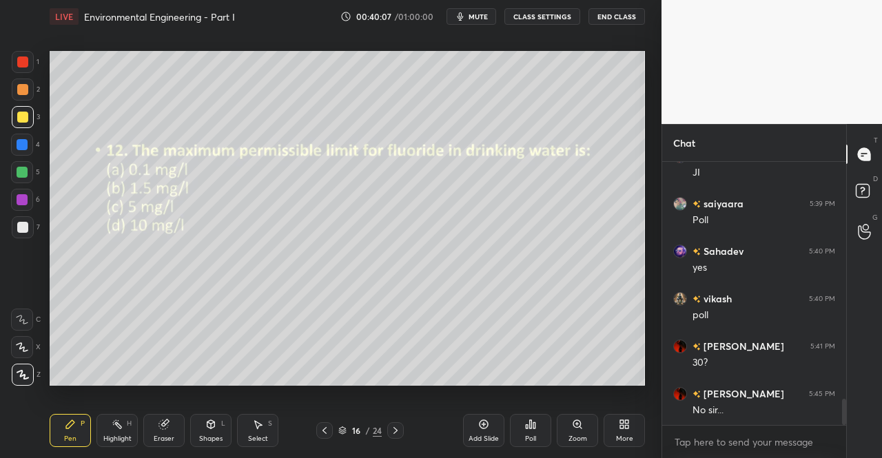
scroll to position [2439, 0]
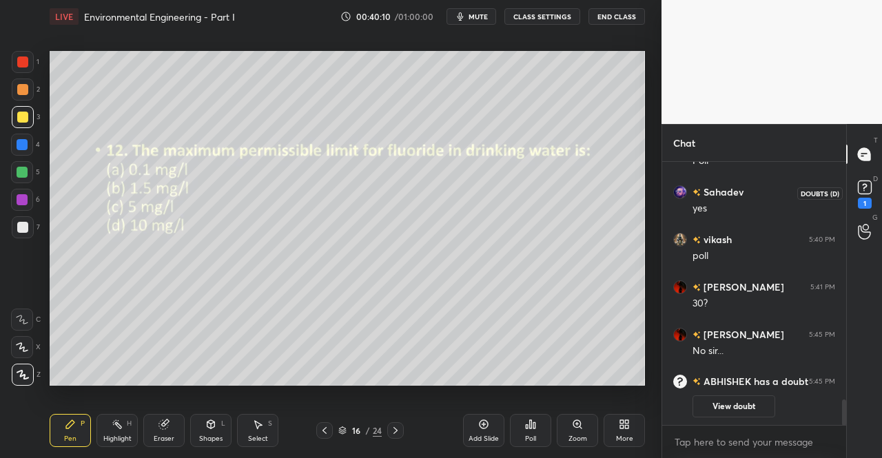
click at [863, 208] on div "1" at bounding box center [865, 203] width 14 height 11
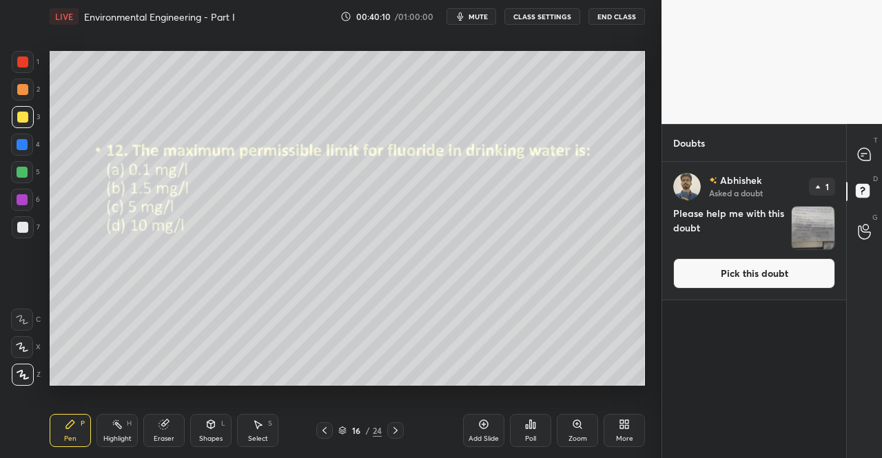
click at [823, 267] on button "Pick this doubt" at bounding box center [754, 273] width 162 height 30
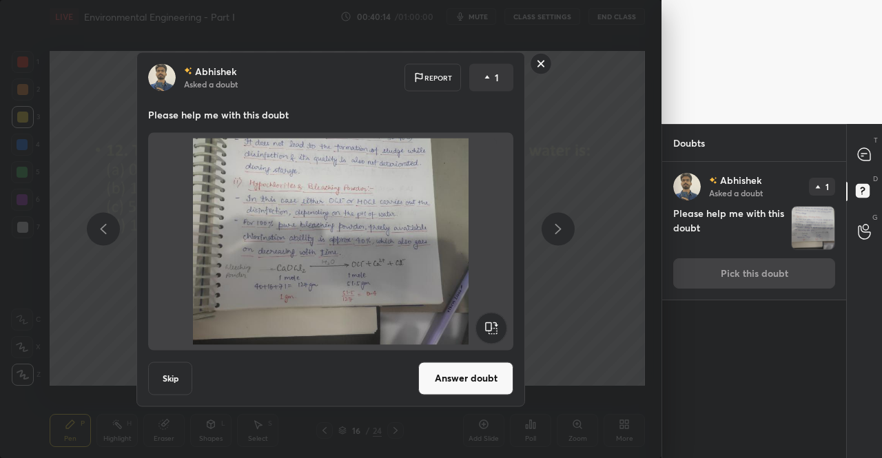
click at [549, 63] on rect at bounding box center [541, 63] width 21 height 21
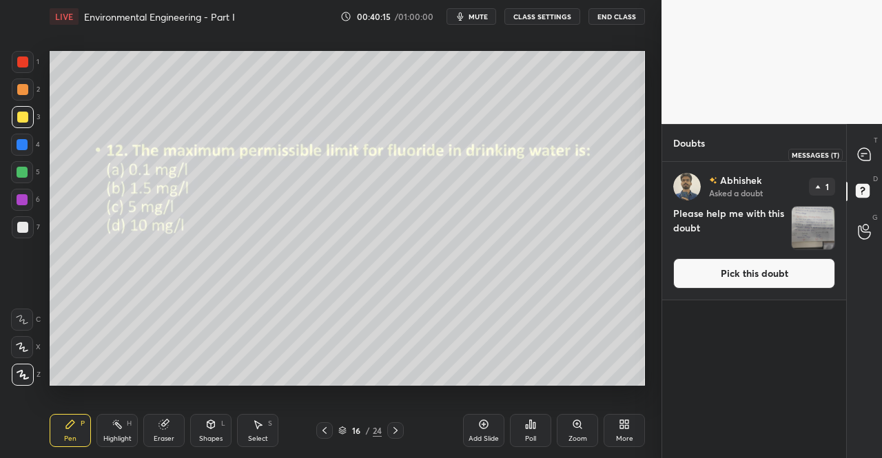
click at [876, 154] on div at bounding box center [865, 154] width 28 height 25
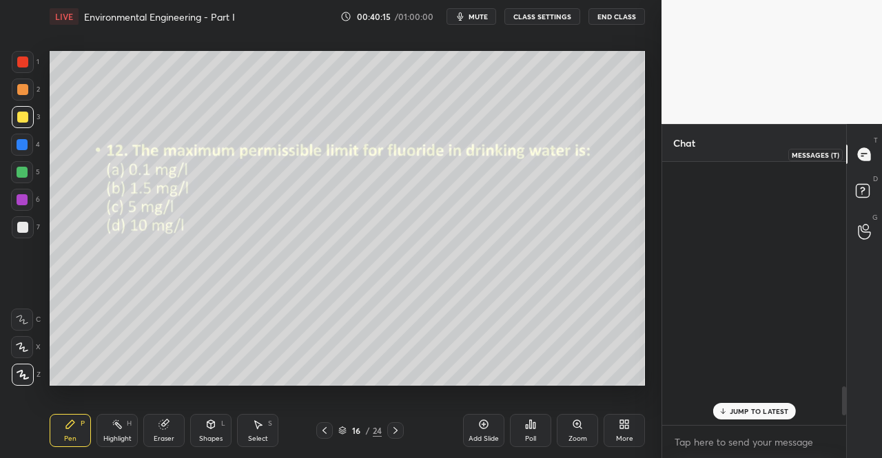
scroll to position [259, 180]
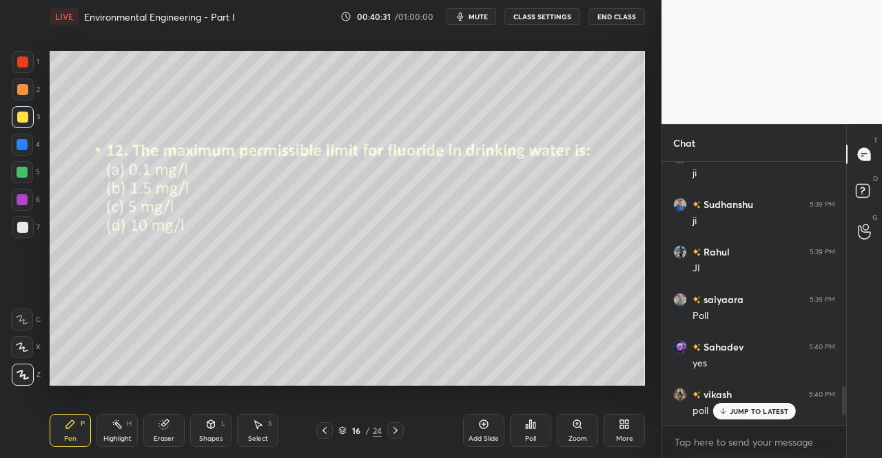
click at [528, 429] on icon at bounding box center [530, 424] width 11 height 11
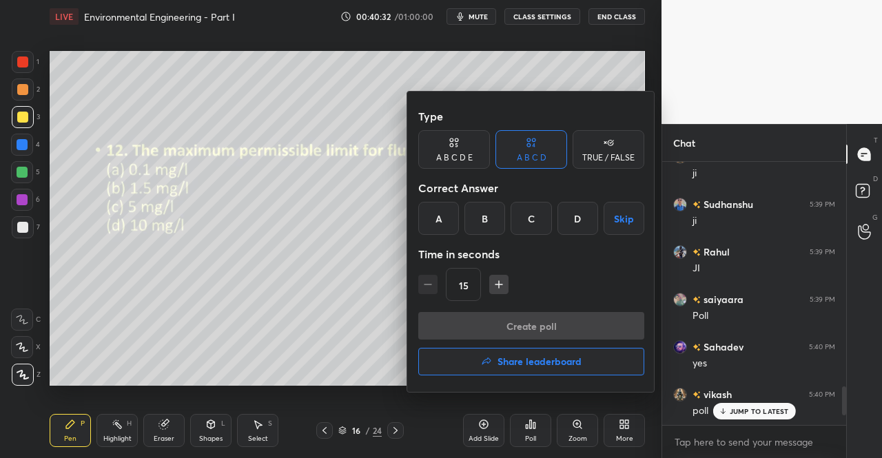
click at [481, 226] on div "B" at bounding box center [485, 218] width 41 height 33
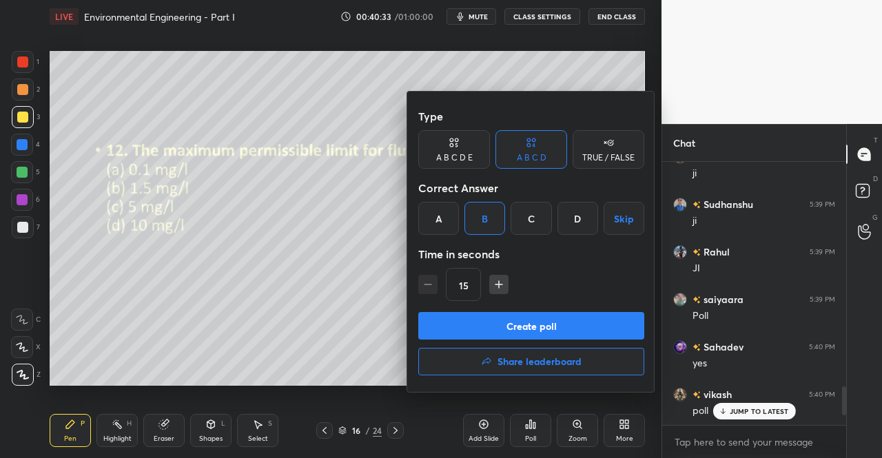
click at [520, 323] on button "Create poll" at bounding box center [531, 326] width 226 height 28
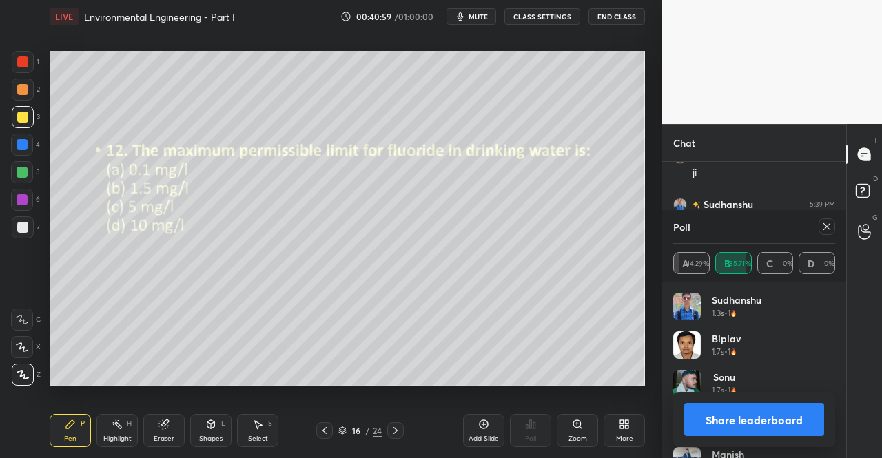
scroll to position [2341, 0]
click at [832, 225] on icon at bounding box center [827, 226] width 11 height 11
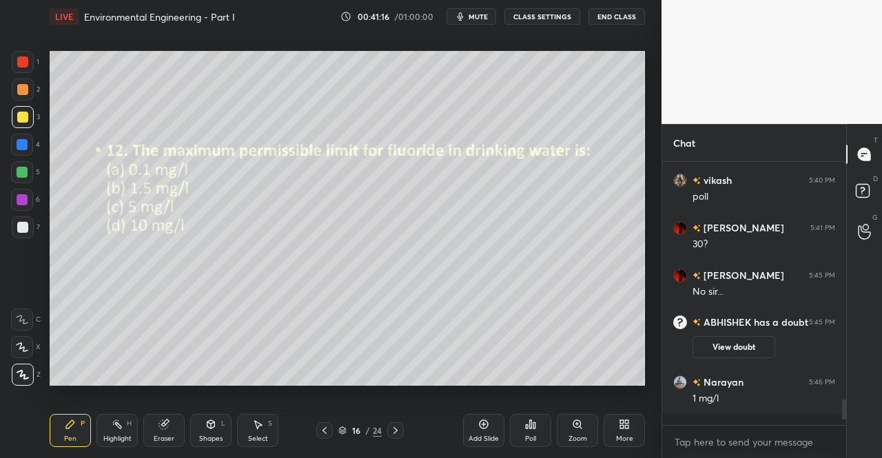
scroll to position [252, 180]
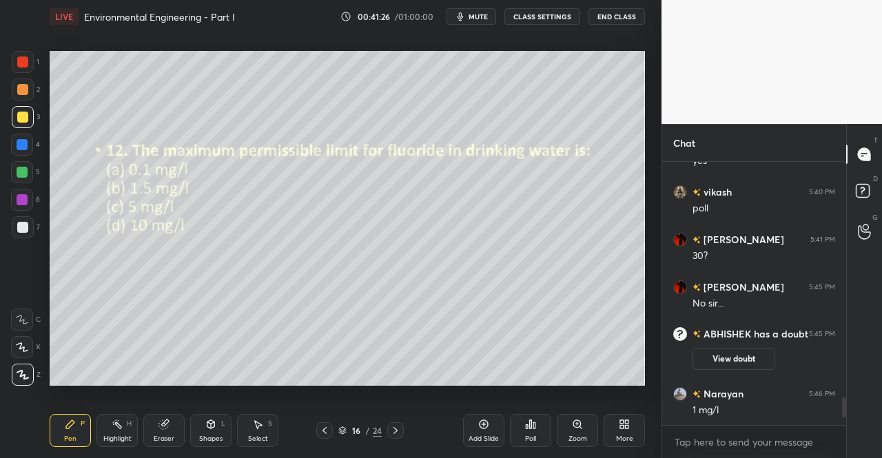
click at [392, 432] on icon at bounding box center [395, 430] width 11 height 11
click at [542, 431] on div "Poll" at bounding box center [530, 430] width 41 height 33
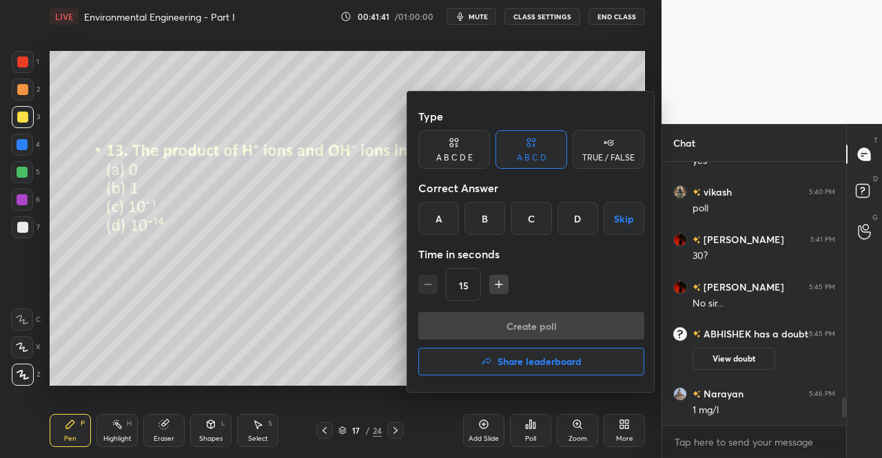
click at [569, 227] on div "D" at bounding box center [578, 218] width 41 height 33
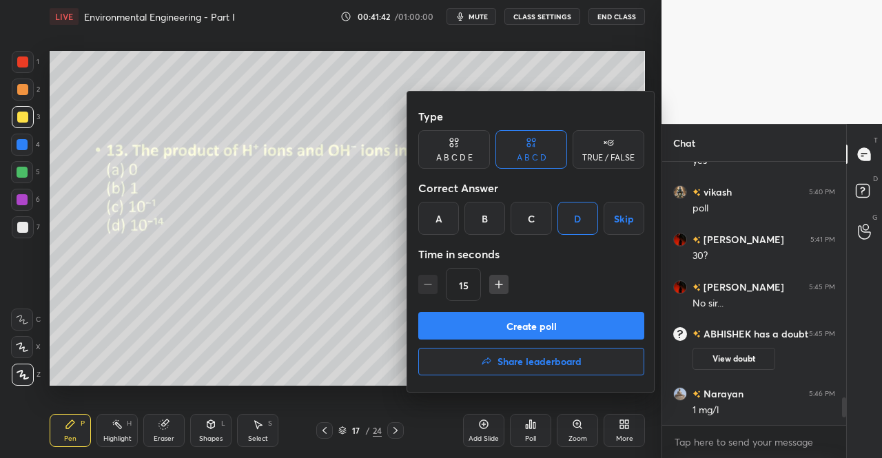
click at [535, 314] on button "Create poll" at bounding box center [531, 326] width 226 height 28
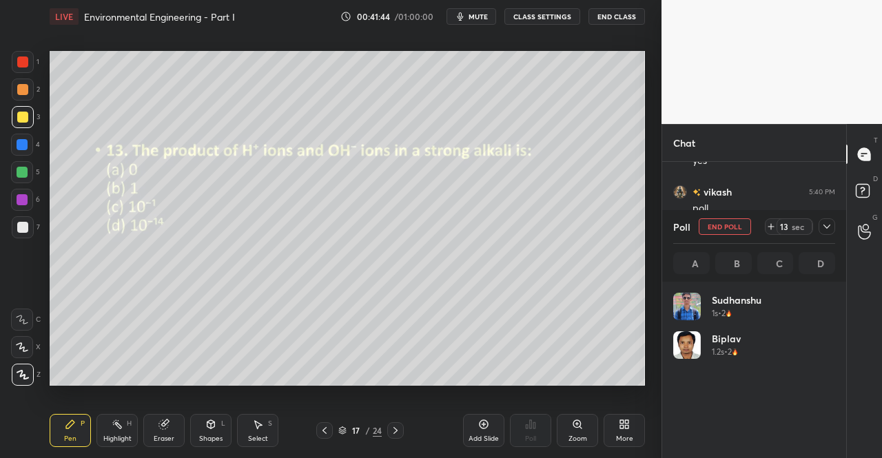
scroll to position [161, 158]
click at [833, 230] on div at bounding box center [827, 226] width 17 height 17
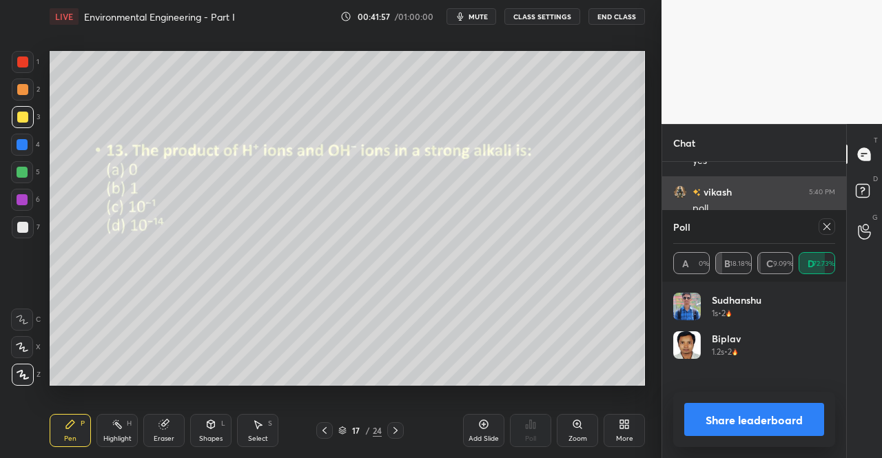
scroll to position [5, 4]
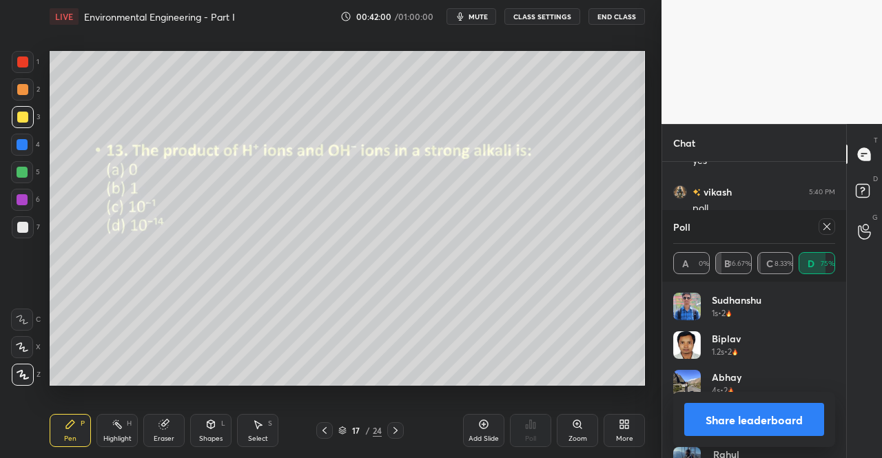
click at [833, 227] on div at bounding box center [827, 226] width 17 height 17
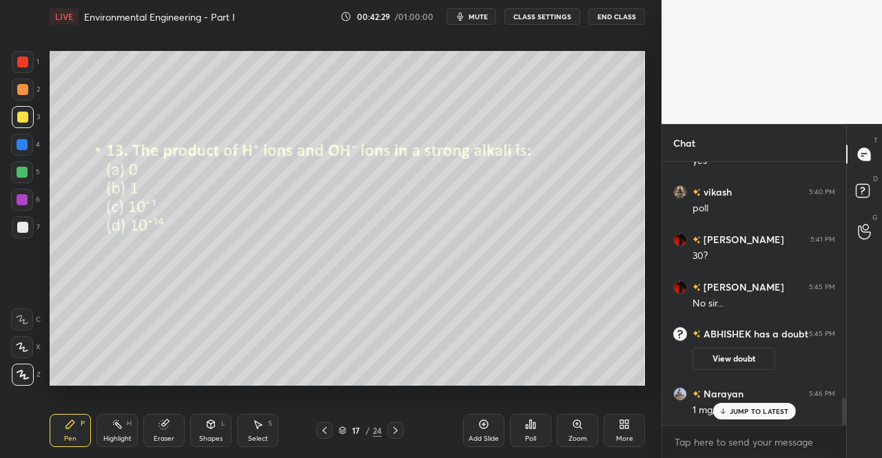
scroll to position [2316, 0]
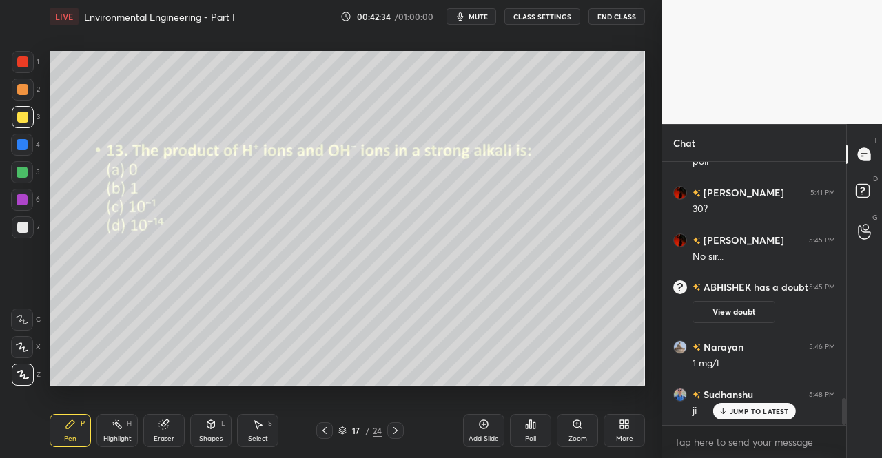
click at [399, 429] on icon at bounding box center [395, 430] width 11 height 11
click at [537, 437] on div "Poll" at bounding box center [530, 430] width 41 height 33
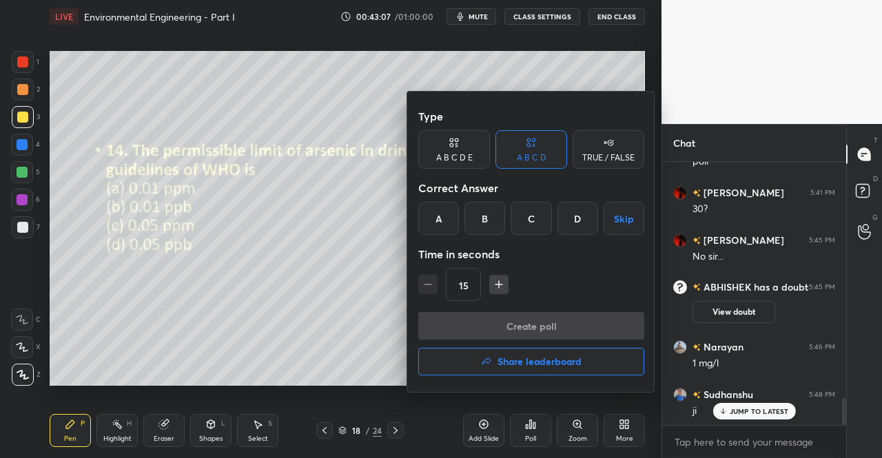
click at [429, 225] on div "A" at bounding box center [438, 218] width 41 height 33
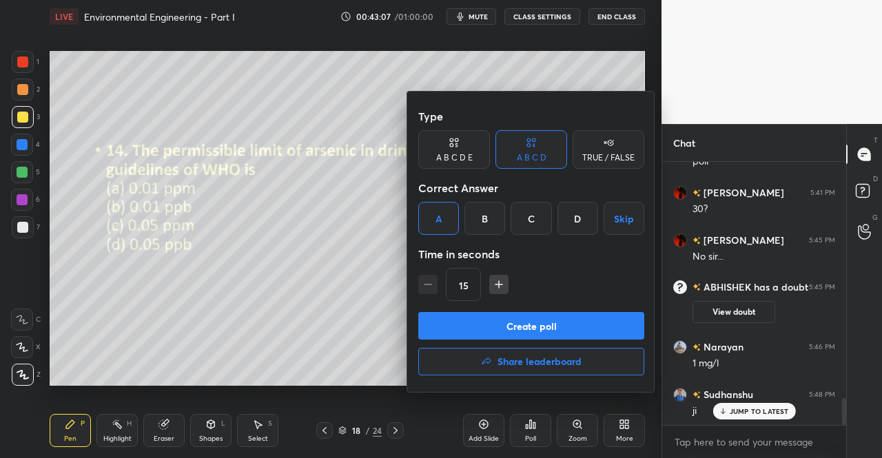
click at [499, 323] on button "Create poll" at bounding box center [531, 326] width 226 height 28
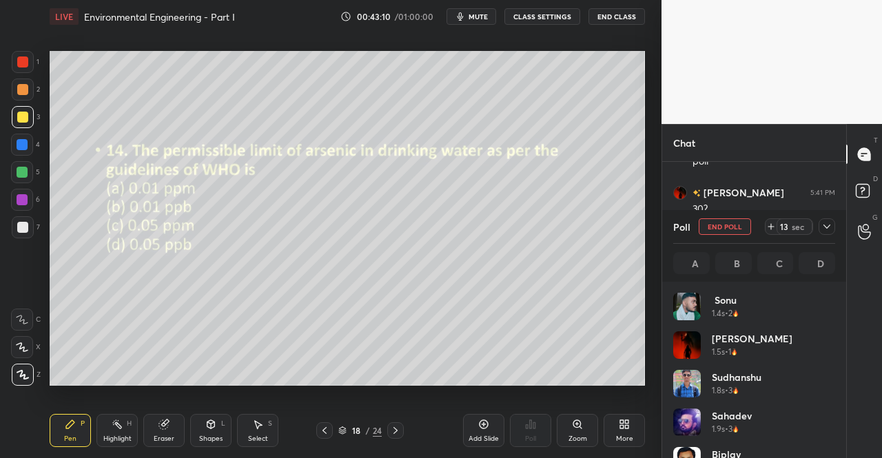
scroll to position [161, 158]
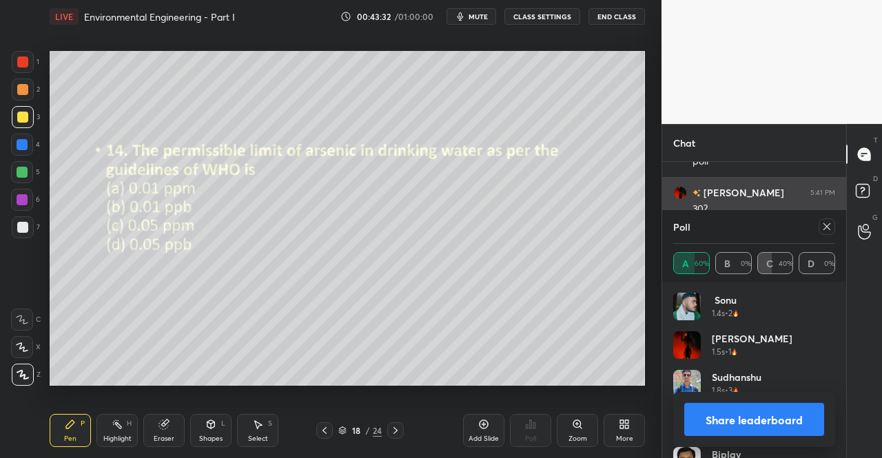
click at [830, 227] on icon at bounding box center [827, 226] width 11 height 11
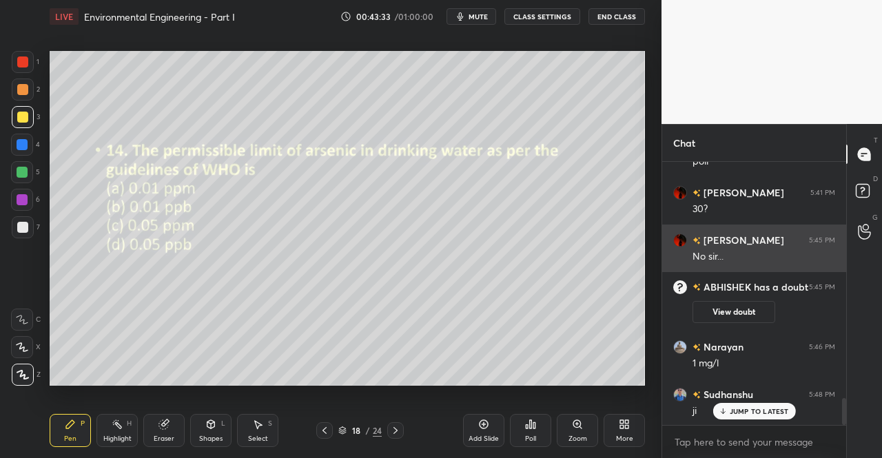
scroll to position [292, 180]
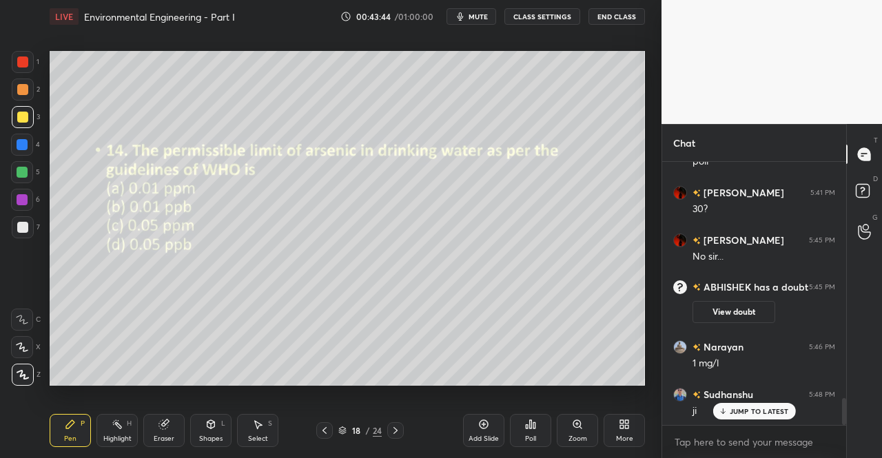
click at [389, 428] on div at bounding box center [395, 431] width 17 height 17
click at [325, 427] on icon at bounding box center [324, 430] width 11 height 11
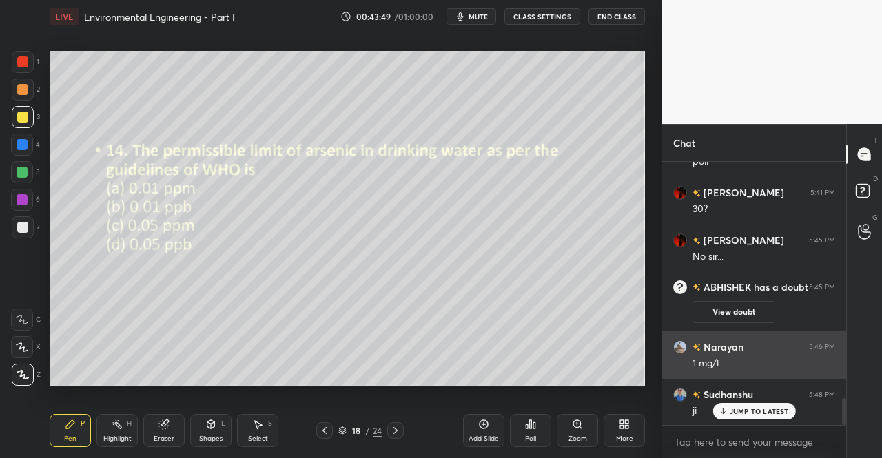
click at [745, 415] on p "JUMP TO LATEST" at bounding box center [759, 411] width 59 height 8
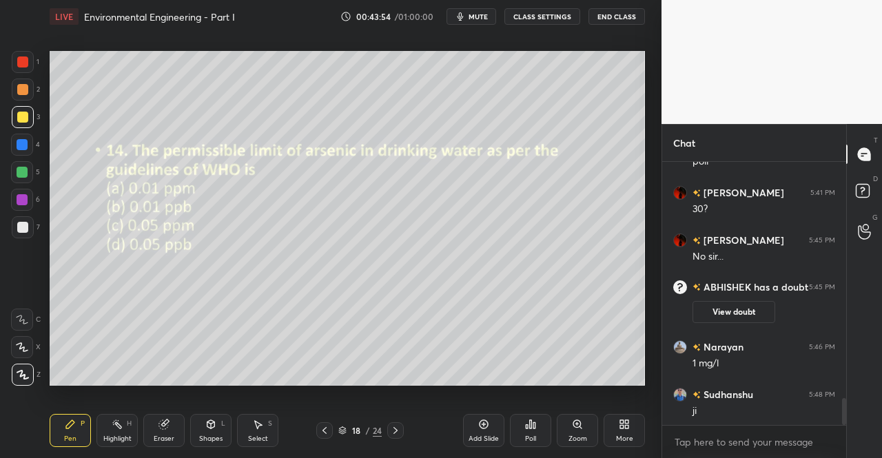
click at [401, 431] on div at bounding box center [395, 431] width 17 height 17
click at [533, 445] on div "Poll" at bounding box center [530, 430] width 41 height 33
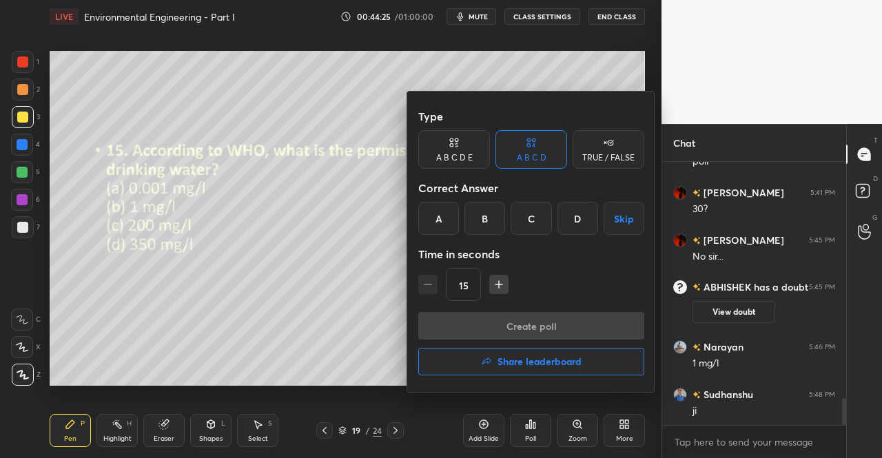
click at [529, 224] on div "C" at bounding box center [531, 218] width 41 height 33
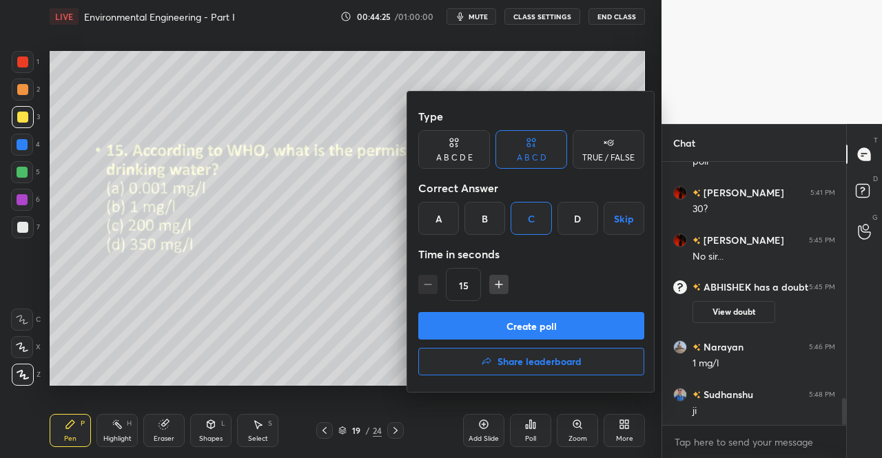
click at [535, 314] on button "Create poll" at bounding box center [531, 326] width 226 height 28
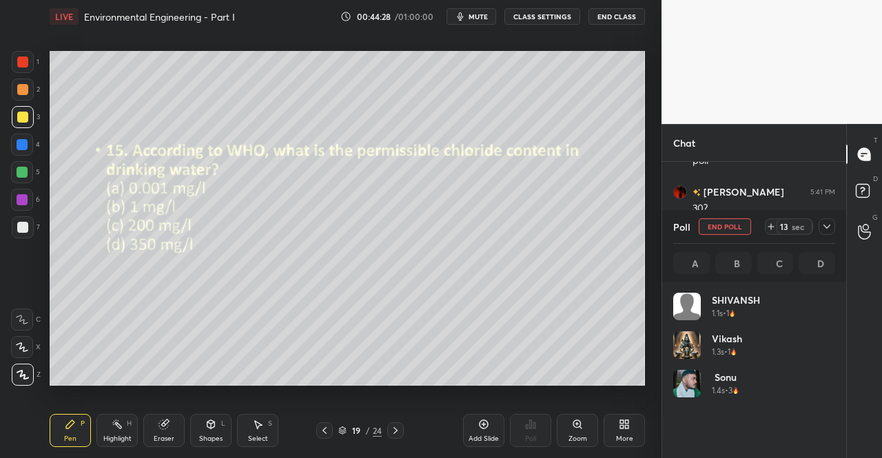
scroll to position [161, 158]
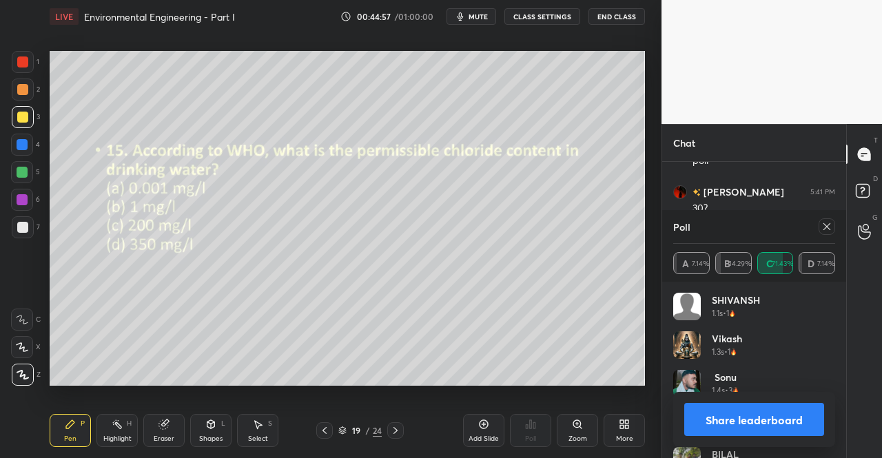
click at [834, 231] on div at bounding box center [827, 226] width 17 height 17
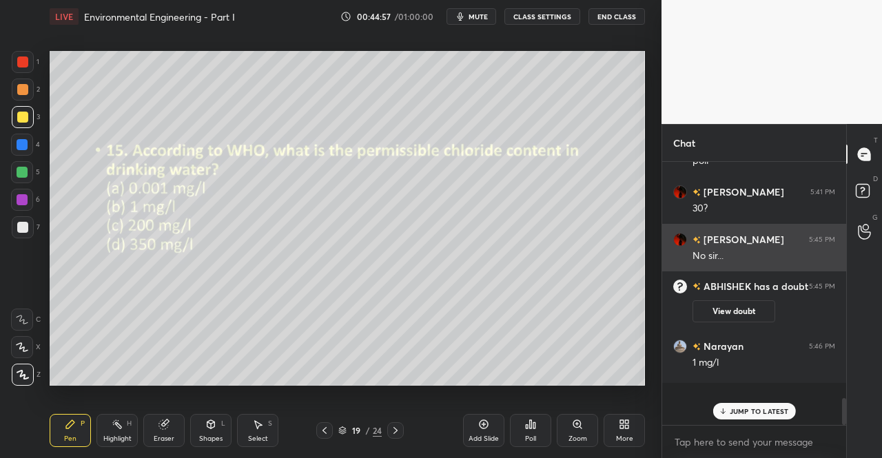
scroll to position [5, 4]
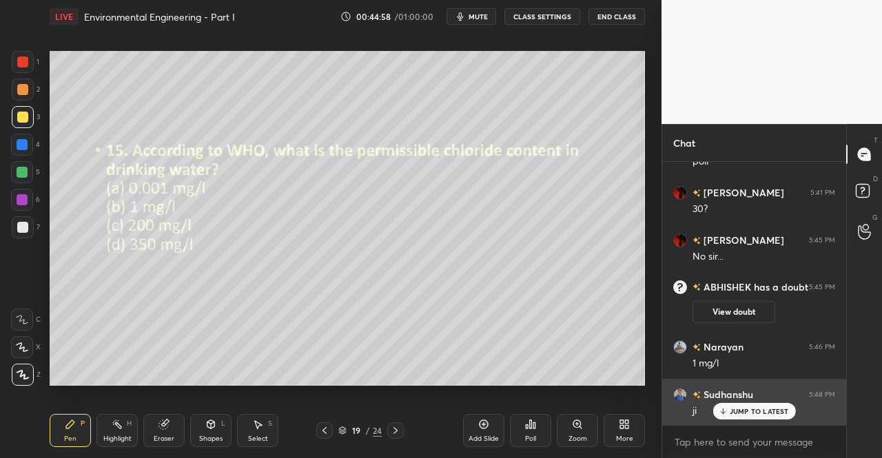
click at [758, 410] on p "JUMP TO LATEST" at bounding box center [759, 411] width 59 height 8
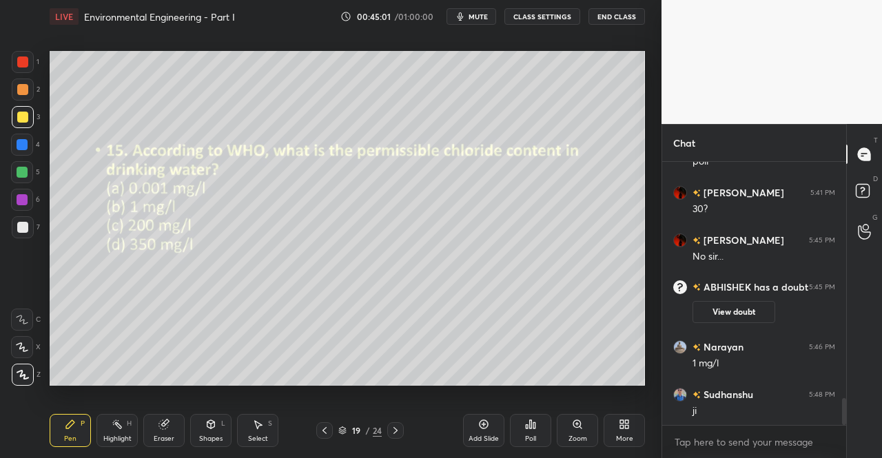
click at [395, 432] on icon at bounding box center [395, 430] width 11 height 11
click at [529, 434] on div "Poll" at bounding box center [530, 430] width 41 height 33
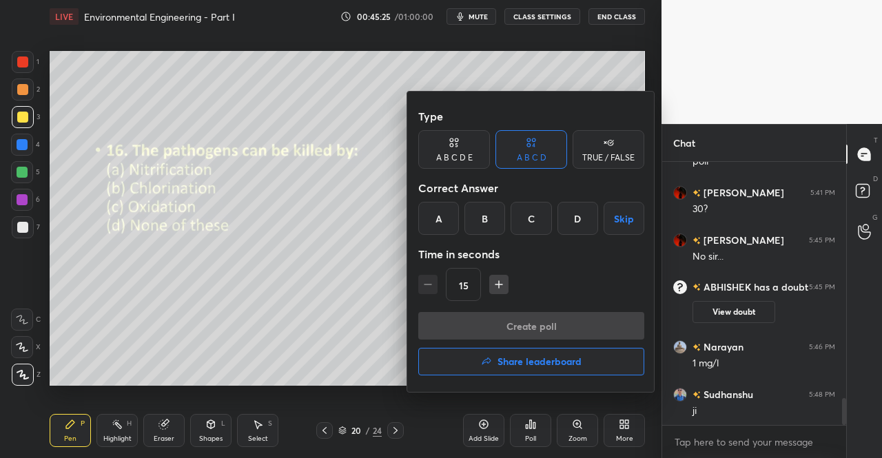
click at [485, 221] on div "B" at bounding box center [485, 218] width 41 height 33
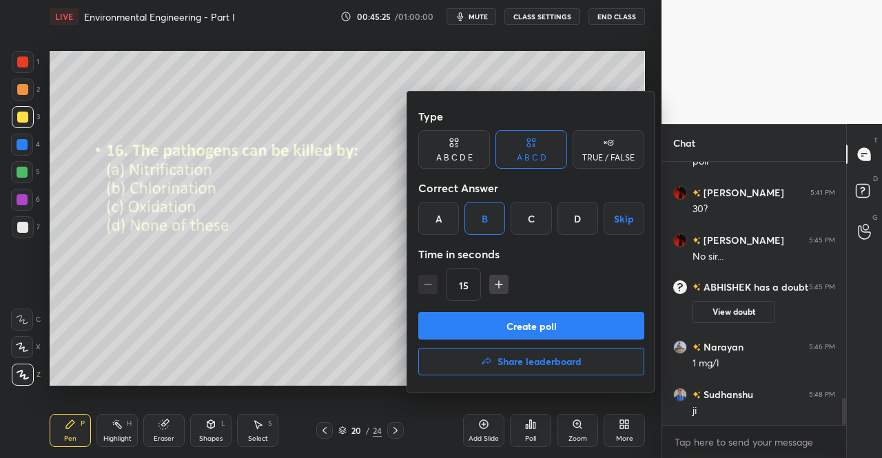
click at [492, 332] on button "Create poll" at bounding box center [531, 326] width 226 height 28
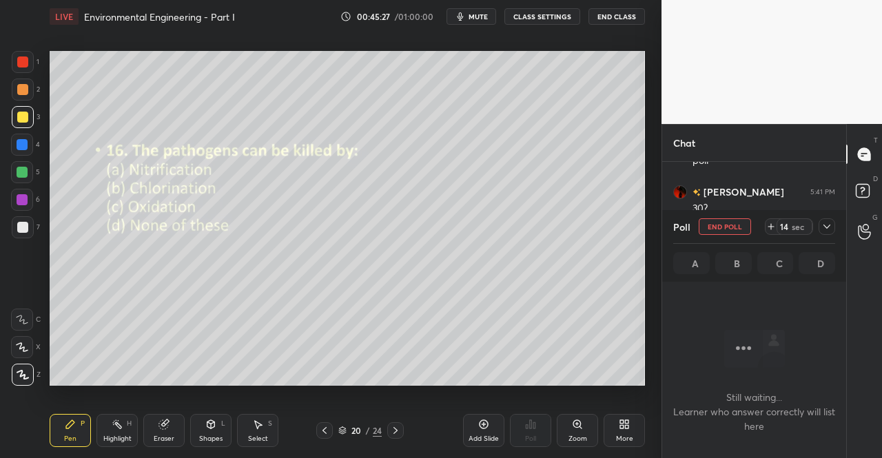
click at [827, 224] on icon at bounding box center [827, 226] width 11 height 11
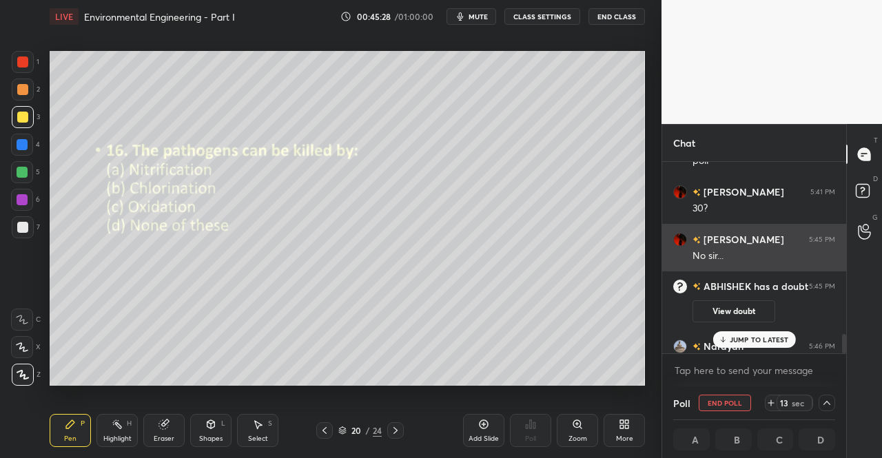
scroll to position [1, 4]
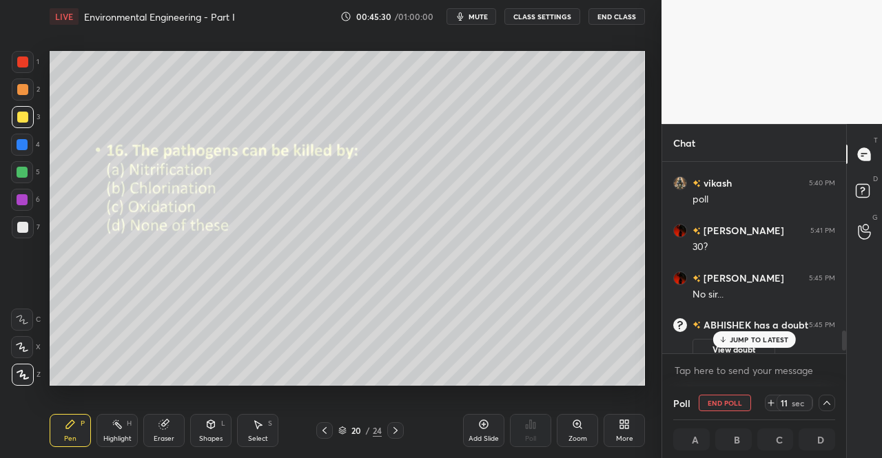
click at [749, 336] on p "JUMP TO LATEST" at bounding box center [759, 340] width 59 height 8
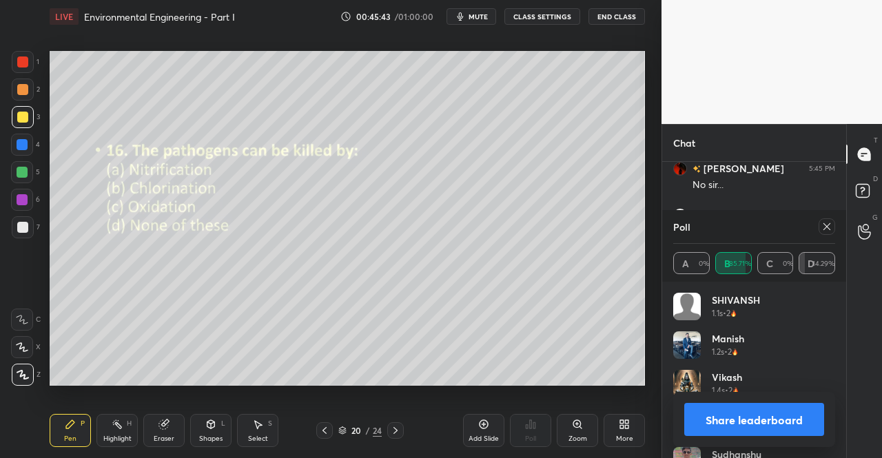
click at [827, 228] on icon at bounding box center [827, 226] width 11 height 11
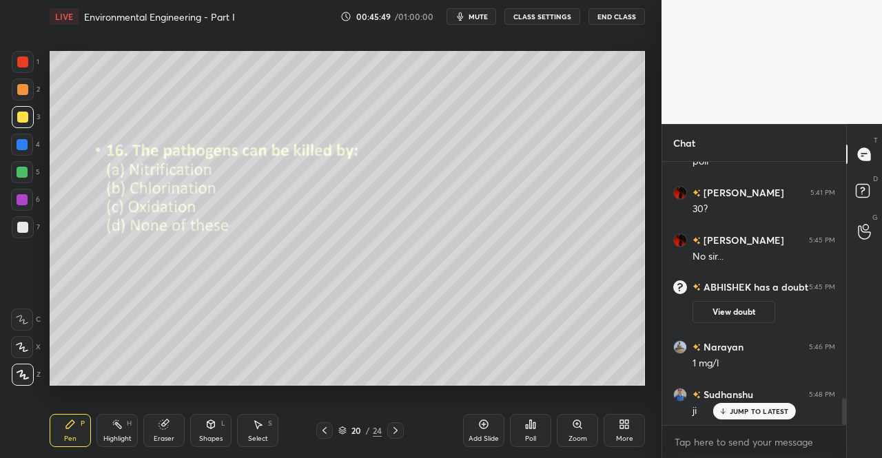
click at [400, 429] on icon at bounding box center [395, 430] width 11 height 11
click at [522, 428] on div "Poll" at bounding box center [530, 430] width 41 height 33
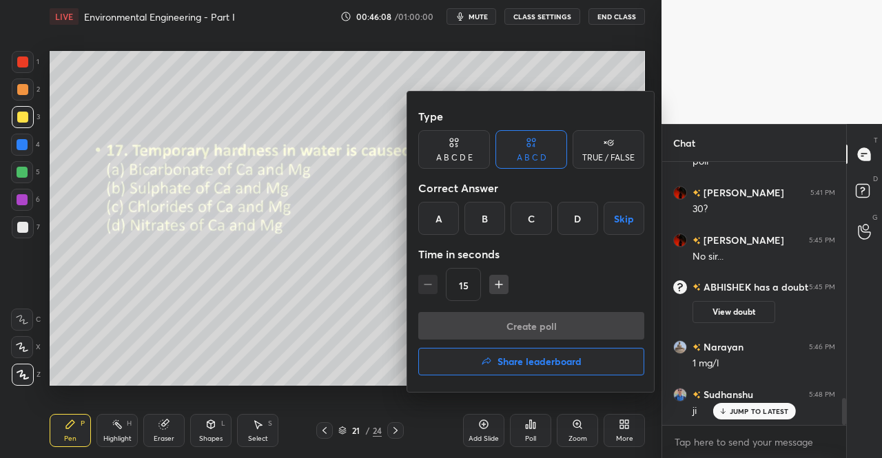
click at [435, 228] on div "A" at bounding box center [438, 218] width 41 height 33
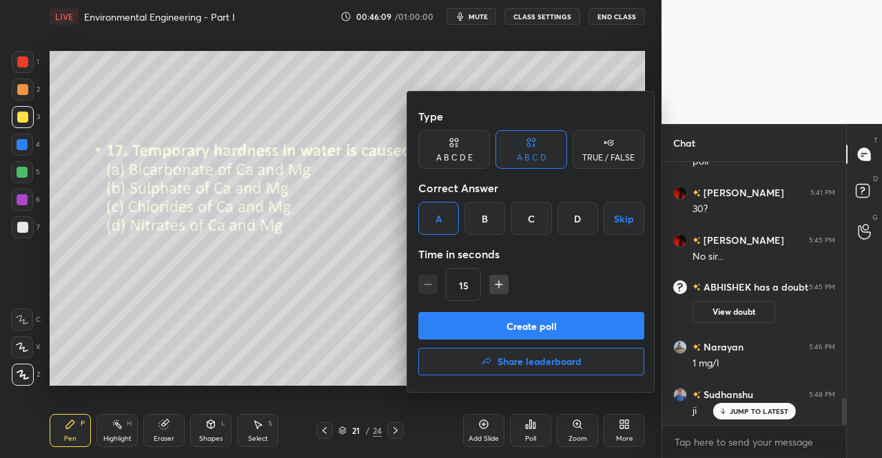
click at [476, 323] on button "Create poll" at bounding box center [531, 326] width 226 height 28
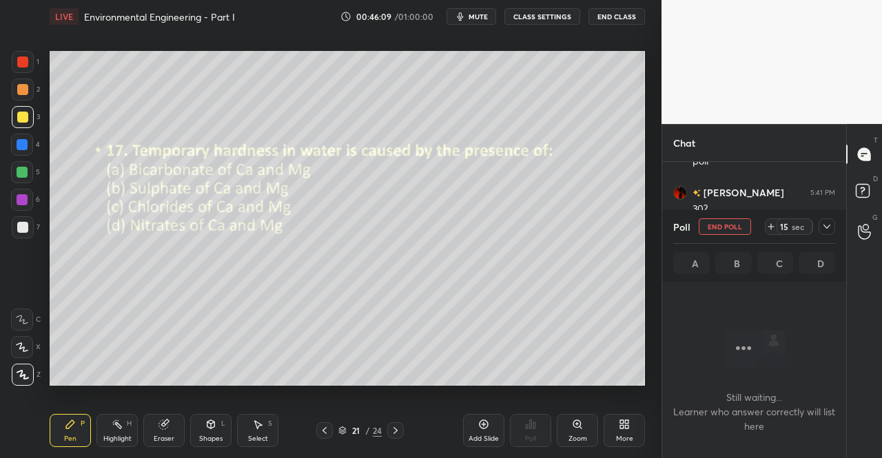
scroll to position [192, 180]
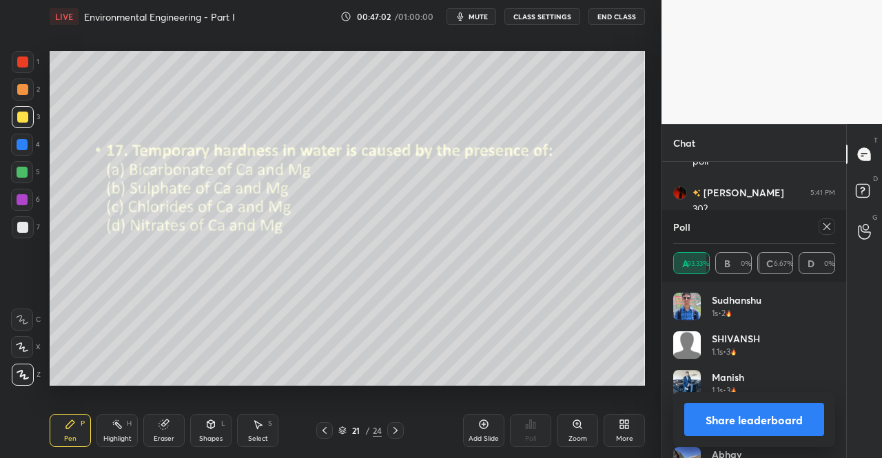
click at [159, 442] on div "Eraser" at bounding box center [164, 439] width 21 height 7
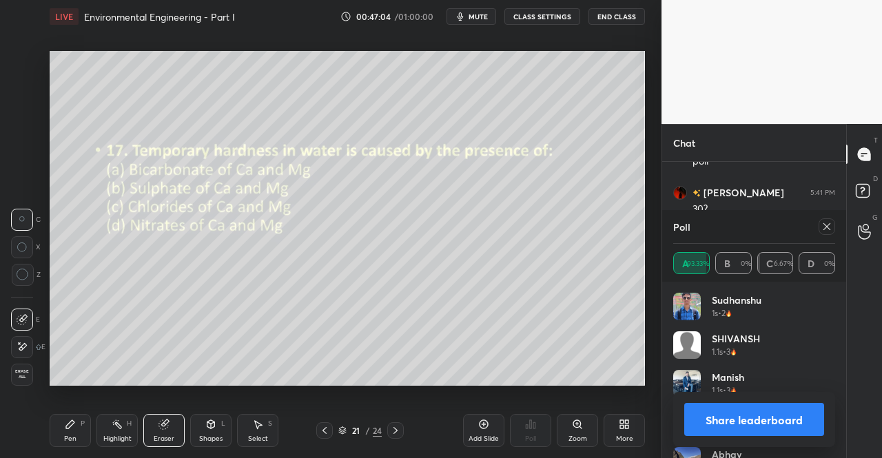
click at [74, 434] on div "Pen P" at bounding box center [70, 430] width 41 height 33
click at [66, 417] on div "Pen P" at bounding box center [70, 430] width 41 height 33
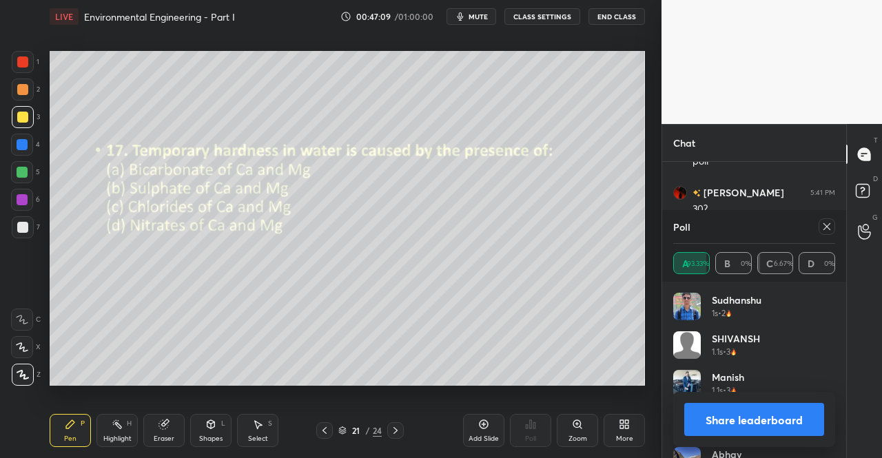
click at [163, 429] on icon at bounding box center [163, 424] width 9 height 9
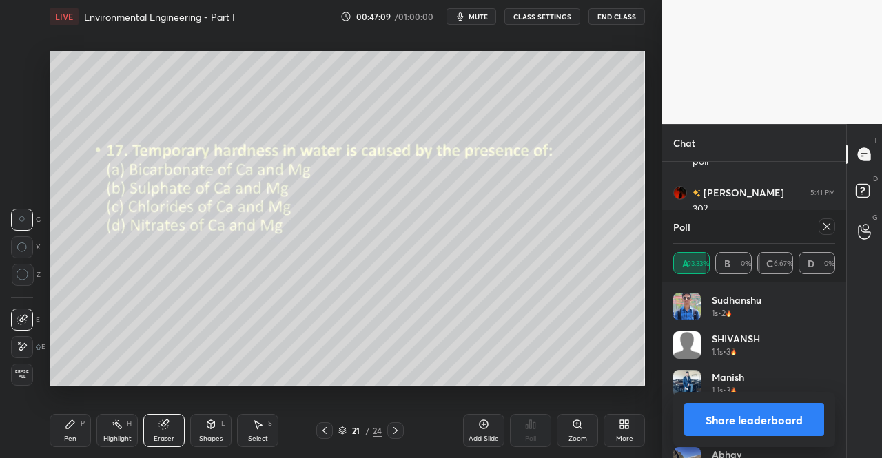
click at [165, 436] on div "Eraser" at bounding box center [164, 439] width 21 height 7
click at [68, 436] on div "Pen" at bounding box center [70, 439] width 12 height 7
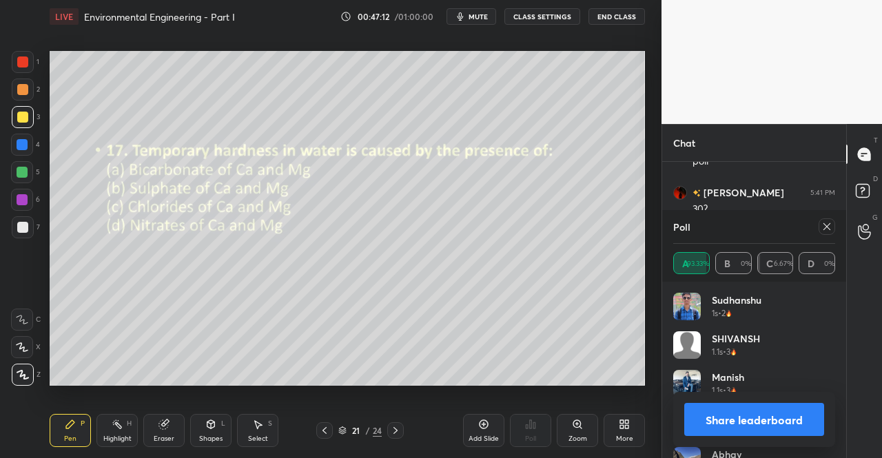
click at [69, 444] on div "Pen P" at bounding box center [70, 430] width 41 height 33
click at [824, 228] on icon at bounding box center [827, 226] width 11 height 11
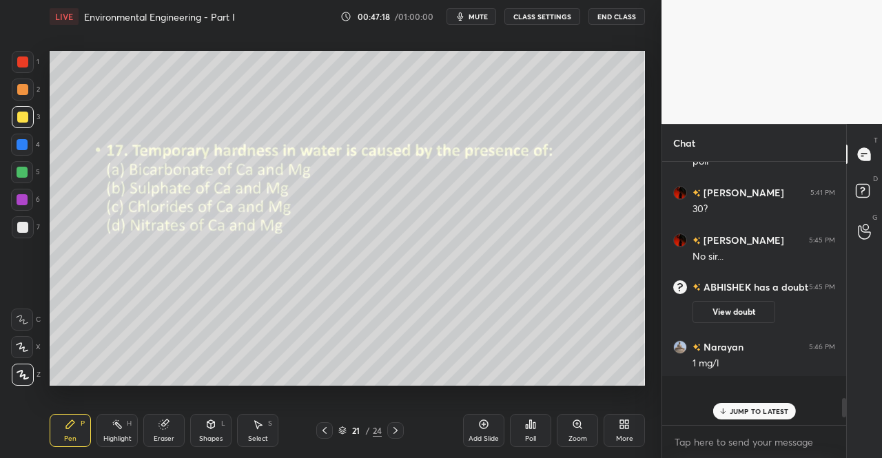
scroll to position [292, 180]
click at [398, 427] on icon at bounding box center [395, 430] width 11 height 11
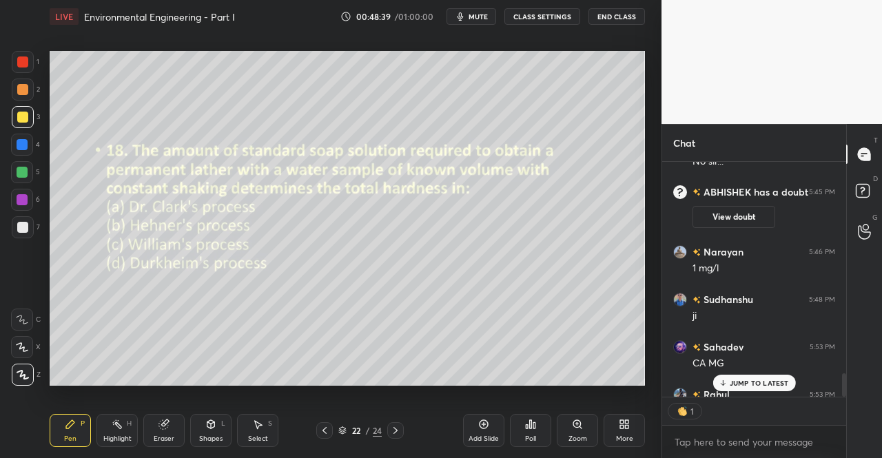
scroll to position [5, 4]
click at [739, 389] on div "JUMP TO LATEST" at bounding box center [754, 383] width 83 height 17
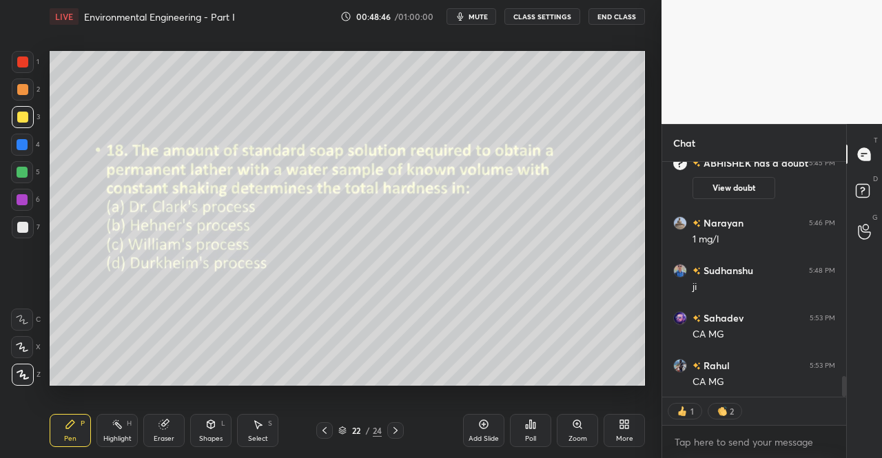
click at [524, 436] on div "Poll" at bounding box center [530, 430] width 41 height 33
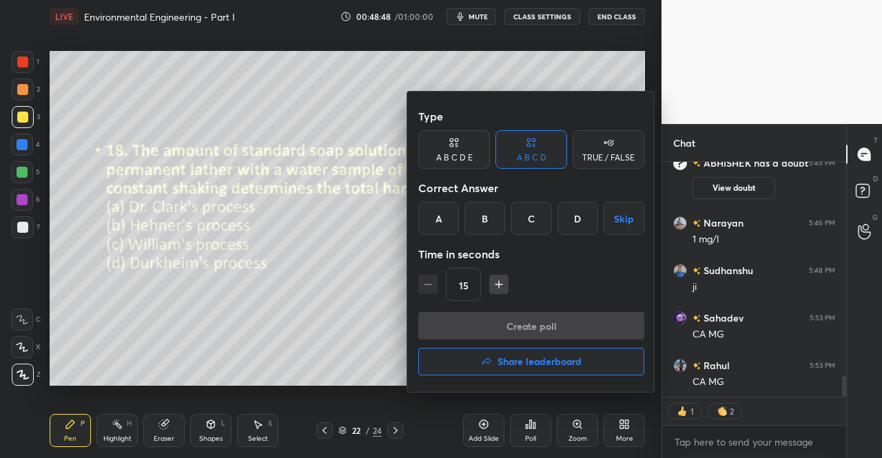
scroll to position [2487, 0]
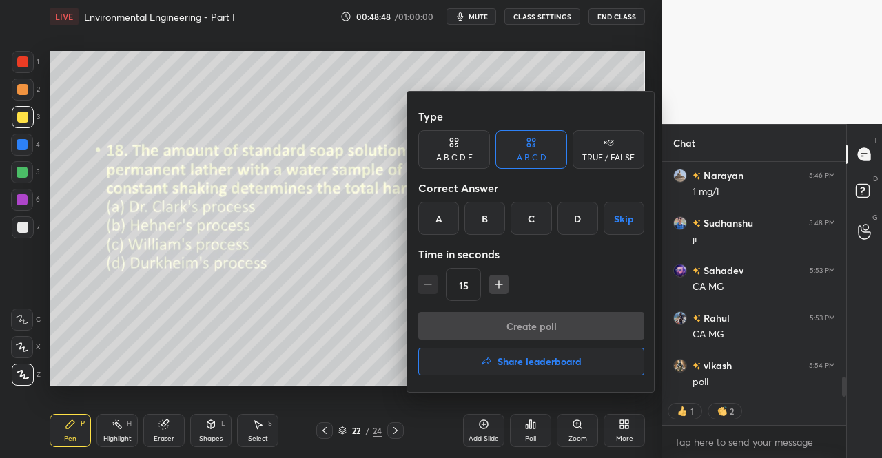
click at [433, 220] on div "A" at bounding box center [438, 218] width 41 height 33
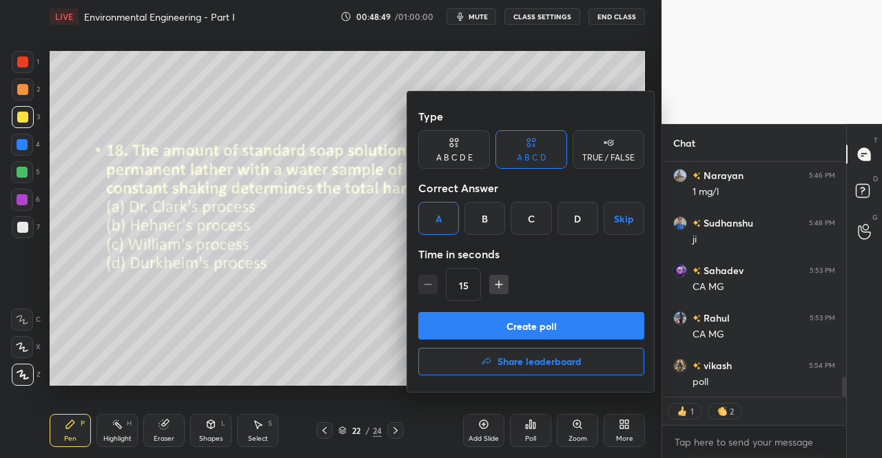
click at [496, 329] on button "Create poll" at bounding box center [531, 326] width 226 height 28
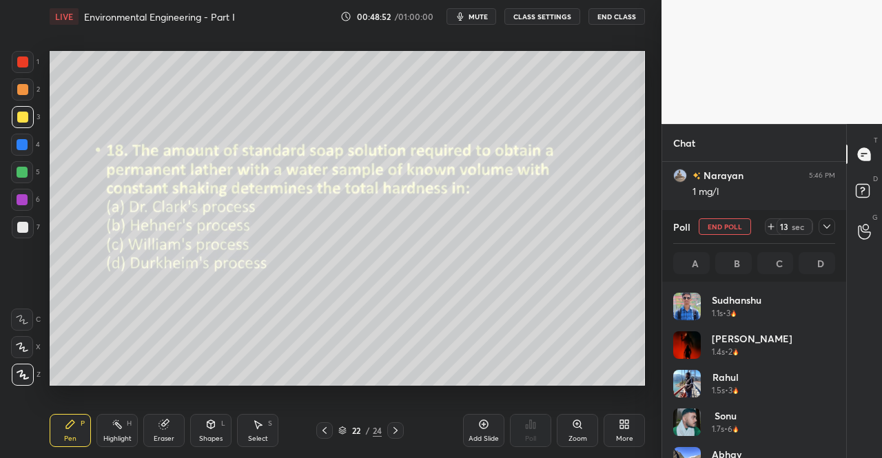
scroll to position [2531, 0]
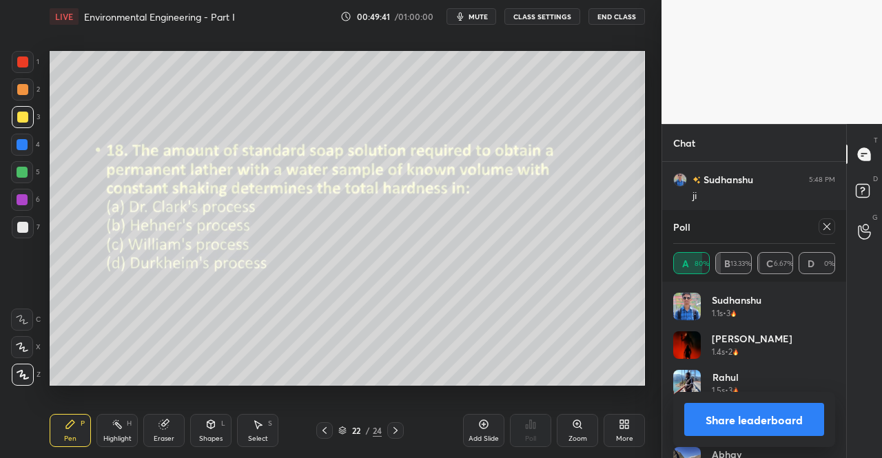
click at [829, 232] on icon at bounding box center [827, 226] width 11 height 11
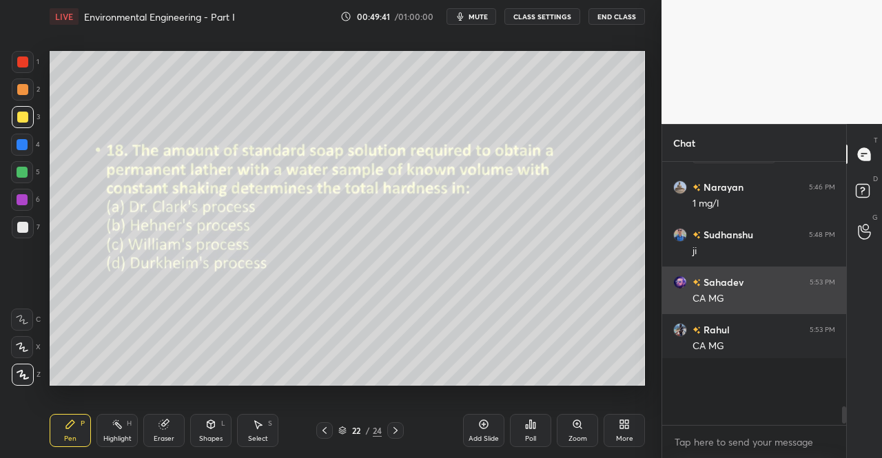
scroll to position [248, 180]
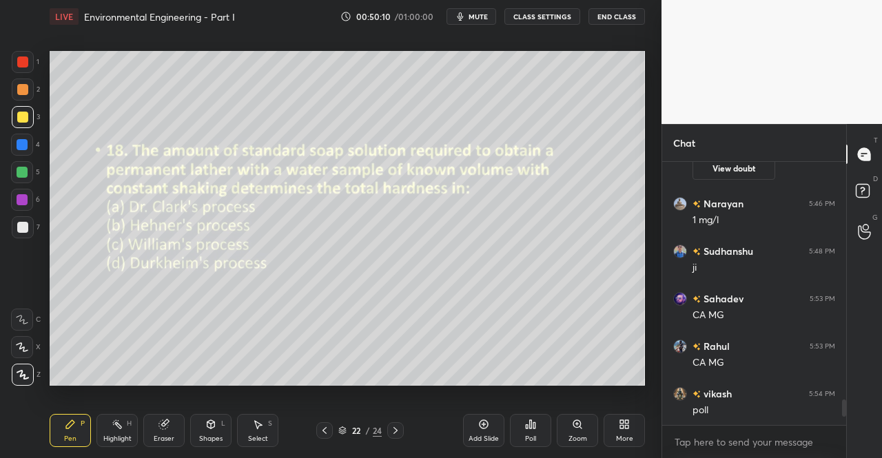
click at [405, 431] on div "22 / 24" at bounding box center [359, 431] width 207 height 17
click at [396, 427] on icon at bounding box center [395, 430] width 11 height 11
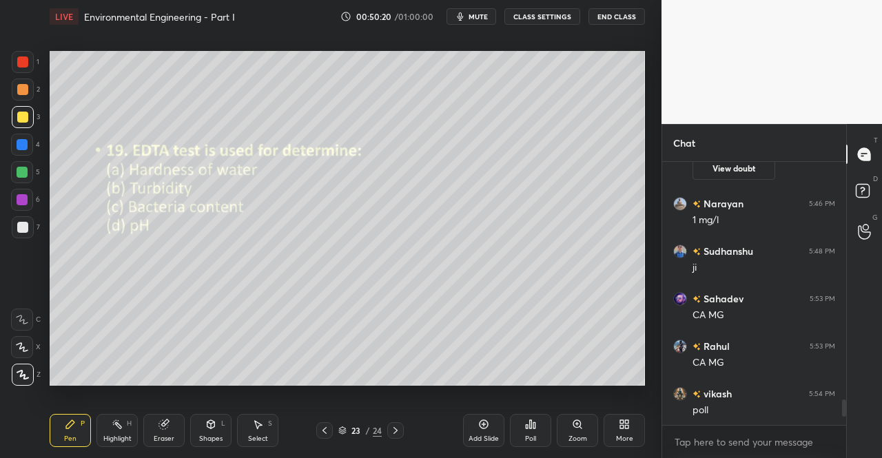
click at [527, 423] on icon at bounding box center [530, 424] width 11 height 11
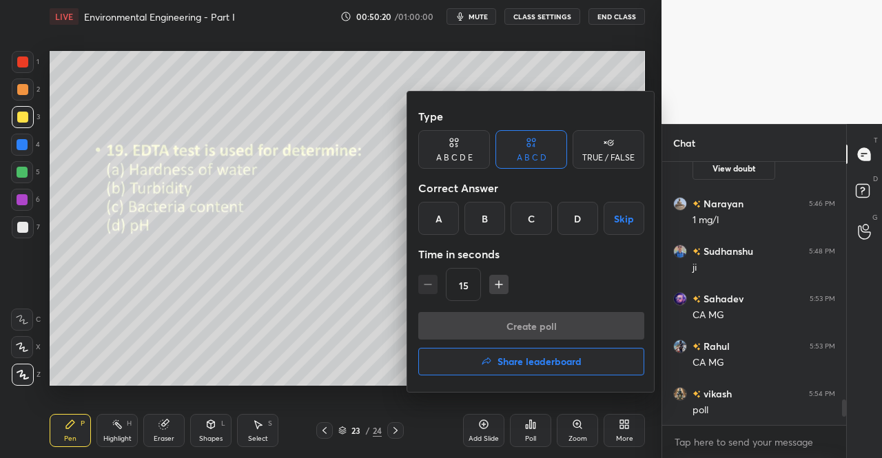
click at [440, 215] on div "A" at bounding box center [438, 218] width 41 height 33
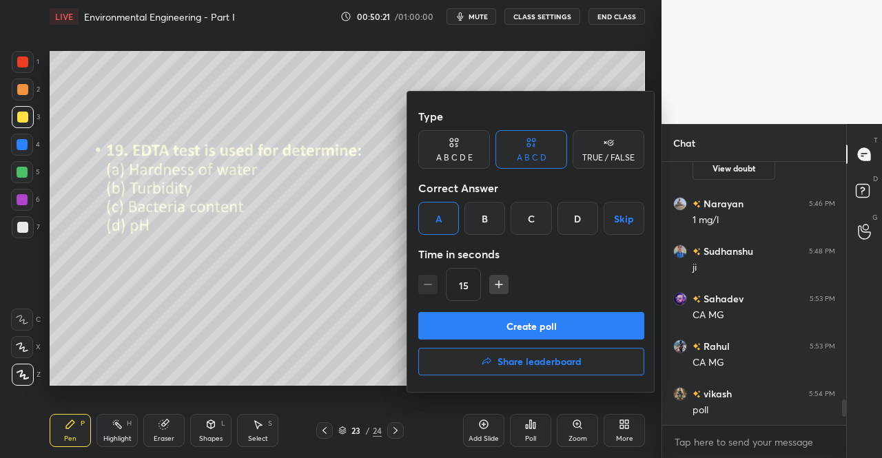
click at [511, 330] on button "Create poll" at bounding box center [531, 326] width 226 height 28
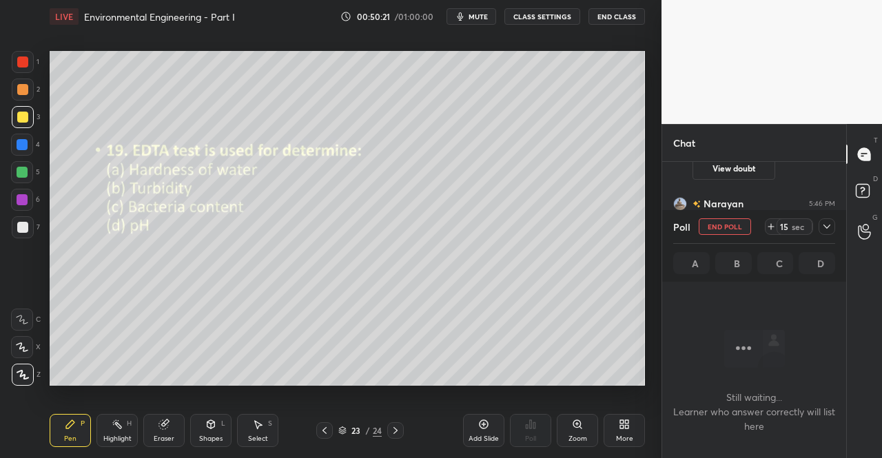
scroll to position [5, 4]
click at [464, 16] on icon "button" at bounding box center [461, 16] width 6 height 8
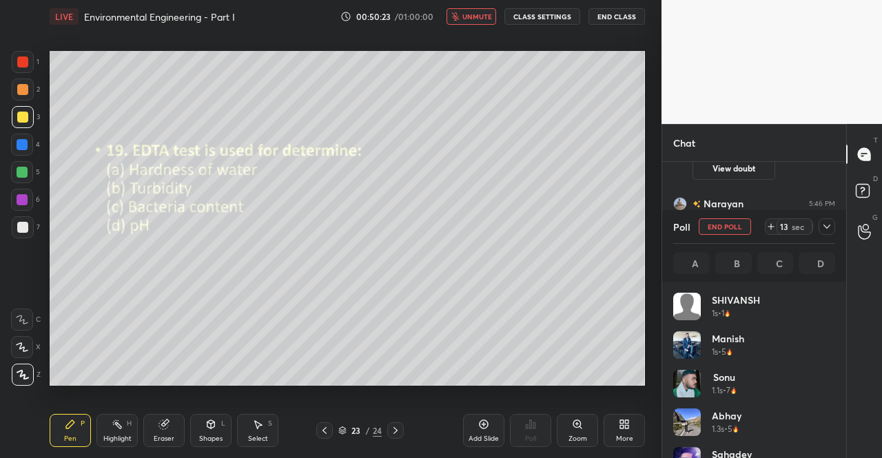
scroll to position [161, 158]
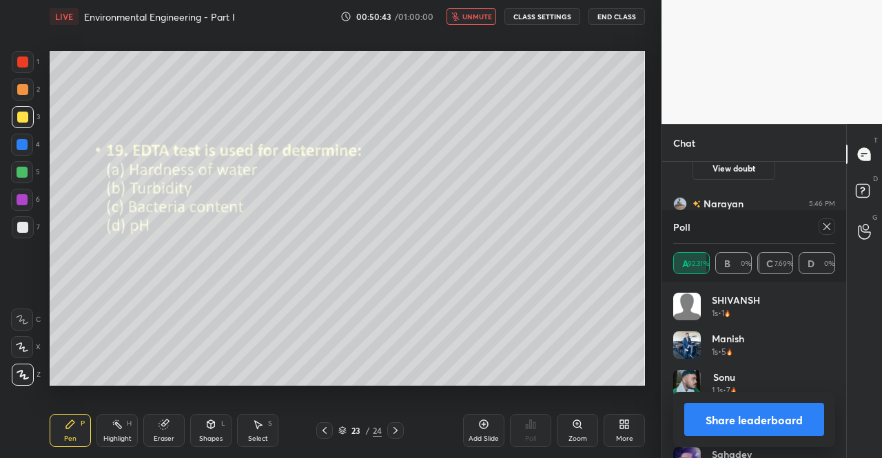
click at [479, 18] on span "unmute" at bounding box center [477, 17] width 30 height 10
click at [826, 224] on icon at bounding box center [827, 226] width 11 height 11
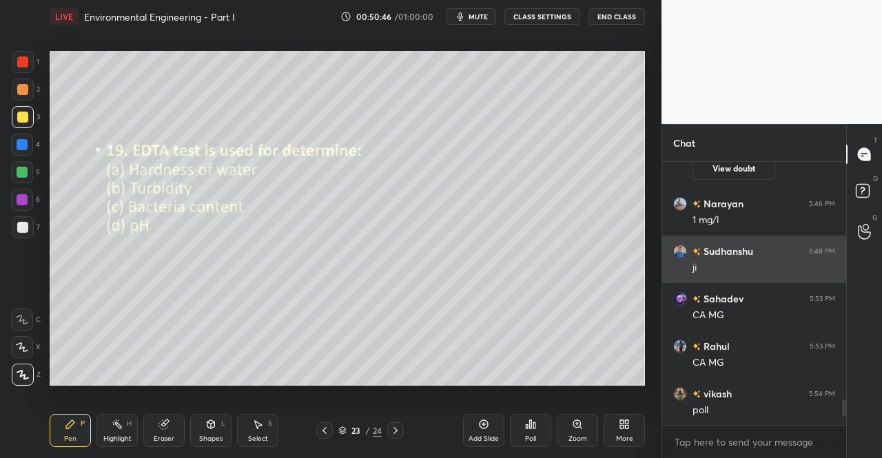
scroll to position [292, 180]
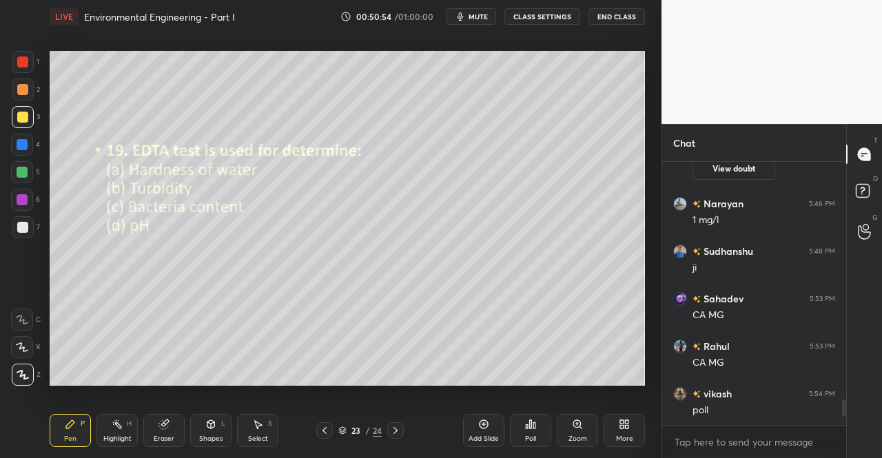
click at [398, 433] on icon at bounding box center [395, 430] width 11 height 11
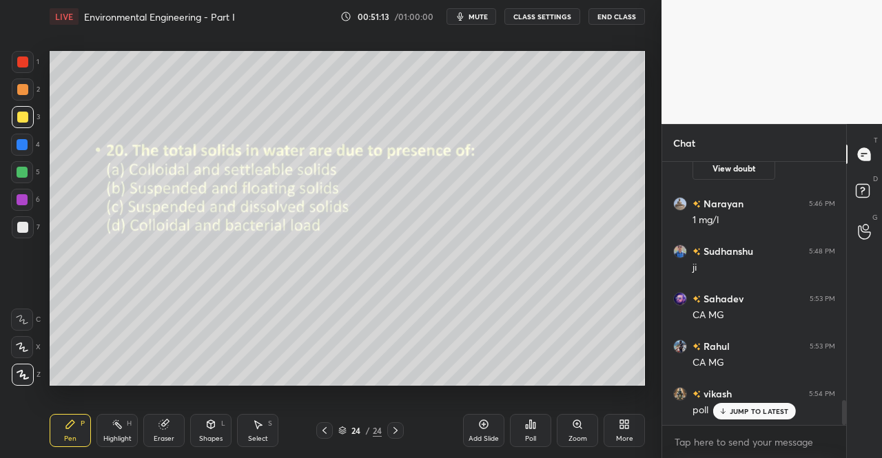
scroll to position [2506, 0]
click at [531, 440] on div "Poll" at bounding box center [530, 439] width 11 height 7
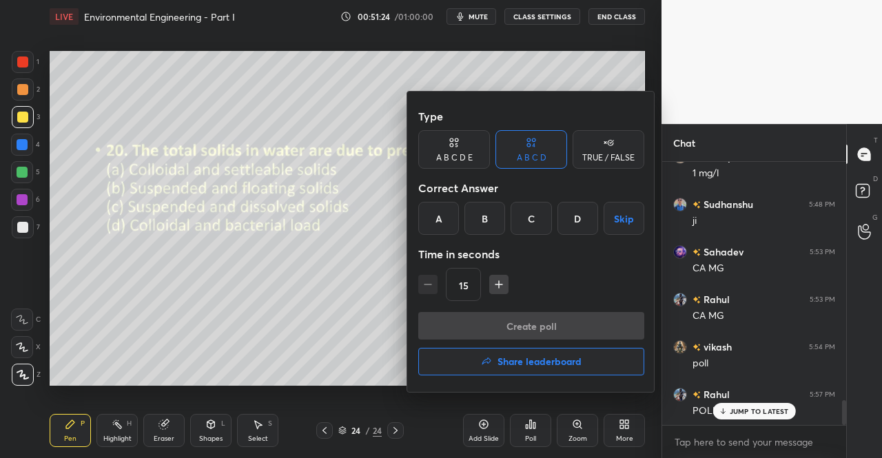
click at [522, 215] on div "C" at bounding box center [531, 218] width 41 height 33
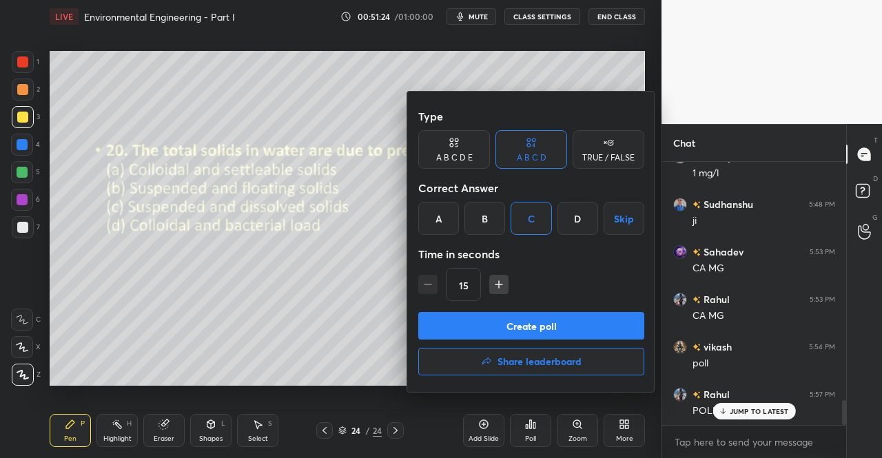
click at [547, 325] on button "Create poll" at bounding box center [531, 326] width 226 height 28
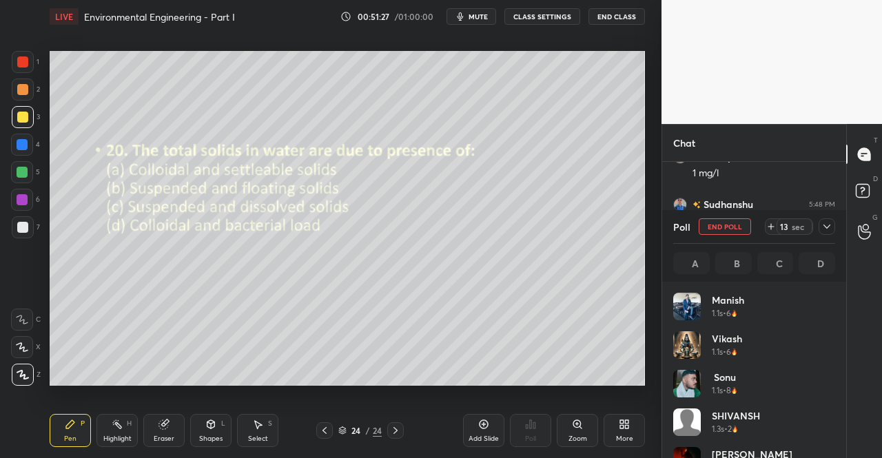
scroll to position [161, 158]
click at [828, 225] on icon at bounding box center [827, 226] width 11 height 11
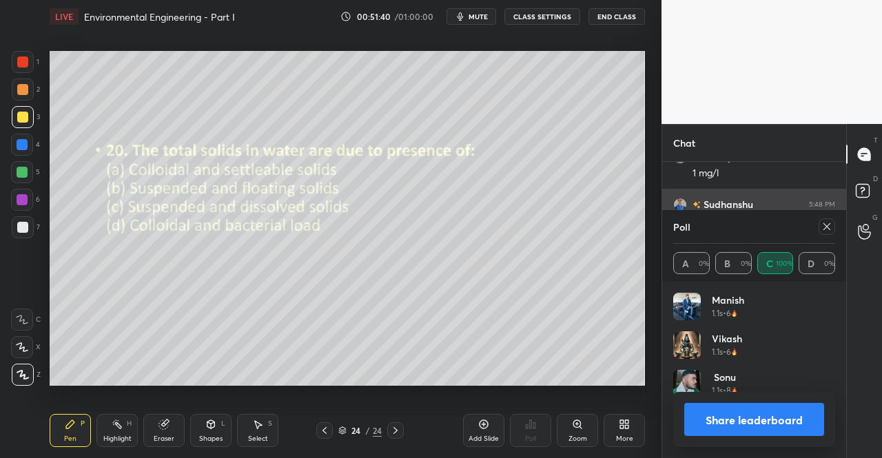
scroll to position [5, 4]
click at [828, 227] on icon at bounding box center [827, 226] width 7 height 7
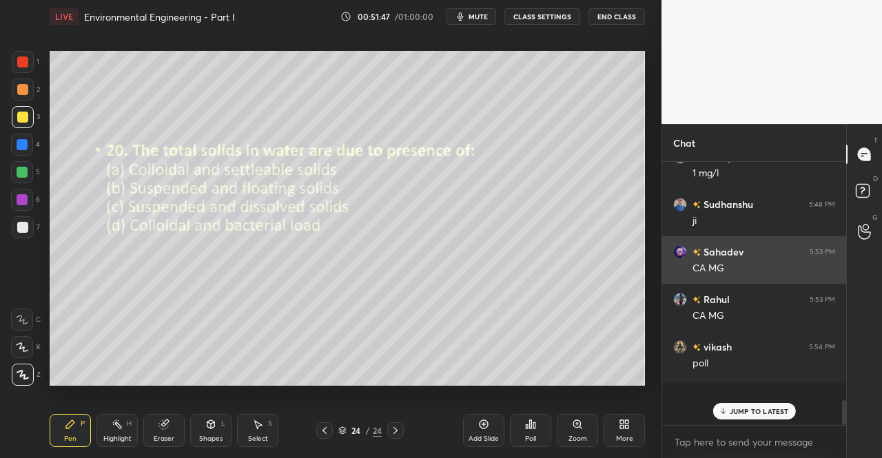
scroll to position [255, 180]
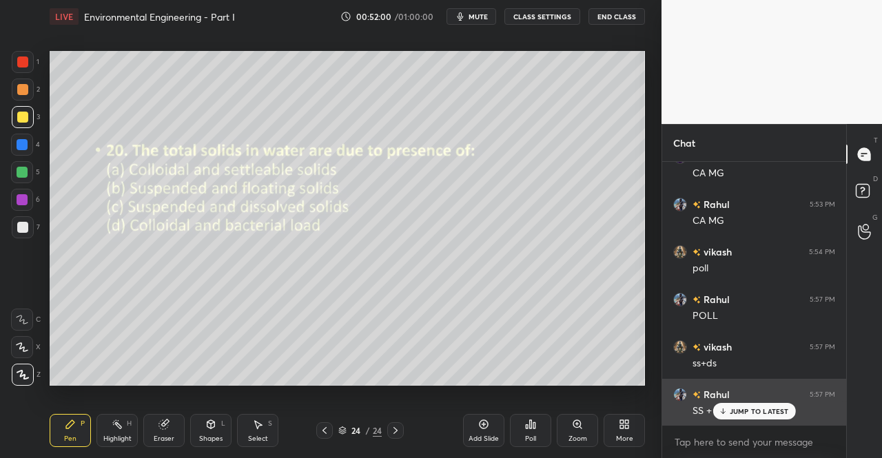
click at [747, 411] on p "JUMP TO LATEST" at bounding box center [759, 411] width 59 height 8
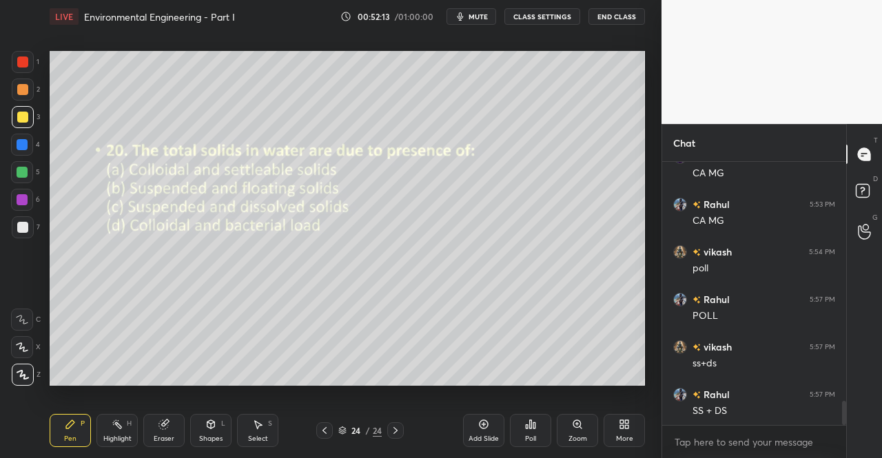
click at [74, 449] on div "Pen P Highlight H Eraser Shapes L Select S 24 / 24 Add Slide Poll Zoom More" at bounding box center [348, 430] width 596 height 55
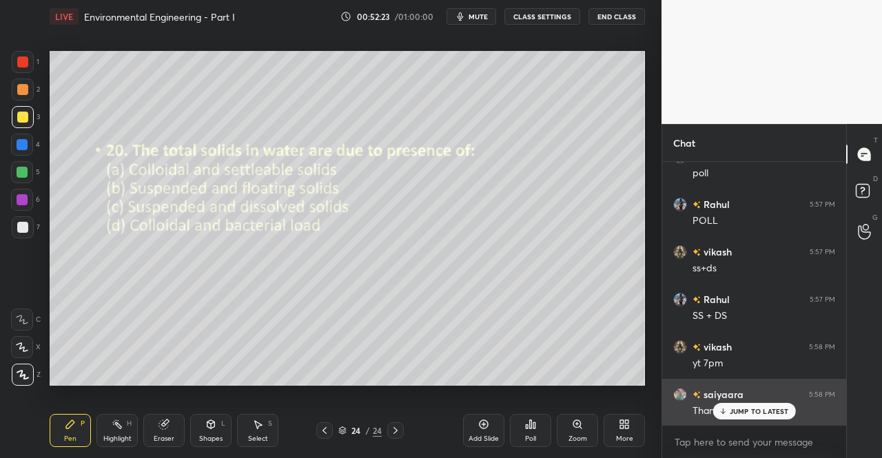
drag, startPoint x: 737, startPoint y: 411, endPoint x: 750, endPoint y: 410, distance: 12.5
click at [739, 411] on p "JUMP TO LATEST" at bounding box center [759, 411] width 59 height 8
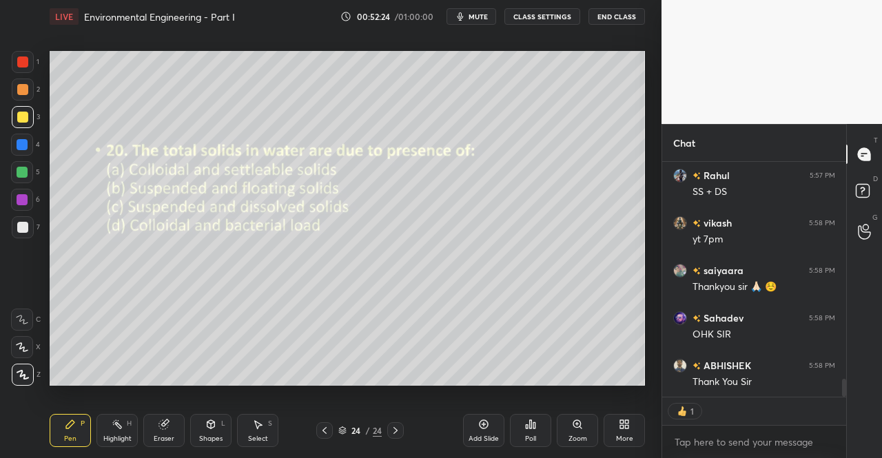
click at [473, 16] on span "mute" at bounding box center [478, 17] width 19 height 10
click at [607, 13] on button "End Class" at bounding box center [617, 16] width 57 height 17
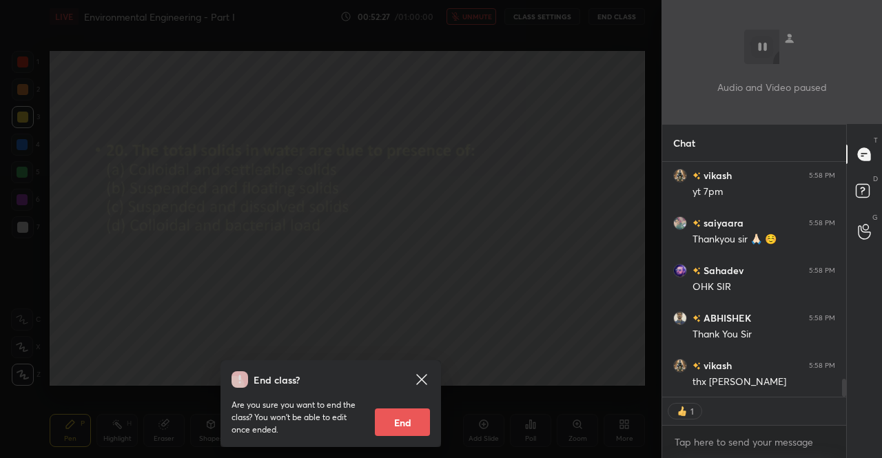
click at [411, 429] on button "End" at bounding box center [402, 423] width 55 height 28
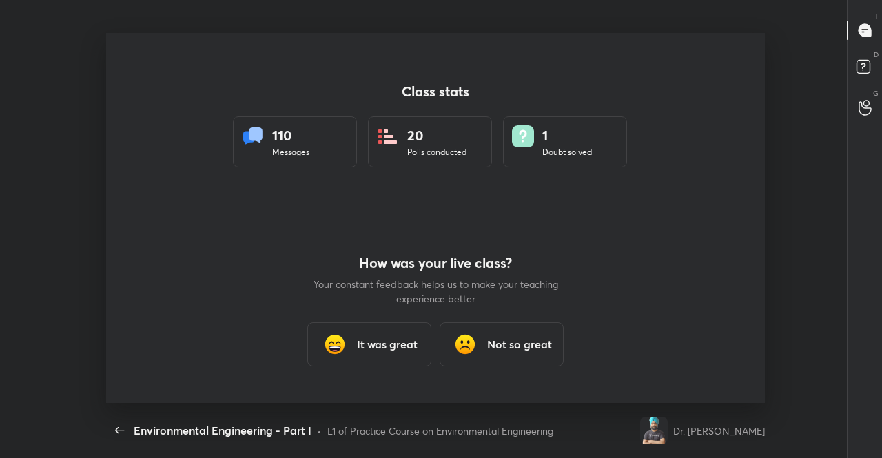
type textarea "x"
